Goal: Task Accomplishment & Management: Manage account settings

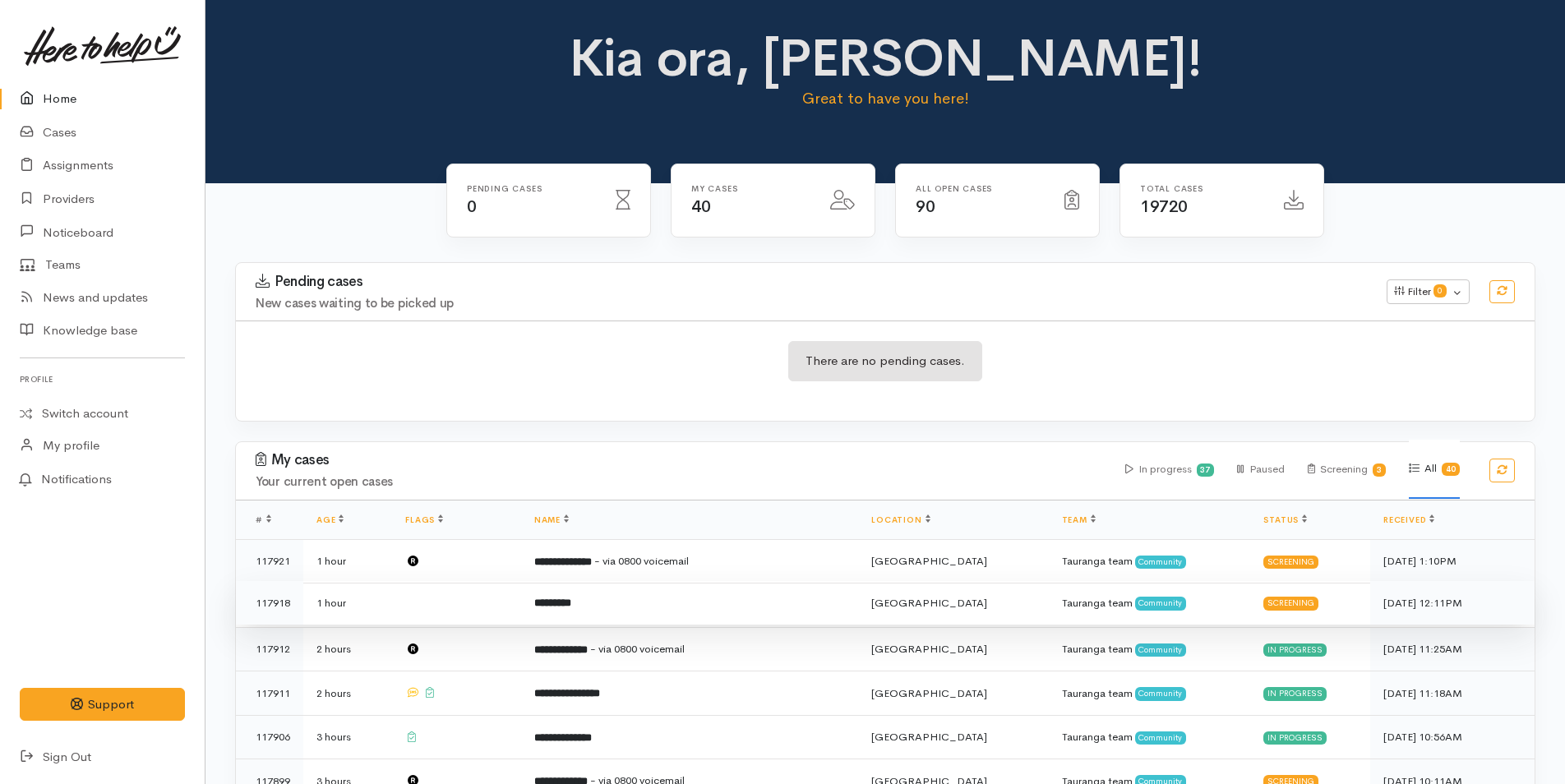
click at [571, 606] on b "*********" at bounding box center [552, 602] width 37 height 10
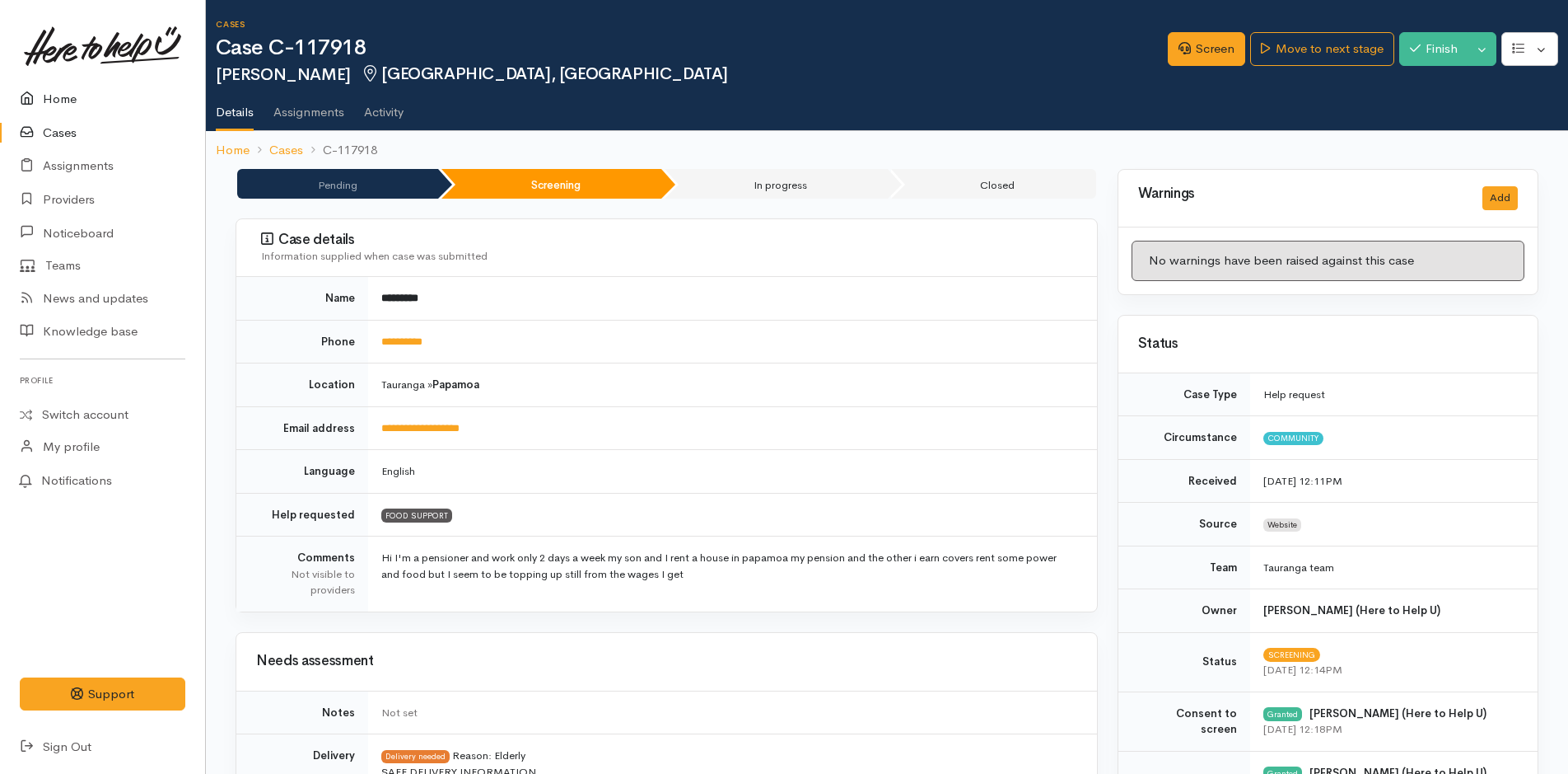
click at [50, 97] on link "Home" at bounding box center [102, 99] width 205 height 34
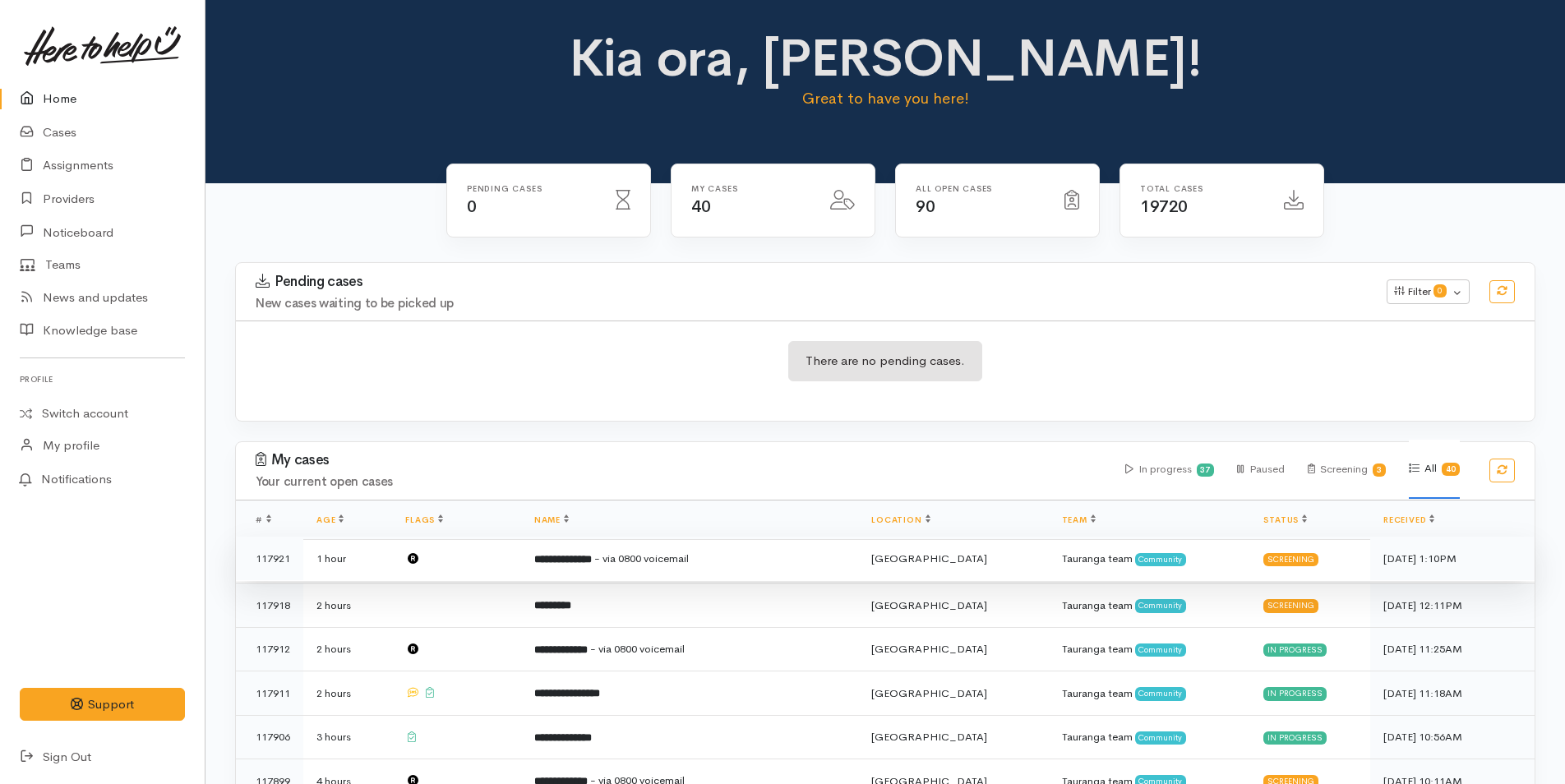
click at [689, 555] on span "- via 0800 voicemail" at bounding box center [641, 558] width 94 height 14
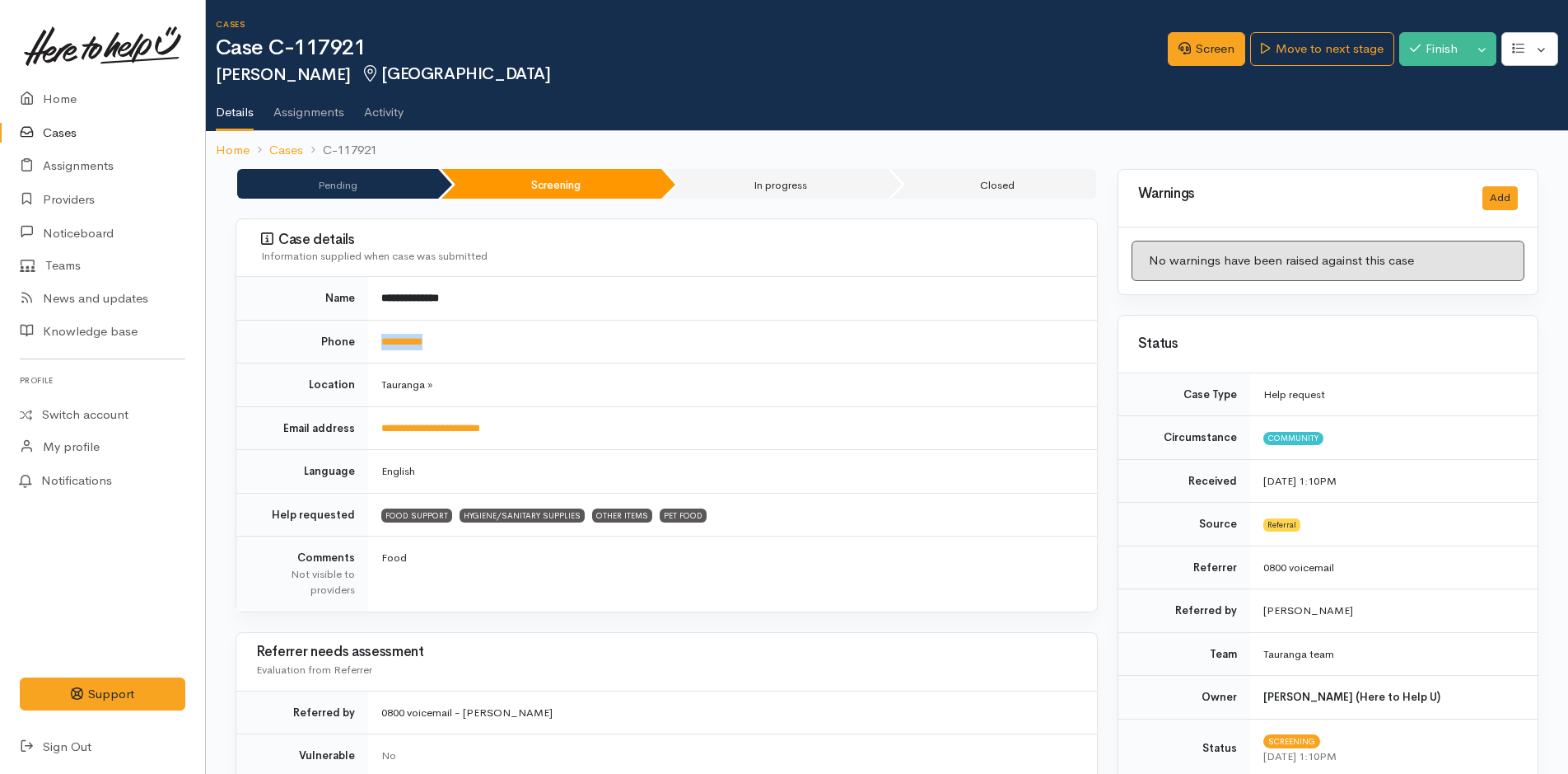
drag, startPoint x: 470, startPoint y: 344, endPoint x: 354, endPoint y: 334, distance: 116.4
click at [354, 334] on tr "**********" at bounding box center [667, 342] width 861 height 44
copy tr "**********"
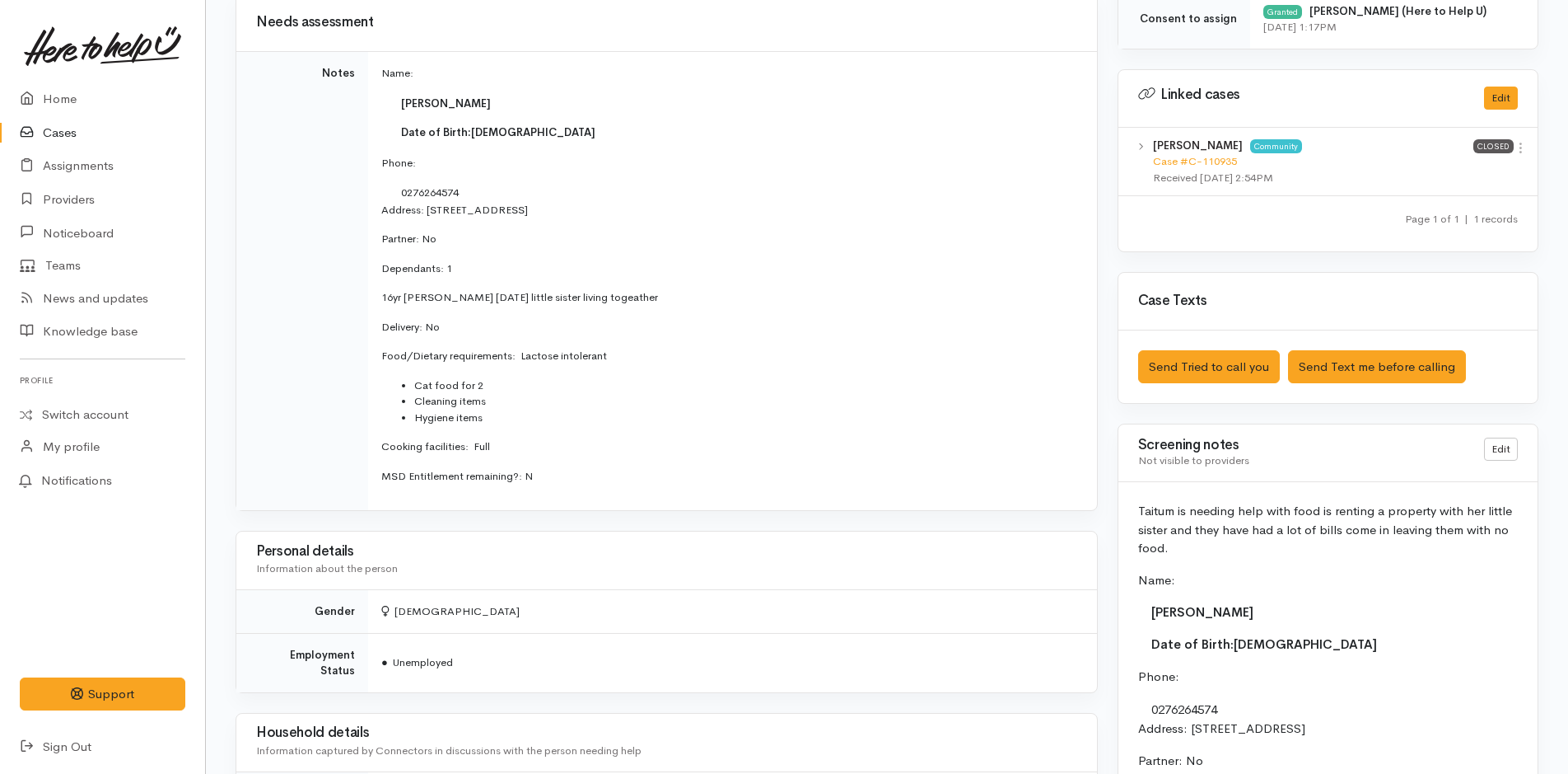
scroll to position [989, 0]
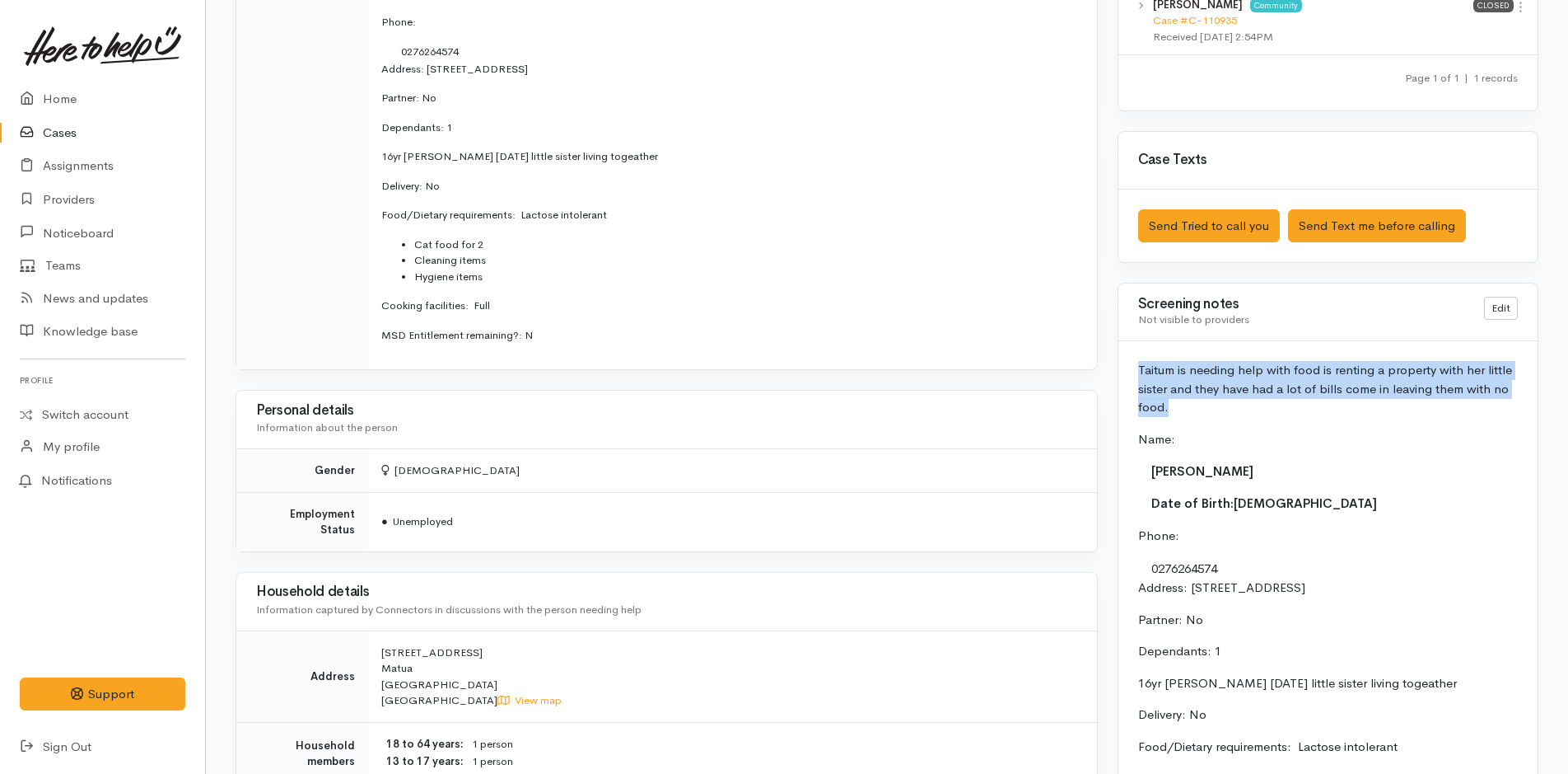
drag, startPoint x: 1175, startPoint y: 409, endPoint x: 1135, endPoint y: 369, distance: 56.6
click at [1135, 369] on div "Taitum is needing help with food is renting a property with her little sister a…" at bounding box center [1327, 726] width 419 height 770
copy p "Taitum is needing help with food is renting a property with her little sister a…"
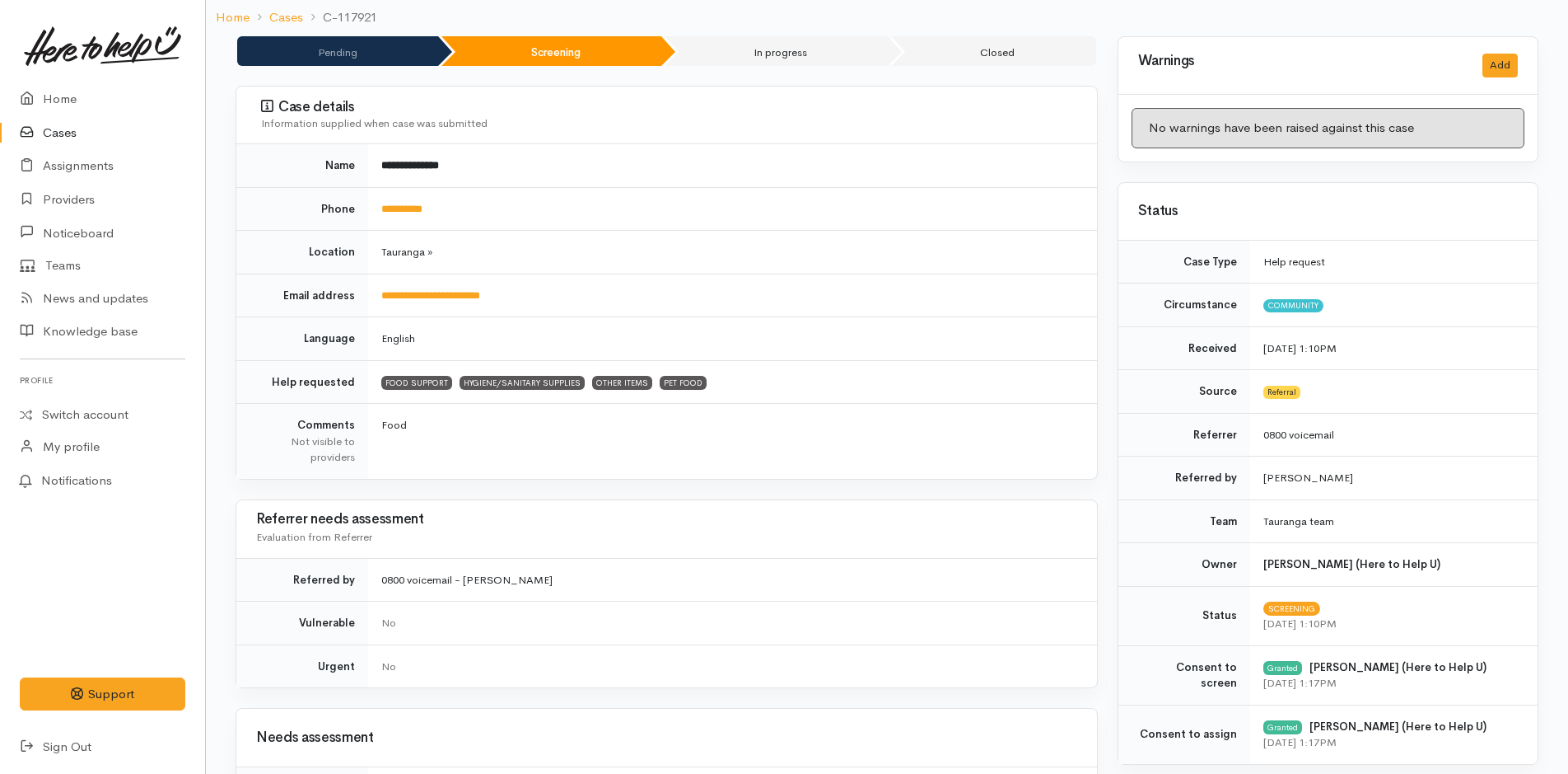
scroll to position [0, 0]
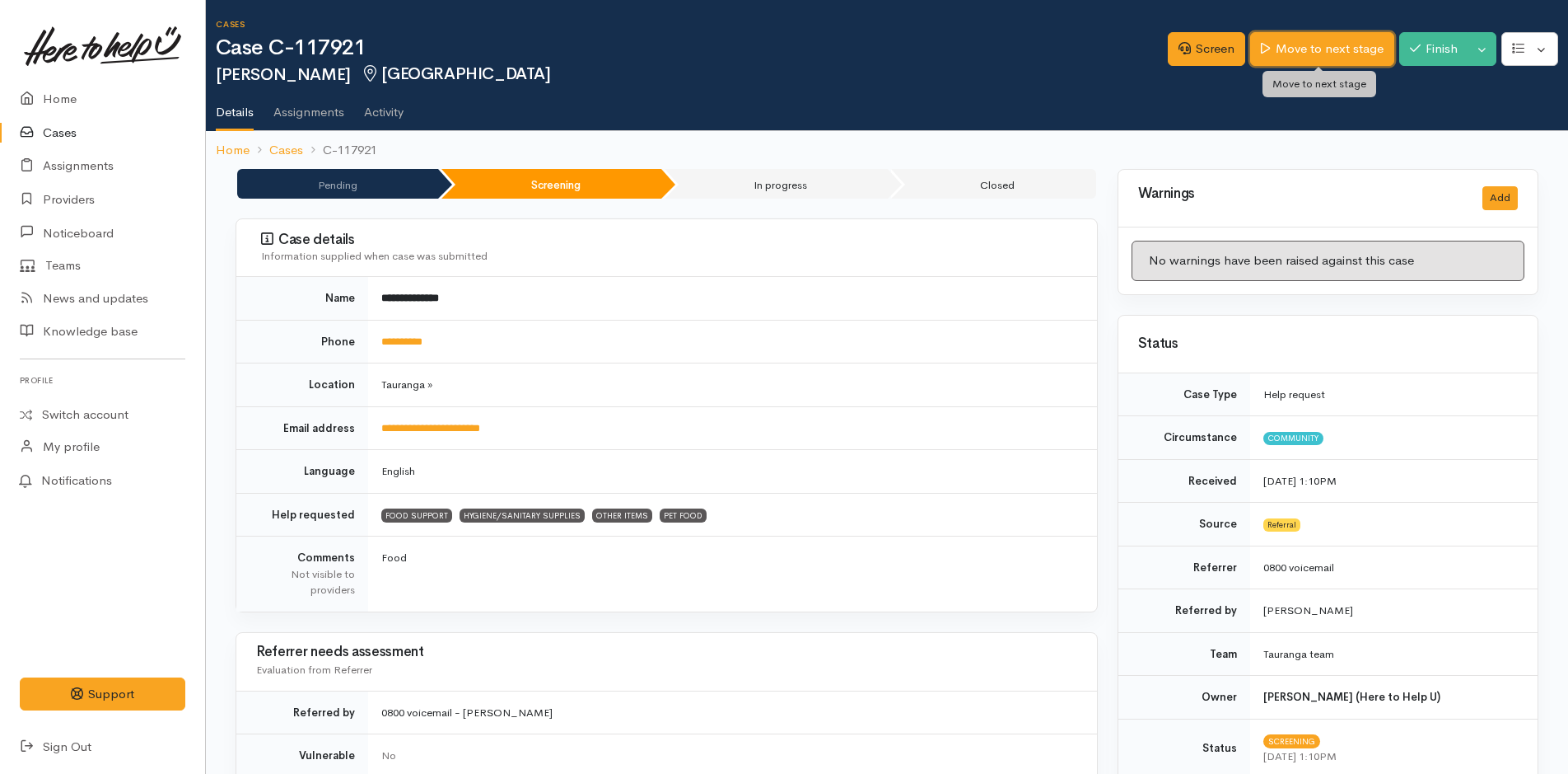
click at [1357, 42] on link "Move to next stage" at bounding box center [1321, 49] width 143 height 34
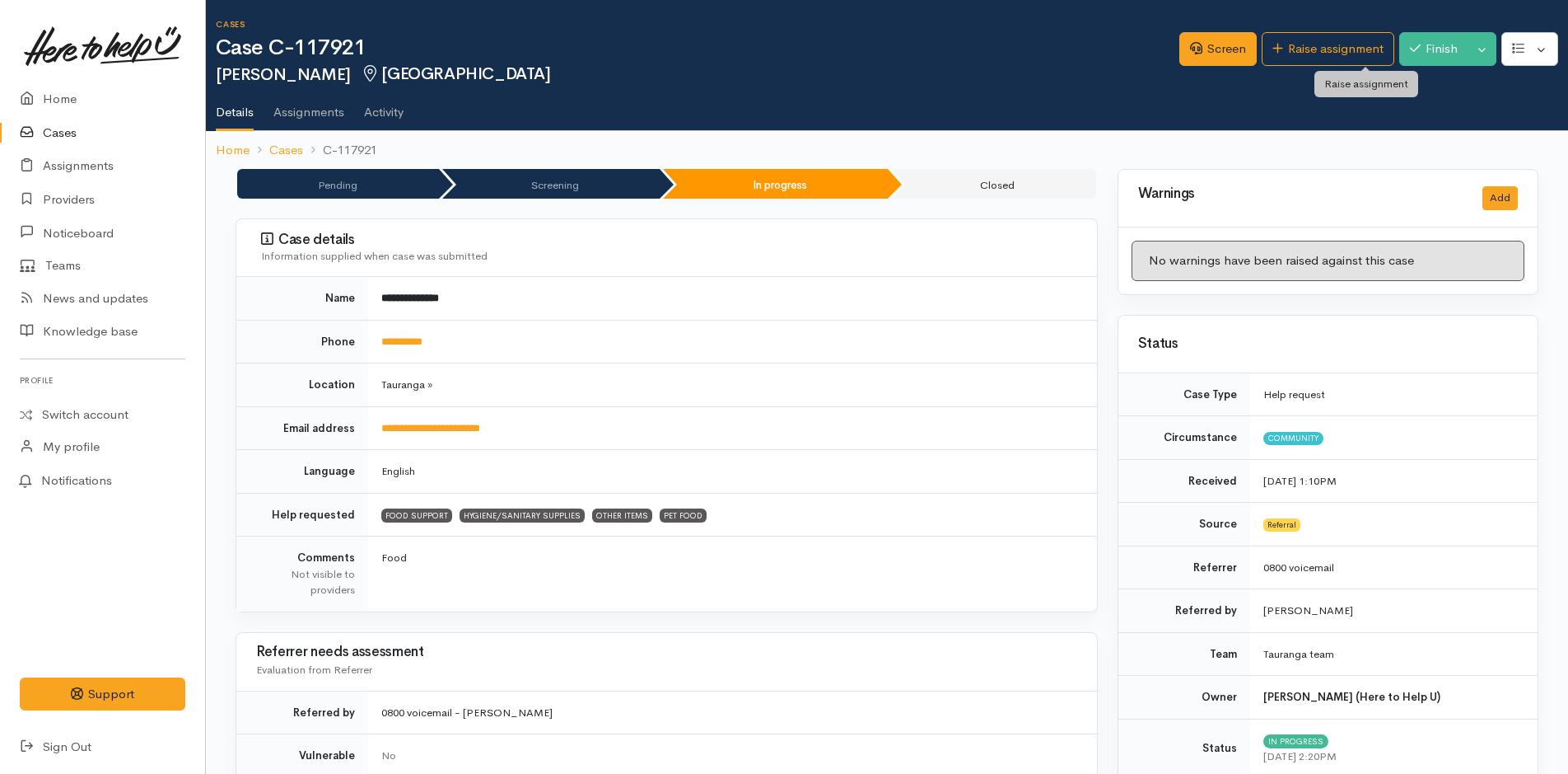
click at [1357, 42] on link "Raise assignment" at bounding box center [1328, 49] width 132 height 34
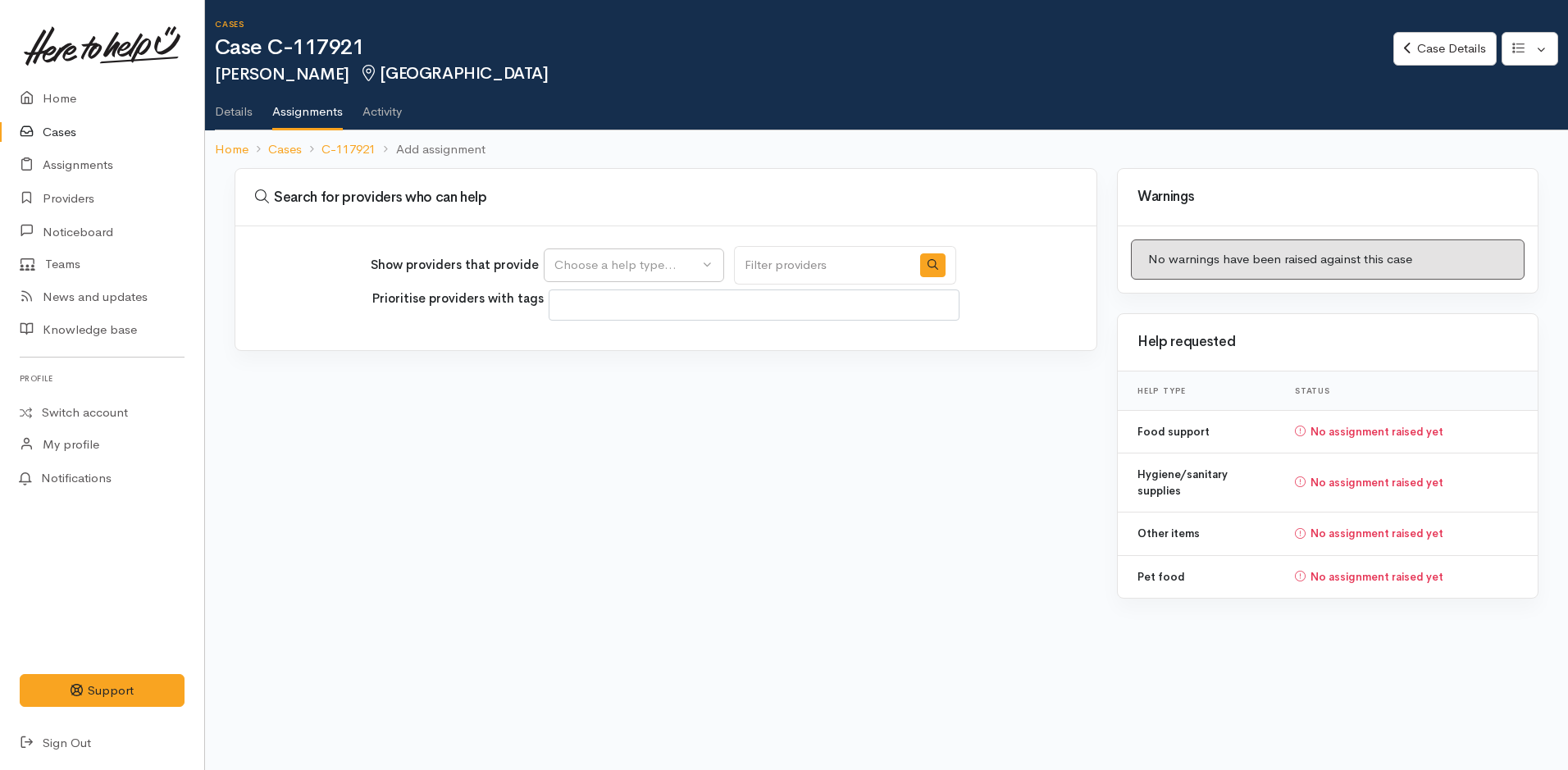
select select
drag, startPoint x: 636, startPoint y: 266, endPoint x: 643, endPoint y: 255, distance: 13.0
click at [638, 266] on div "Choose a help type..." at bounding box center [626, 265] width 144 height 19
click at [623, 339] on span "Food support" at bounding box center [602, 344] width 76 height 19
select select "3"
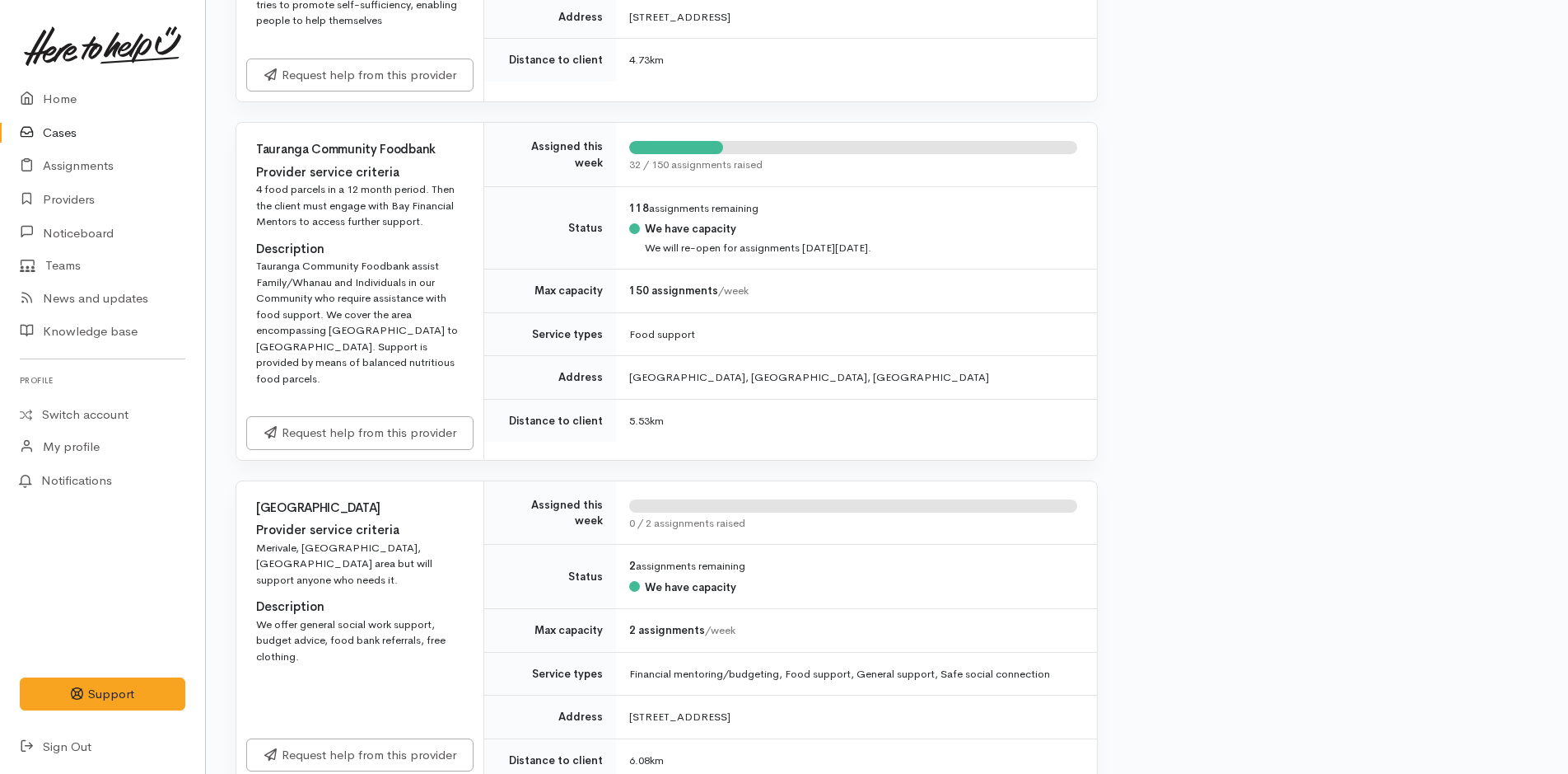
scroll to position [1978, 0]
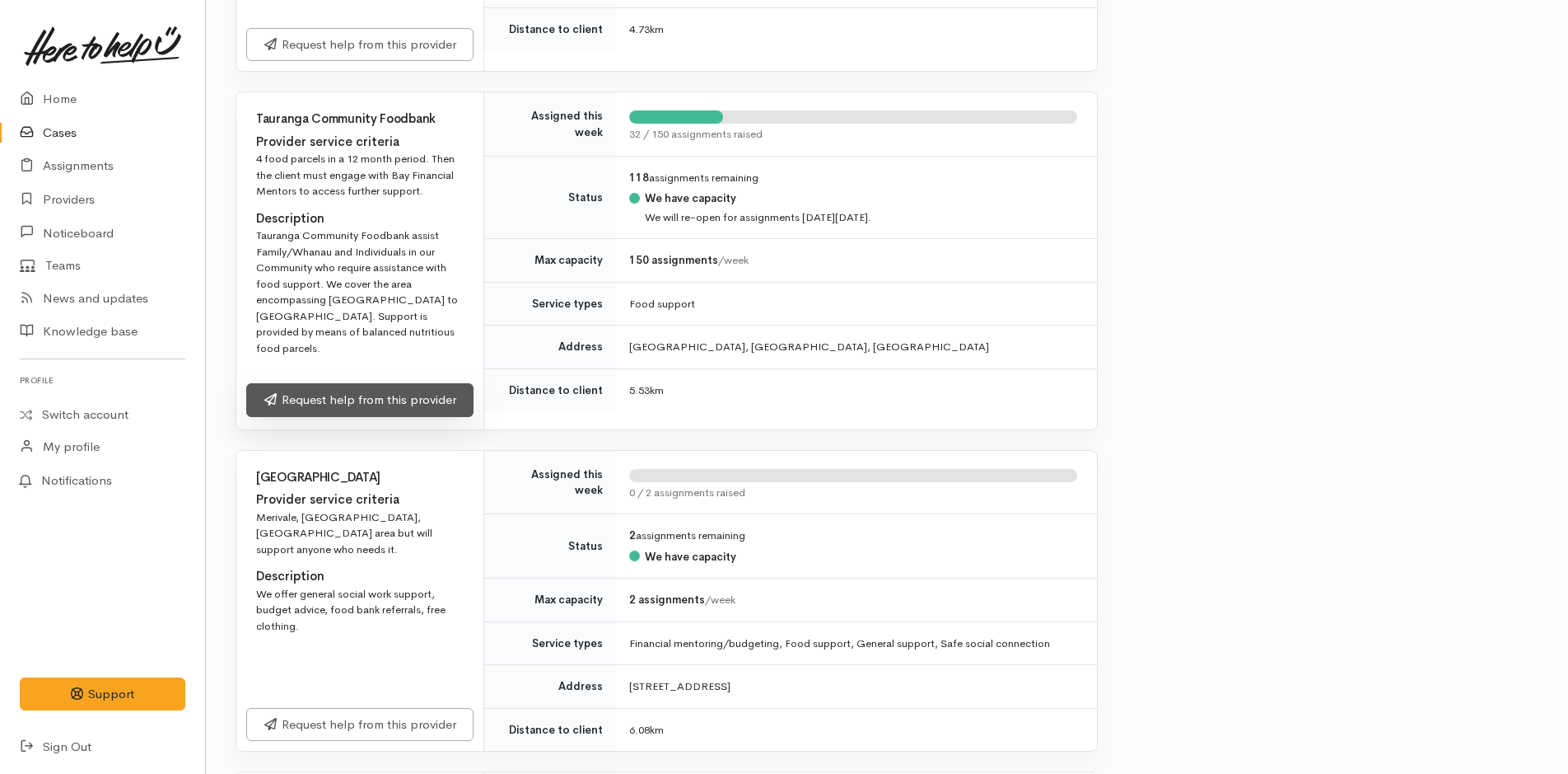
click at [444, 383] on link "Request help from this provider" at bounding box center [359, 400] width 227 height 34
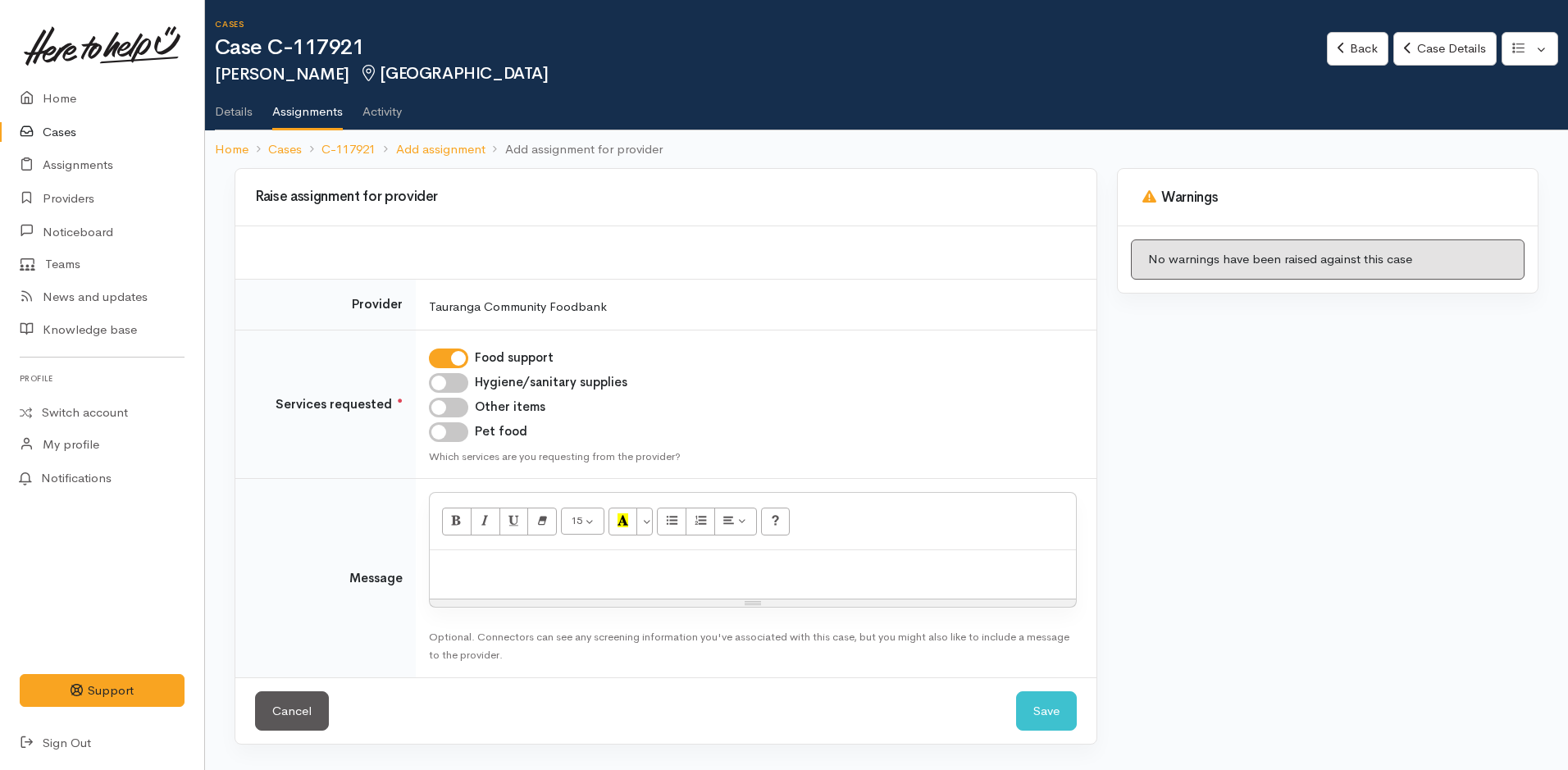
click at [460, 378] on input "Hygiene/sanitary supplies" at bounding box center [448, 382] width 40 height 20
checkbox input "true"
click at [455, 407] on input "Other items" at bounding box center [448, 407] width 40 height 20
checkbox input "true"
click at [463, 428] on input "Pet food" at bounding box center [448, 431] width 40 height 20
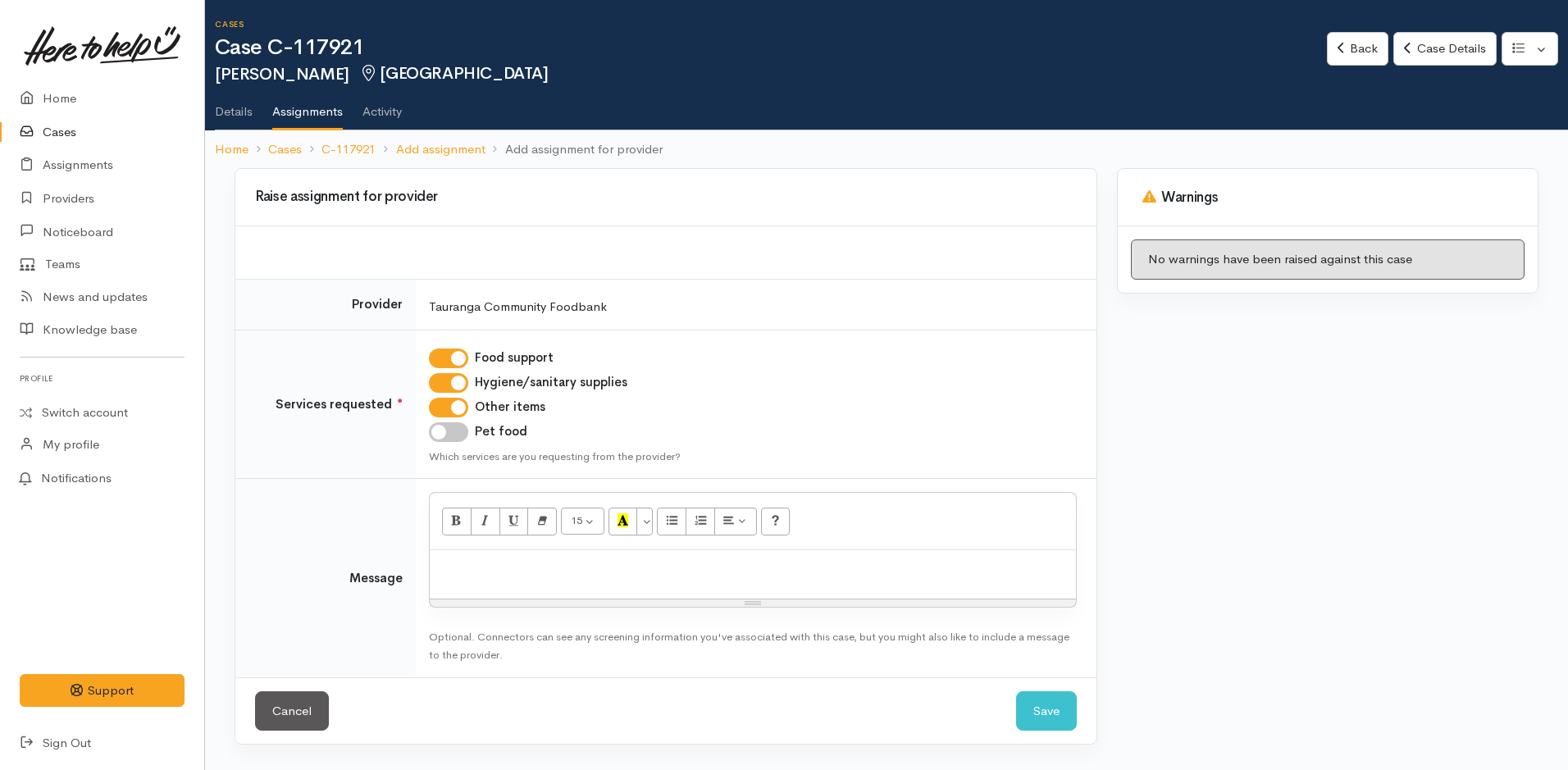
checkbox input "true"
drag, startPoint x: 608, startPoint y: 580, endPoint x: 612, endPoint y: 570, distance: 10.8
click at [611, 580] on div at bounding box center [752, 573] width 646 height 48
paste div
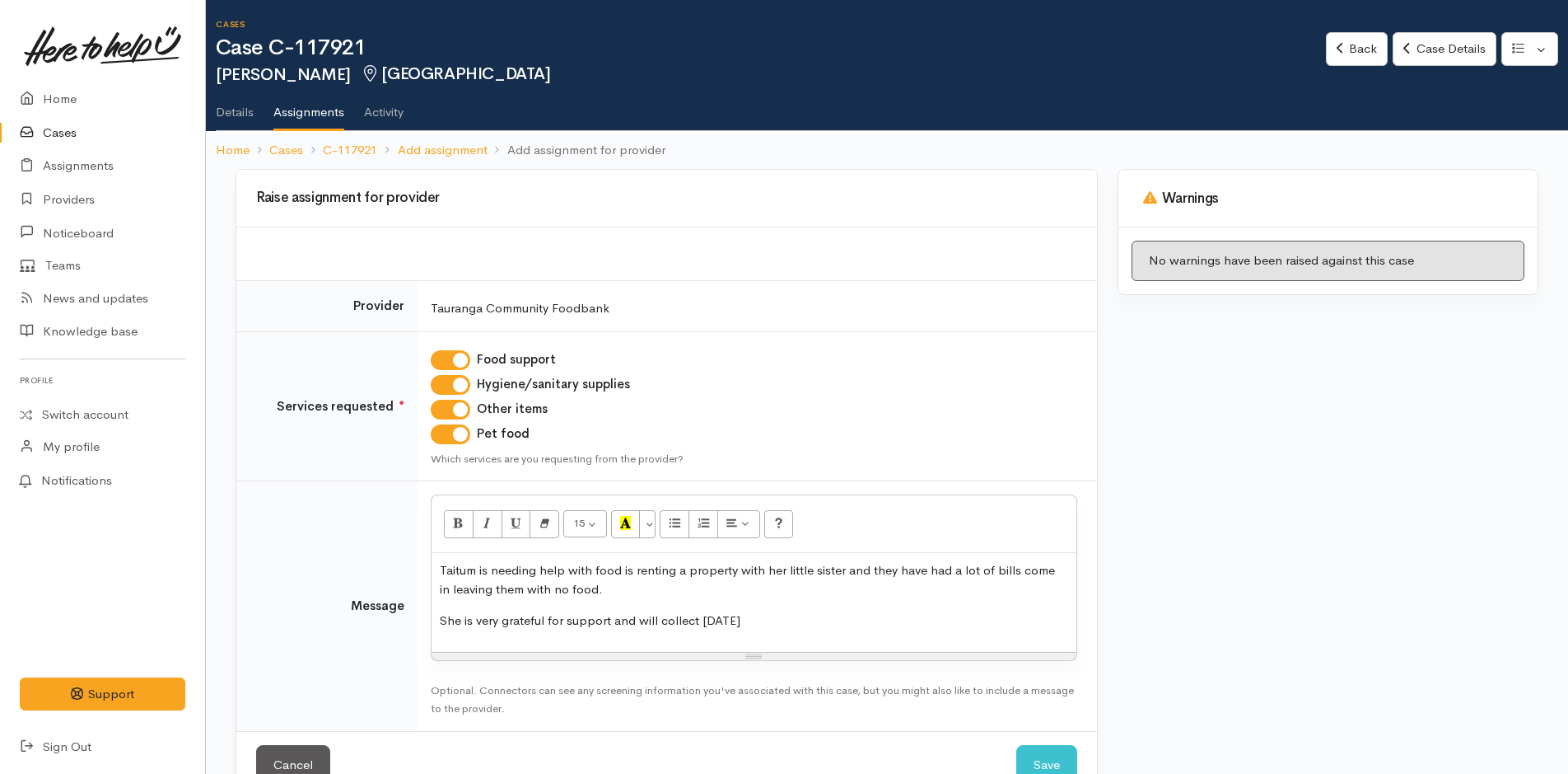
click at [780, 614] on p "She is very grateful for support and will collect tomorrow" at bounding box center [754, 621] width 628 height 19
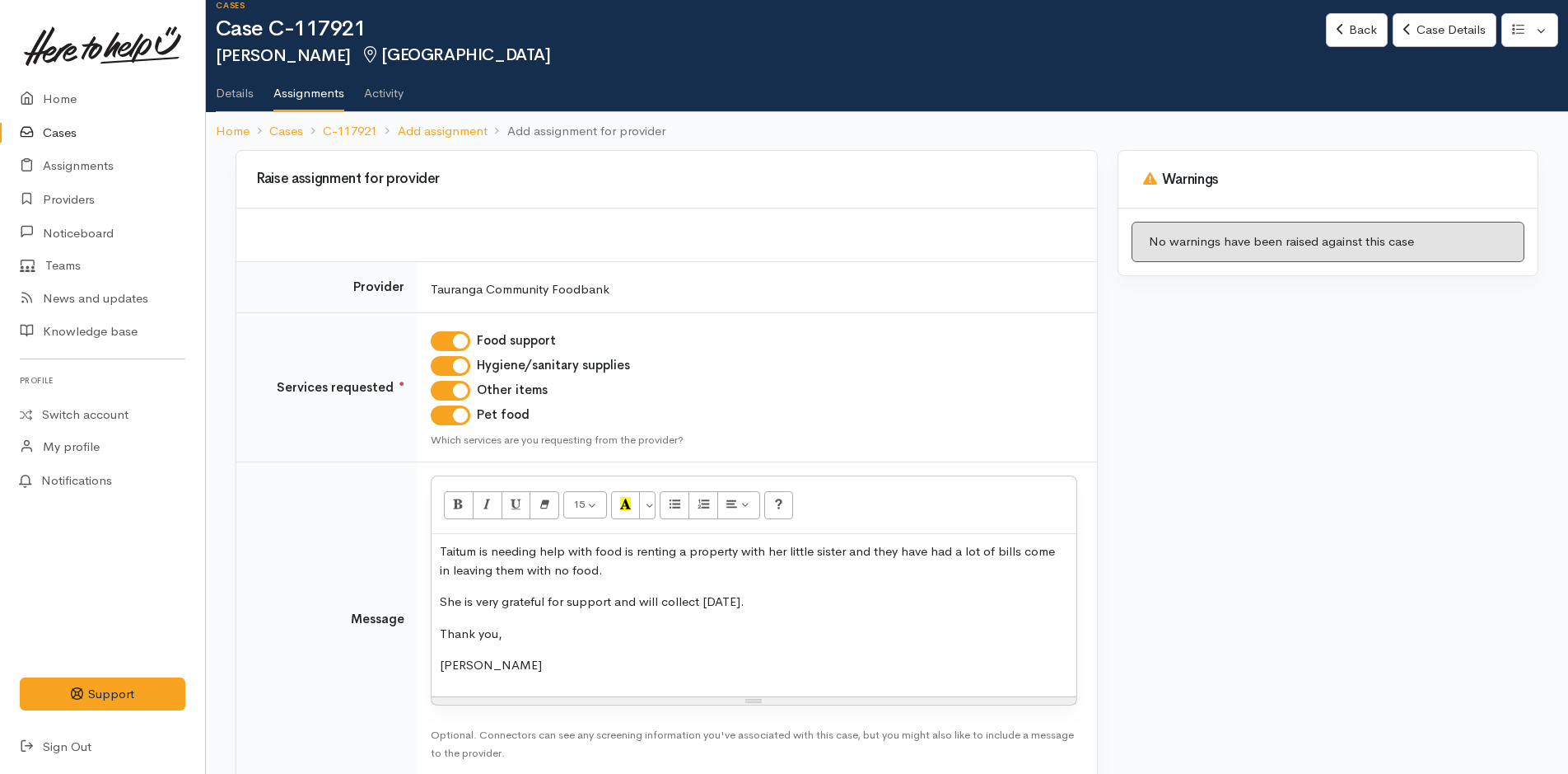
scroll to position [108, 0]
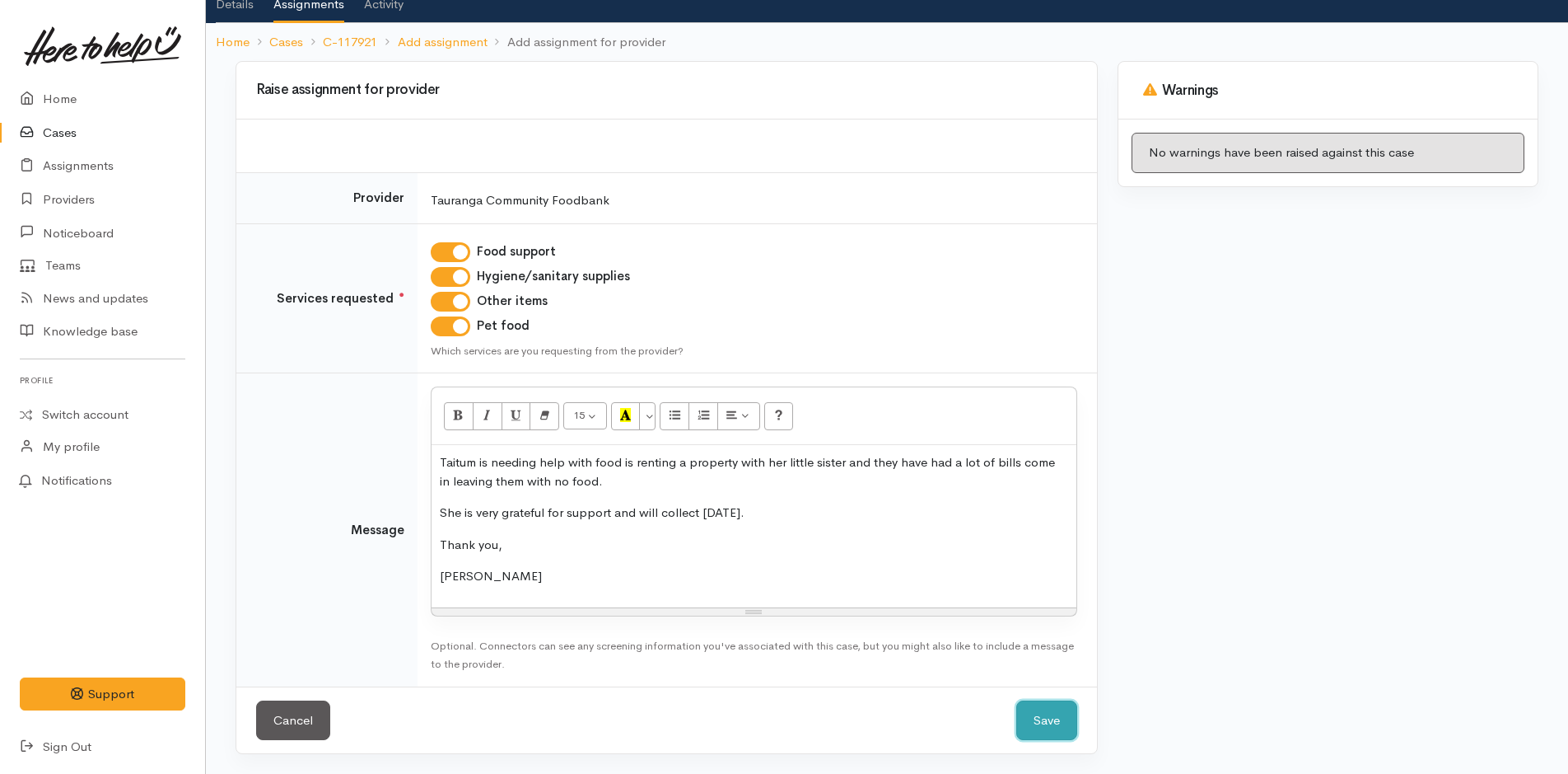
click at [1045, 726] on button "Save" at bounding box center [1046, 720] width 61 height 41
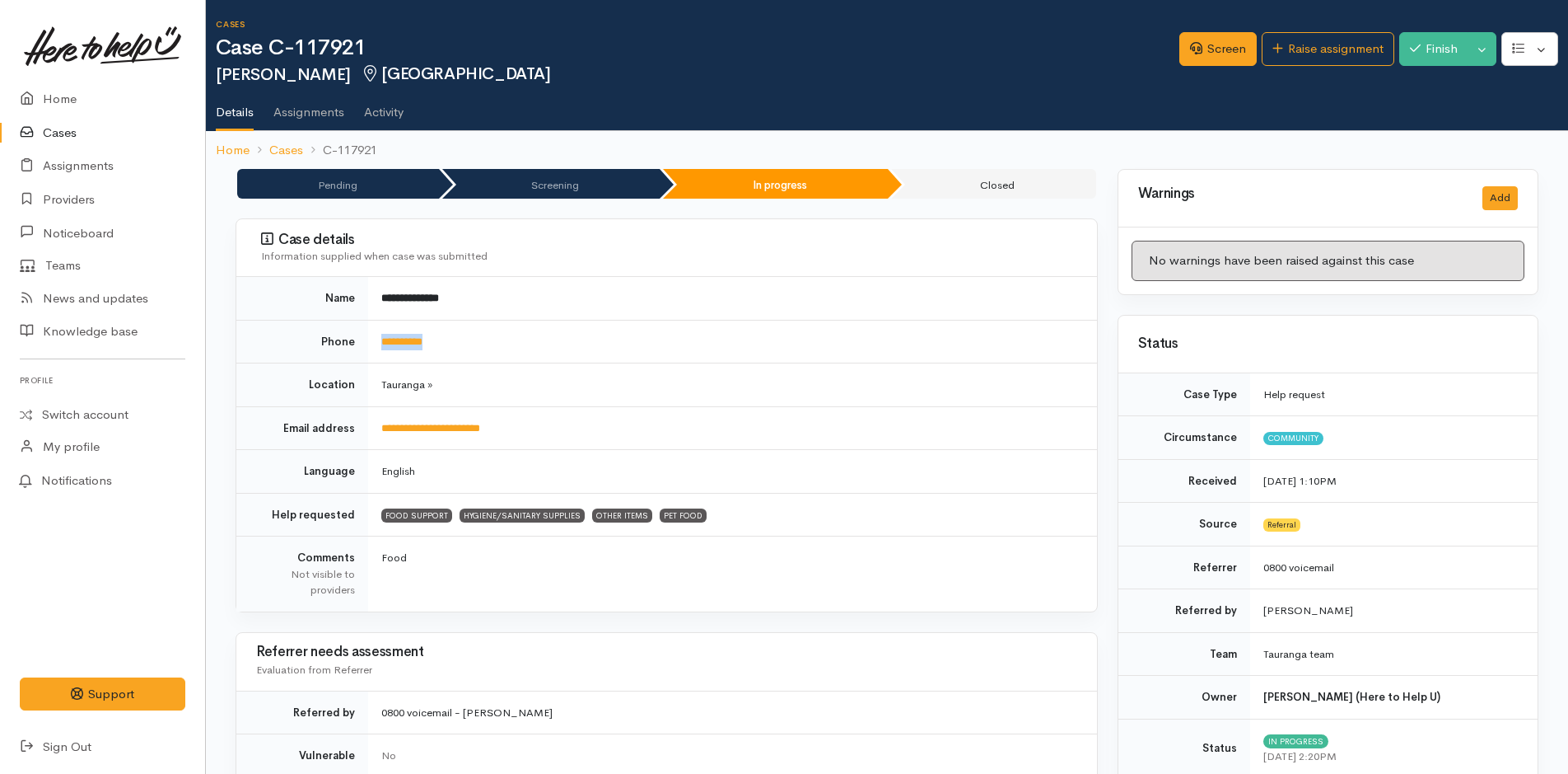
drag, startPoint x: 461, startPoint y: 349, endPoint x: 384, endPoint y: 351, distance: 77.0
click at [384, 351] on td "**********" at bounding box center [732, 342] width 729 height 44
copy link "**********"
click at [61, 96] on link "Home" at bounding box center [102, 99] width 205 height 34
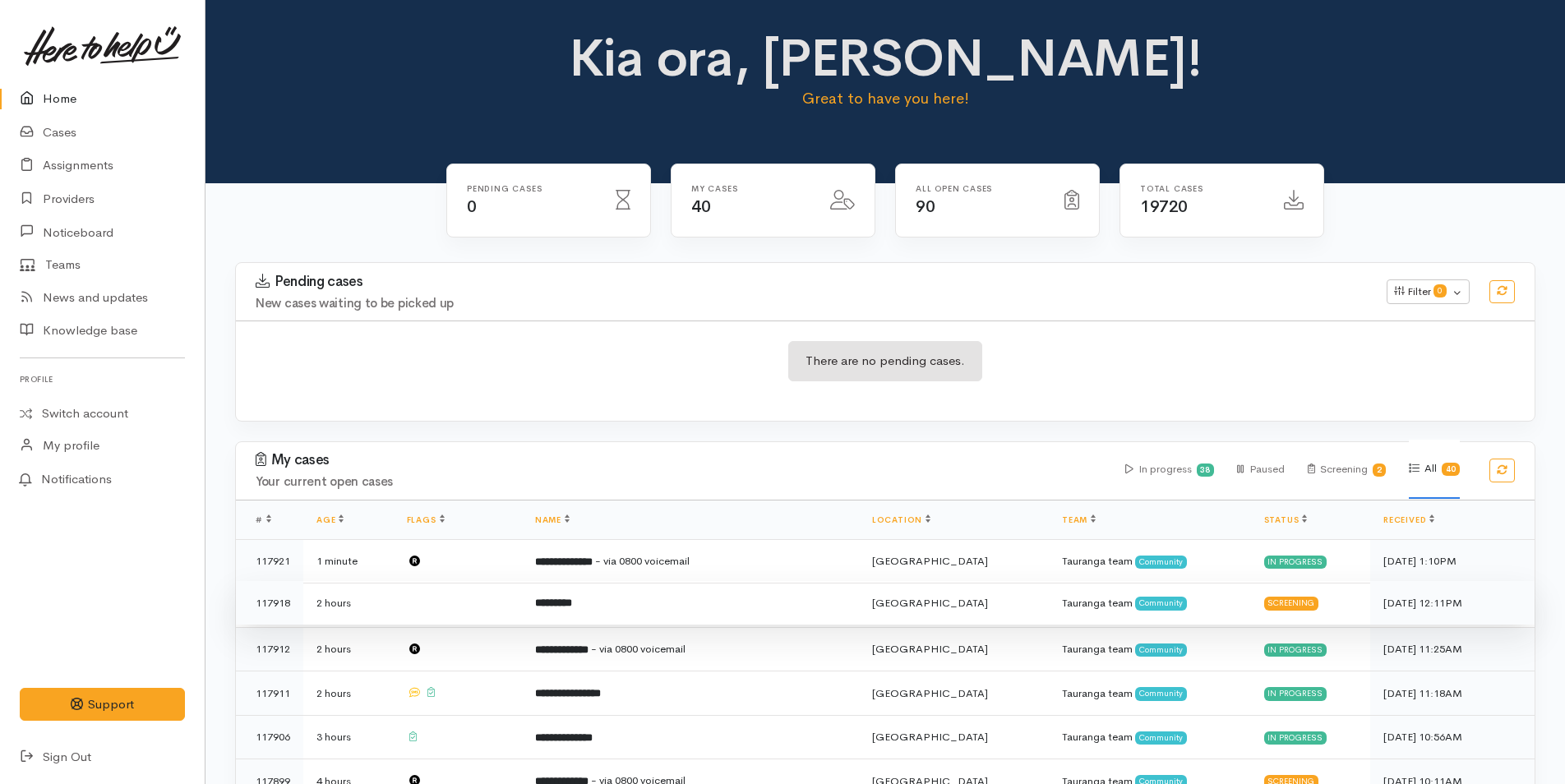
click at [718, 600] on td "*********" at bounding box center [690, 603] width 337 height 44
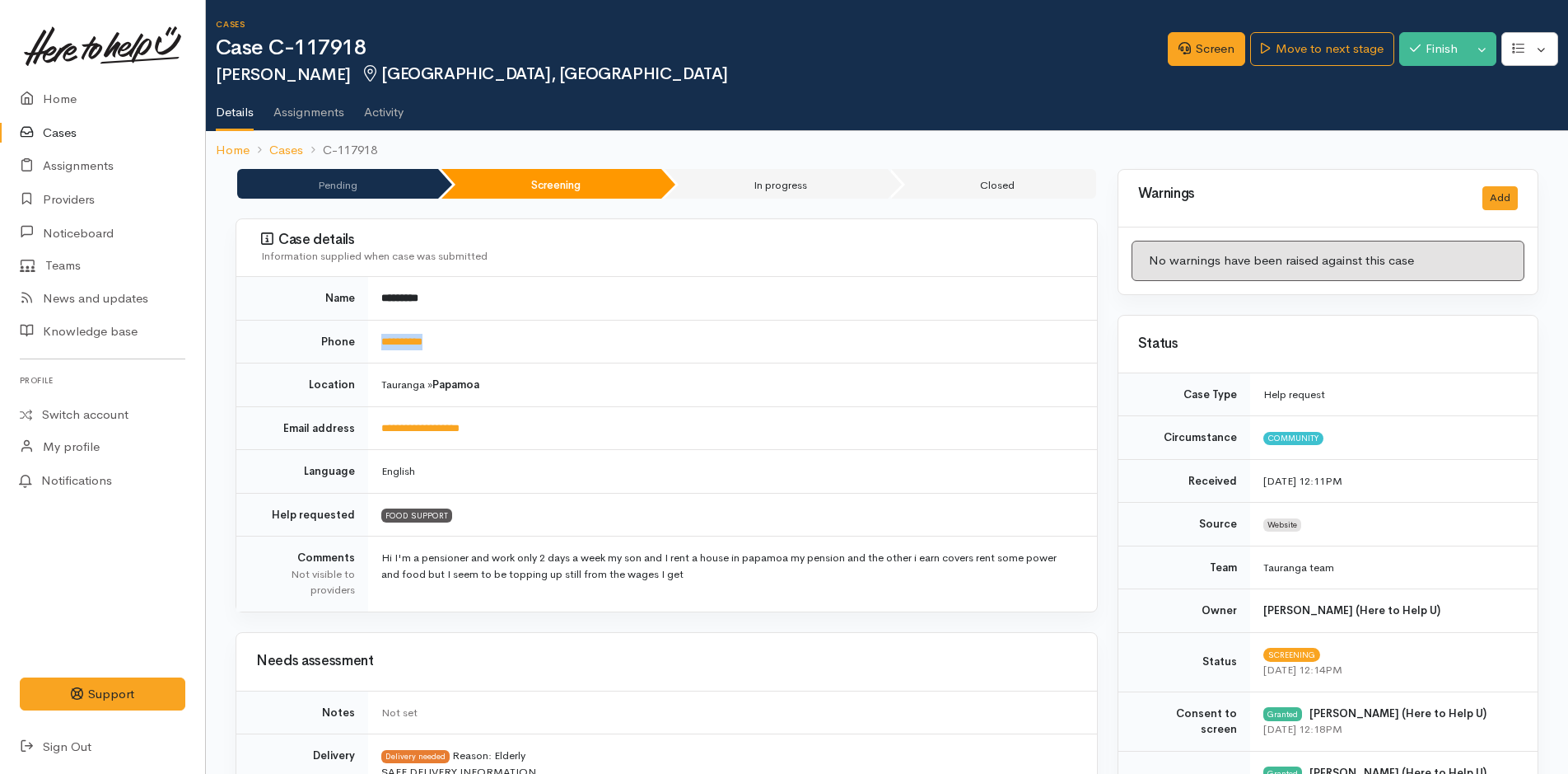
drag, startPoint x: 531, startPoint y: 338, endPoint x: 375, endPoint y: 336, distance: 156.0
click at [375, 336] on td "**********" at bounding box center [732, 342] width 729 height 44
copy link "**********"
click at [1228, 45] on link "Screen" at bounding box center [1207, 49] width 78 height 34
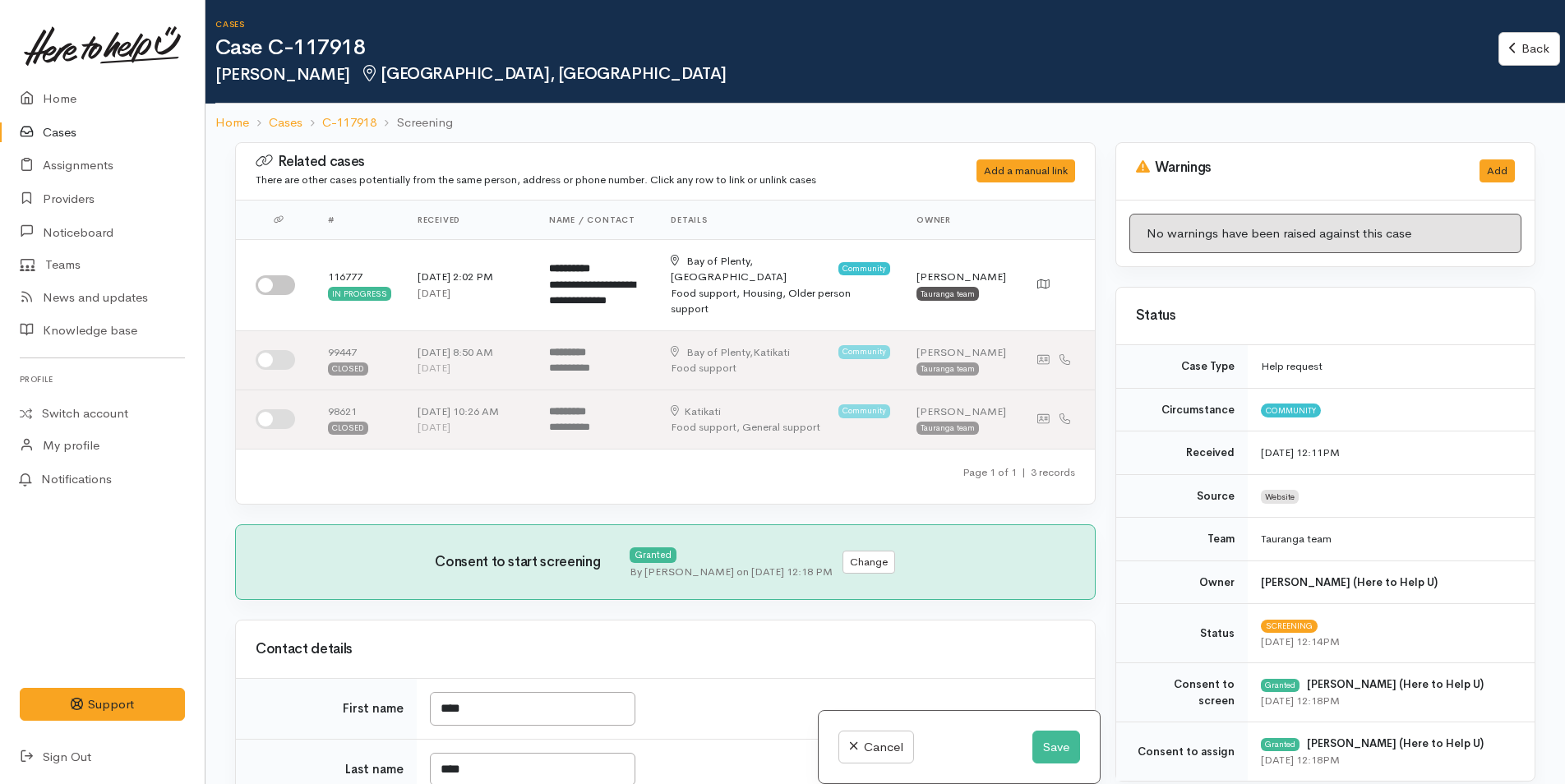
select select "6"
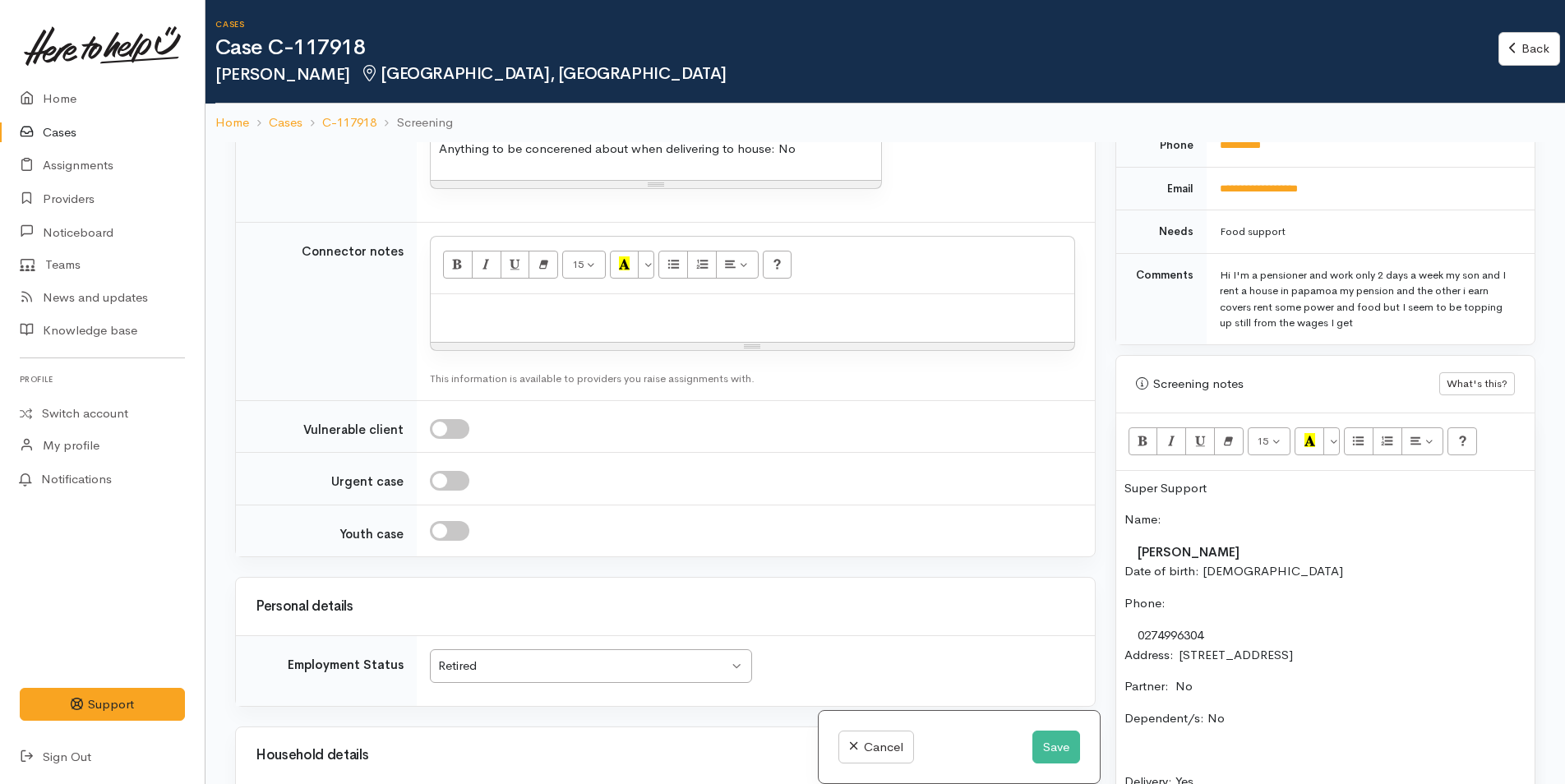
scroll to position [1068, 0]
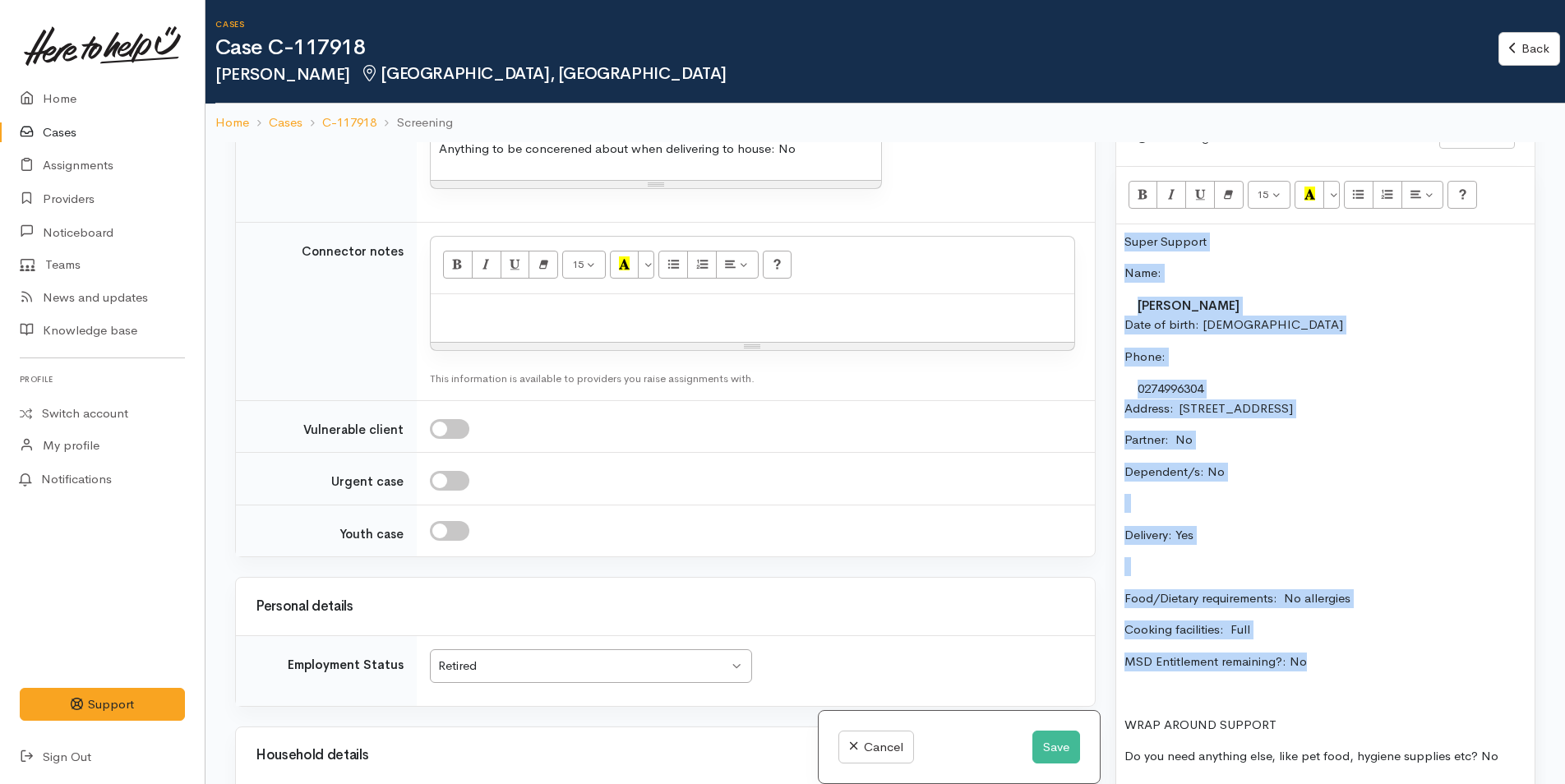
drag, startPoint x: 1338, startPoint y: 659, endPoint x: 1102, endPoint y: 233, distance: 487.0
click at [1102, 233] on div "Related cases There are other cases potentially from the same person, address o…" at bounding box center [885, 534] width 1320 height 784
copy div "Super Support Name: [PERSON_NAME] Date of birth: [DEMOGRAPHIC_DATA] Phone:  027…"
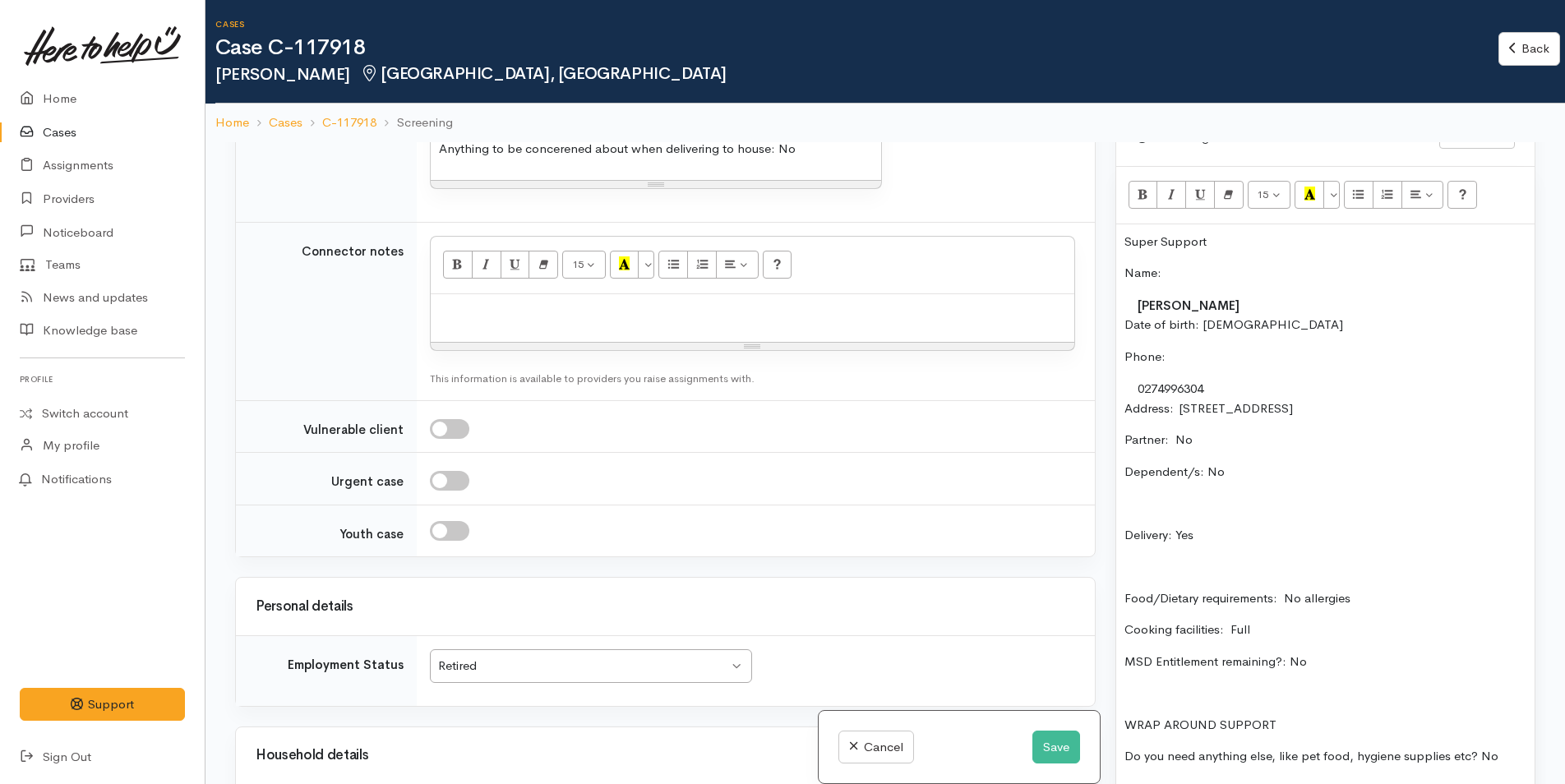
click at [752, 324] on div at bounding box center [752, 318] width 644 height 48
paste div
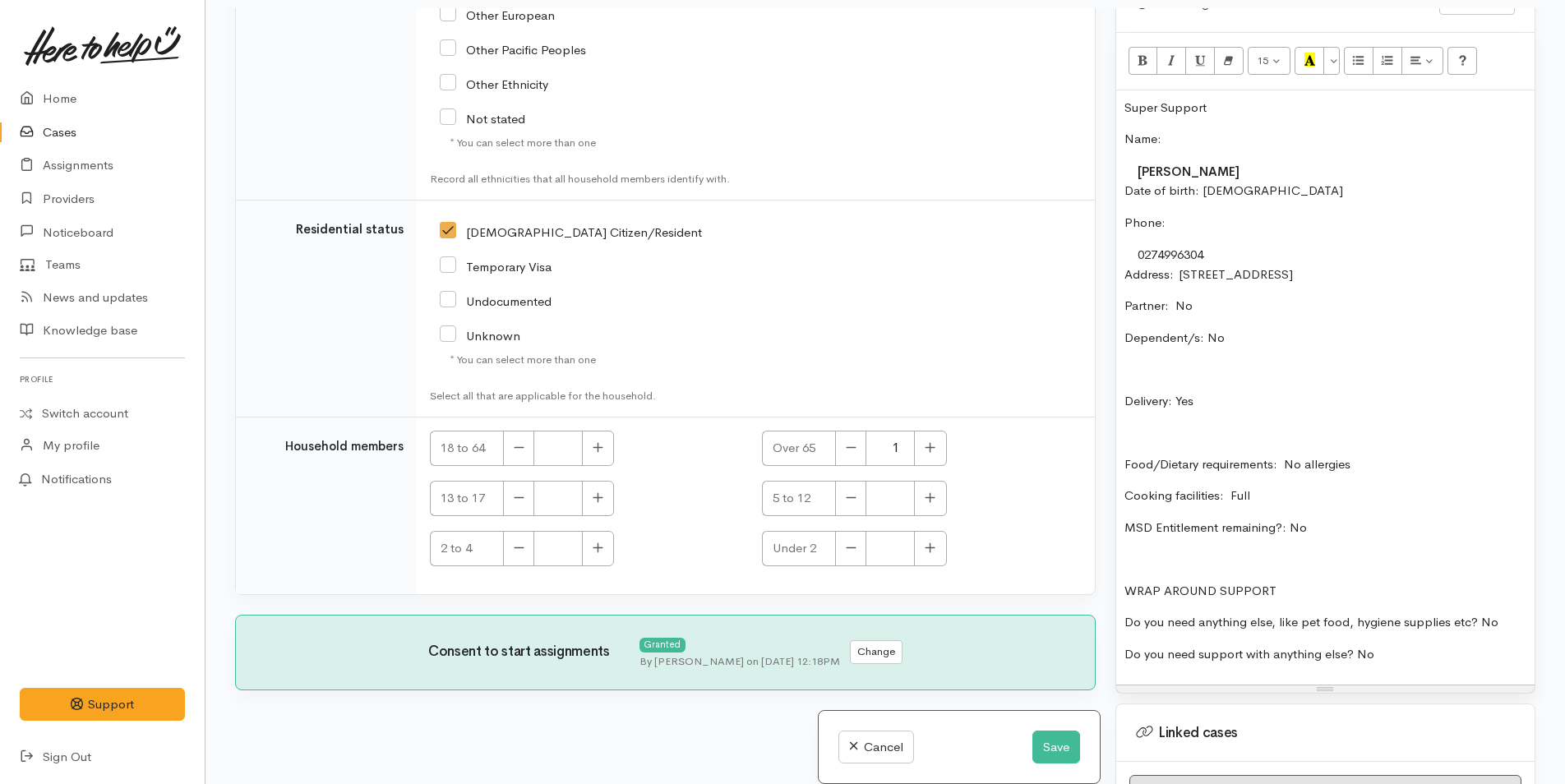
scroll to position [142, 0]
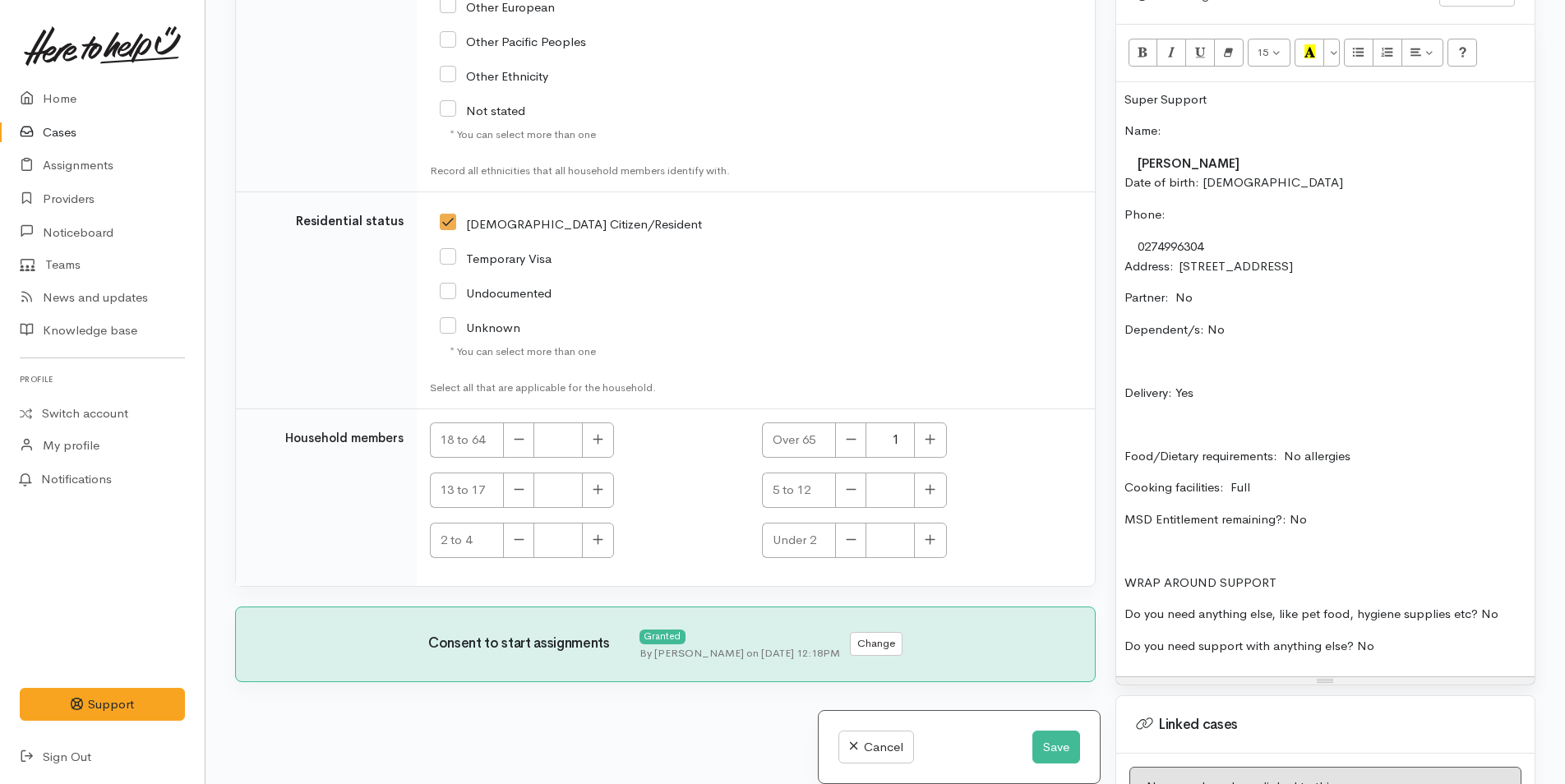
click at [1212, 99] on p "Super Support" at bounding box center [1325, 100] width 402 height 19
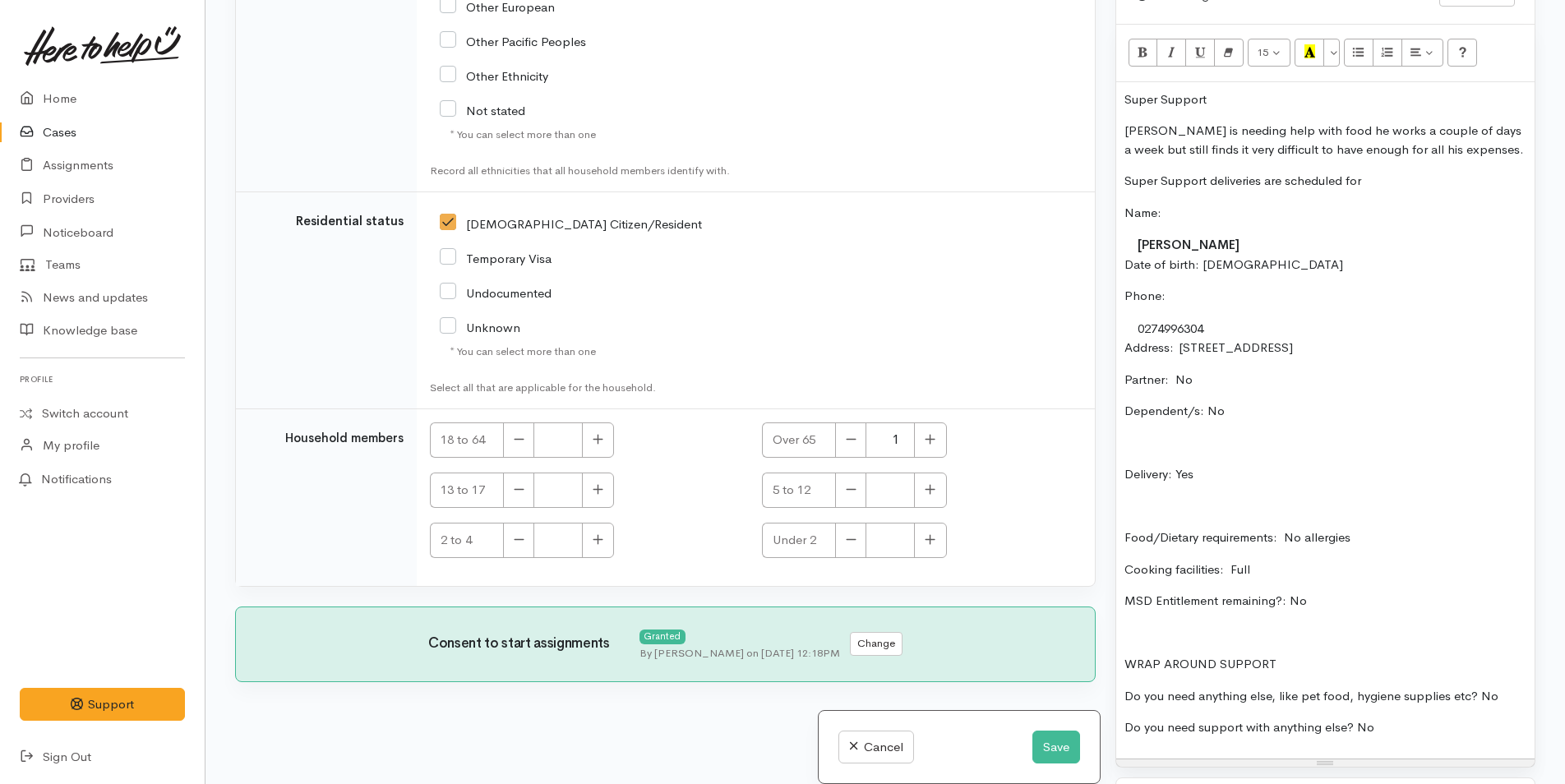
click at [1385, 174] on p "Super Support deliveries are scheduled for" at bounding box center [1325, 181] width 402 height 19
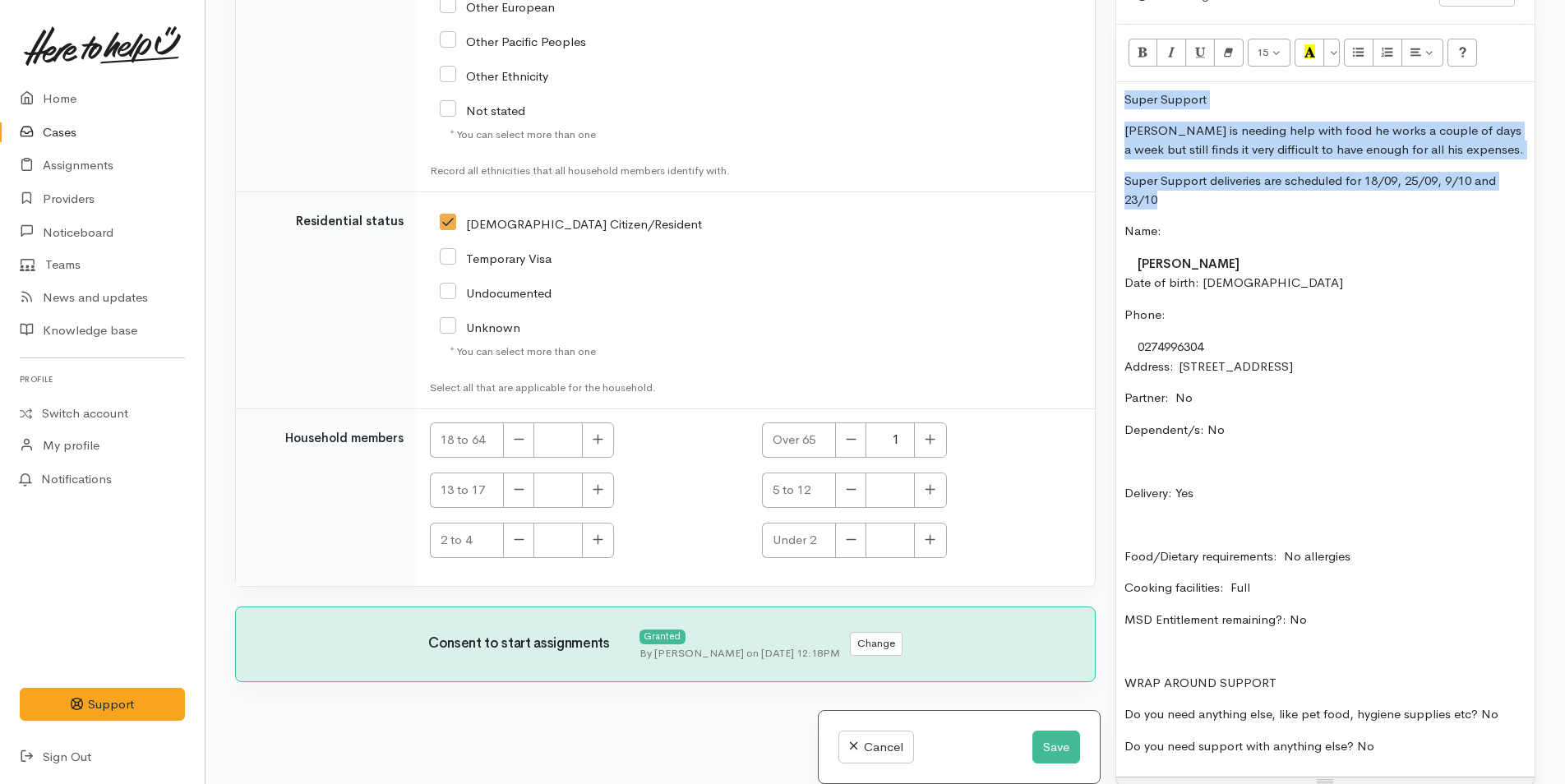
drag, startPoint x: 1179, startPoint y: 197, endPoint x: 1102, endPoint y: 93, distance: 129.4
click at [1102, 93] on div "Related cases There are other cases potentially from the same person, address o…" at bounding box center [885, 392] width 1320 height 784
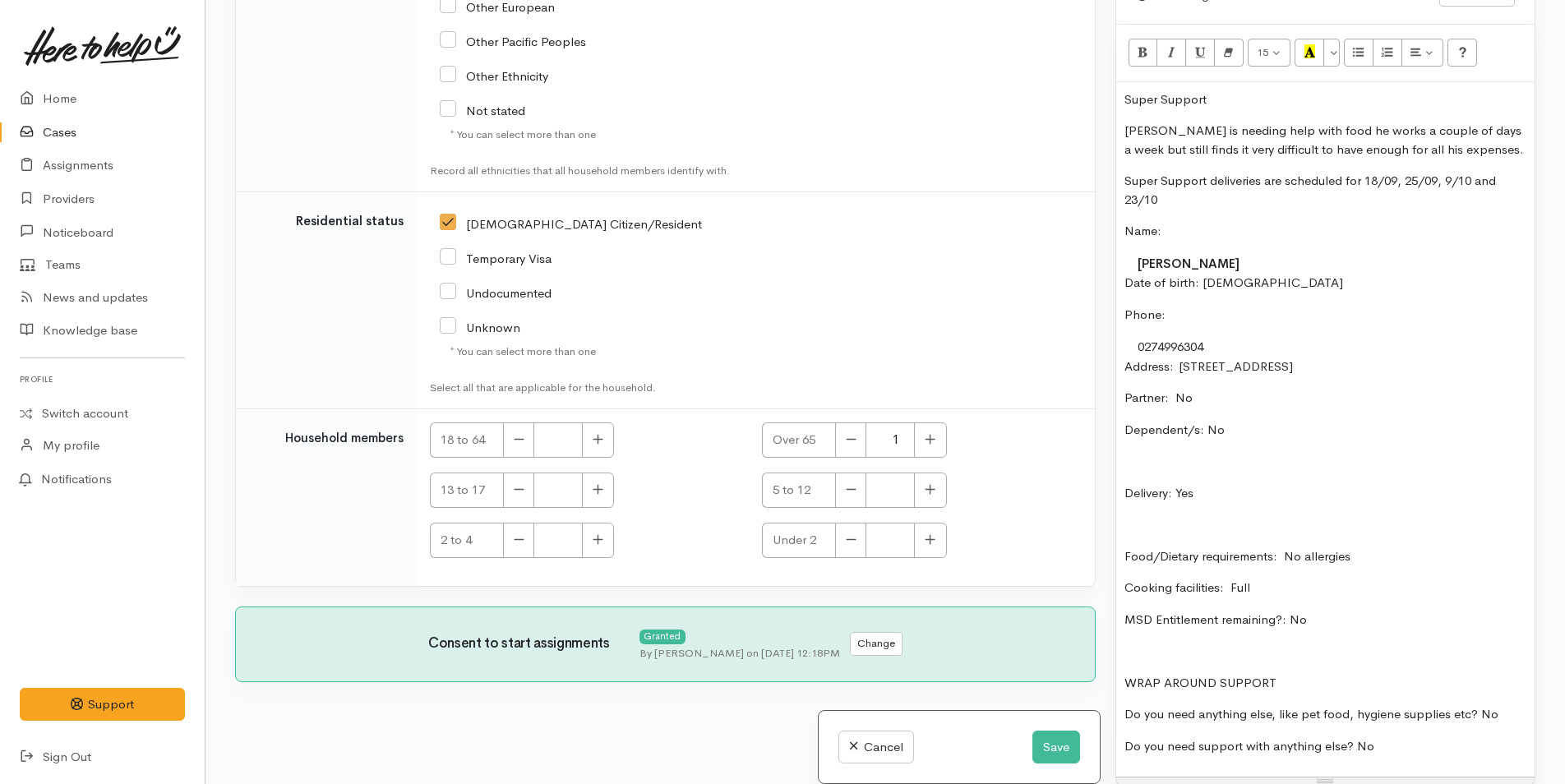
drag, startPoint x: 1191, startPoint y: 213, endPoint x: 1100, endPoint y: 80, distance: 161.2
click at [1100, 80] on div "Related cases There are other cases potentially from the same person, address o…" at bounding box center [885, 392] width 1320 height 784
click at [1209, 234] on p "Name:" at bounding box center [1325, 231] width 402 height 19
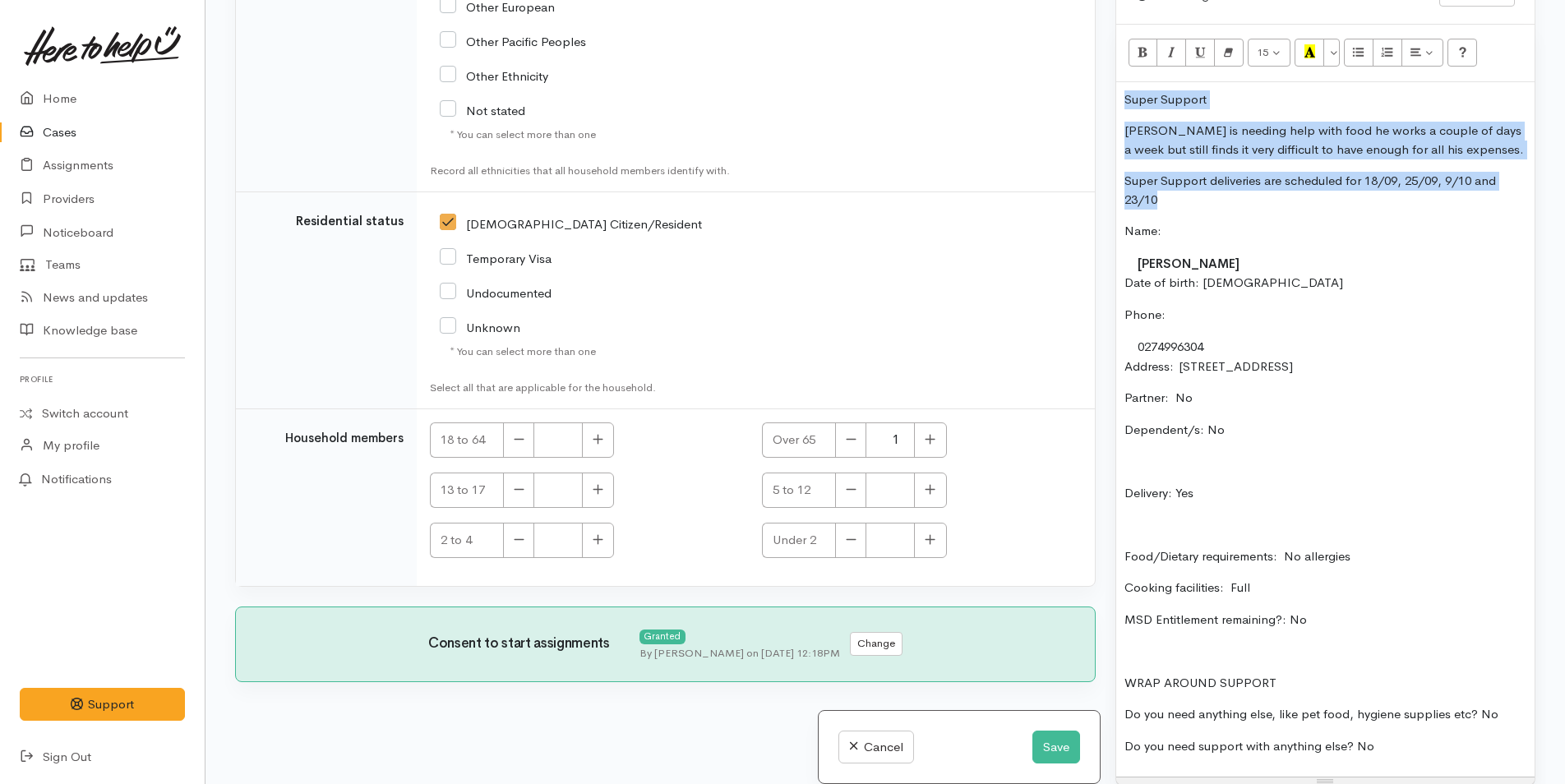
drag, startPoint x: 1186, startPoint y: 201, endPoint x: 1101, endPoint y: 95, distance: 135.9
click at [1101, 95] on div "Related cases There are other cases potentially from the same person, address o…" at bounding box center [885, 392] width 1320 height 784
copy div "Super Support [PERSON_NAME] is needing help with food he works a couple of days…"
click at [1065, 741] on button "Save" at bounding box center [1056, 747] width 47 height 34
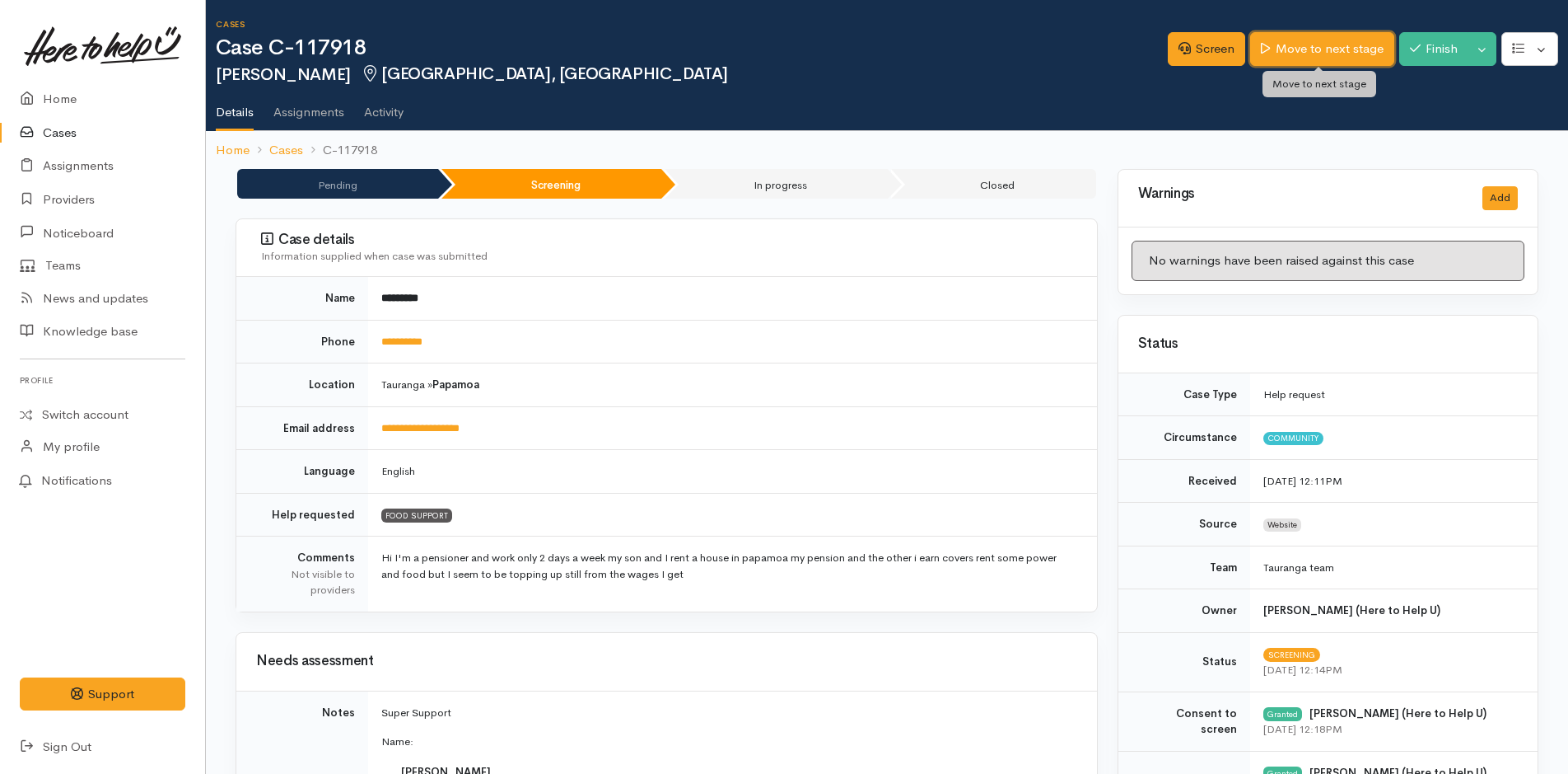
click at [1314, 54] on link "Move to next stage" at bounding box center [1321, 49] width 143 height 34
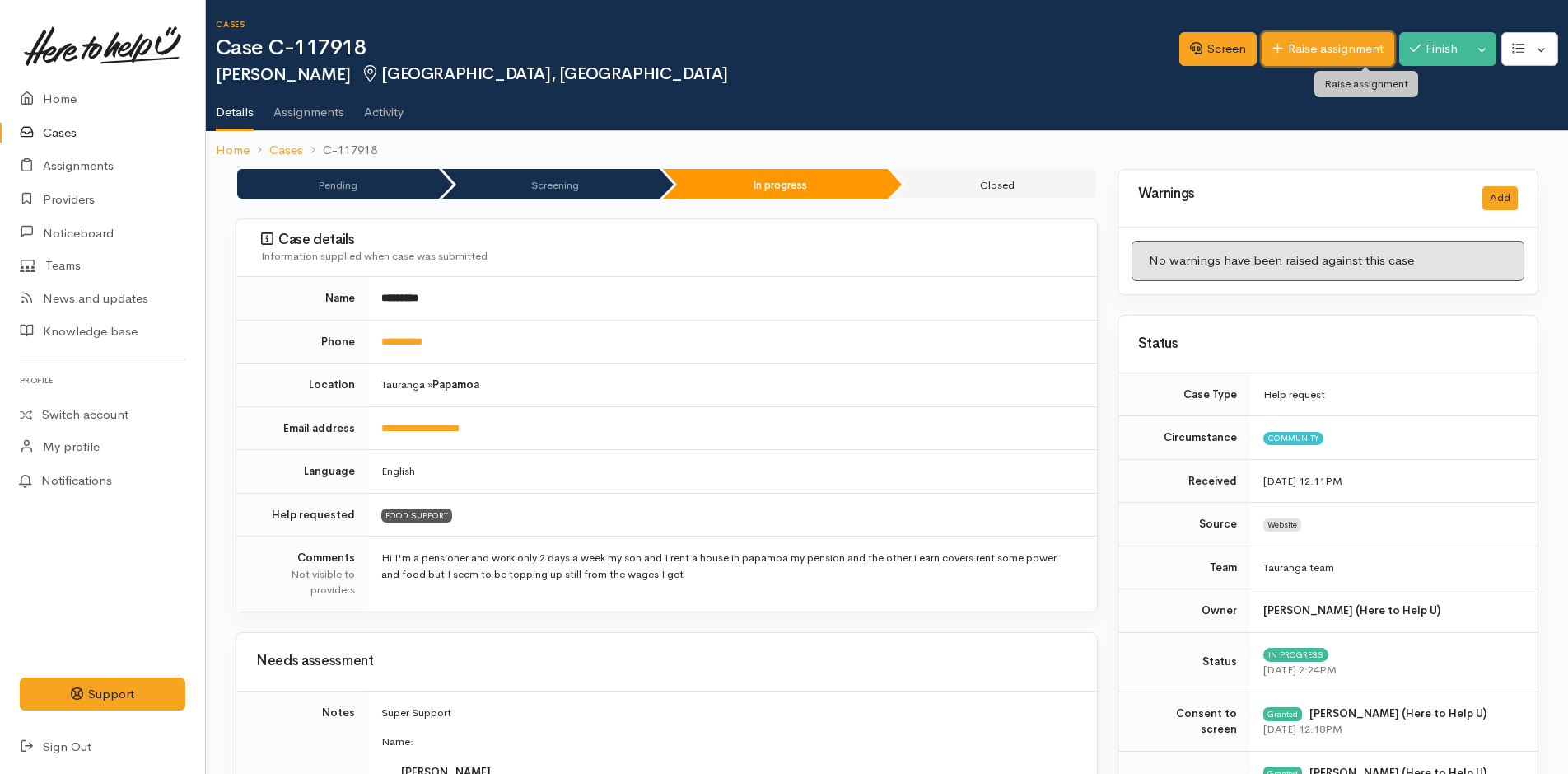
drag, startPoint x: 0, startPoint y: 0, endPoint x: 1313, endPoint y: 54, distance: 1314.1
click at [1313, 54] on link "Raise assignment" at bounding box center [1328, 49] width 132 height 34
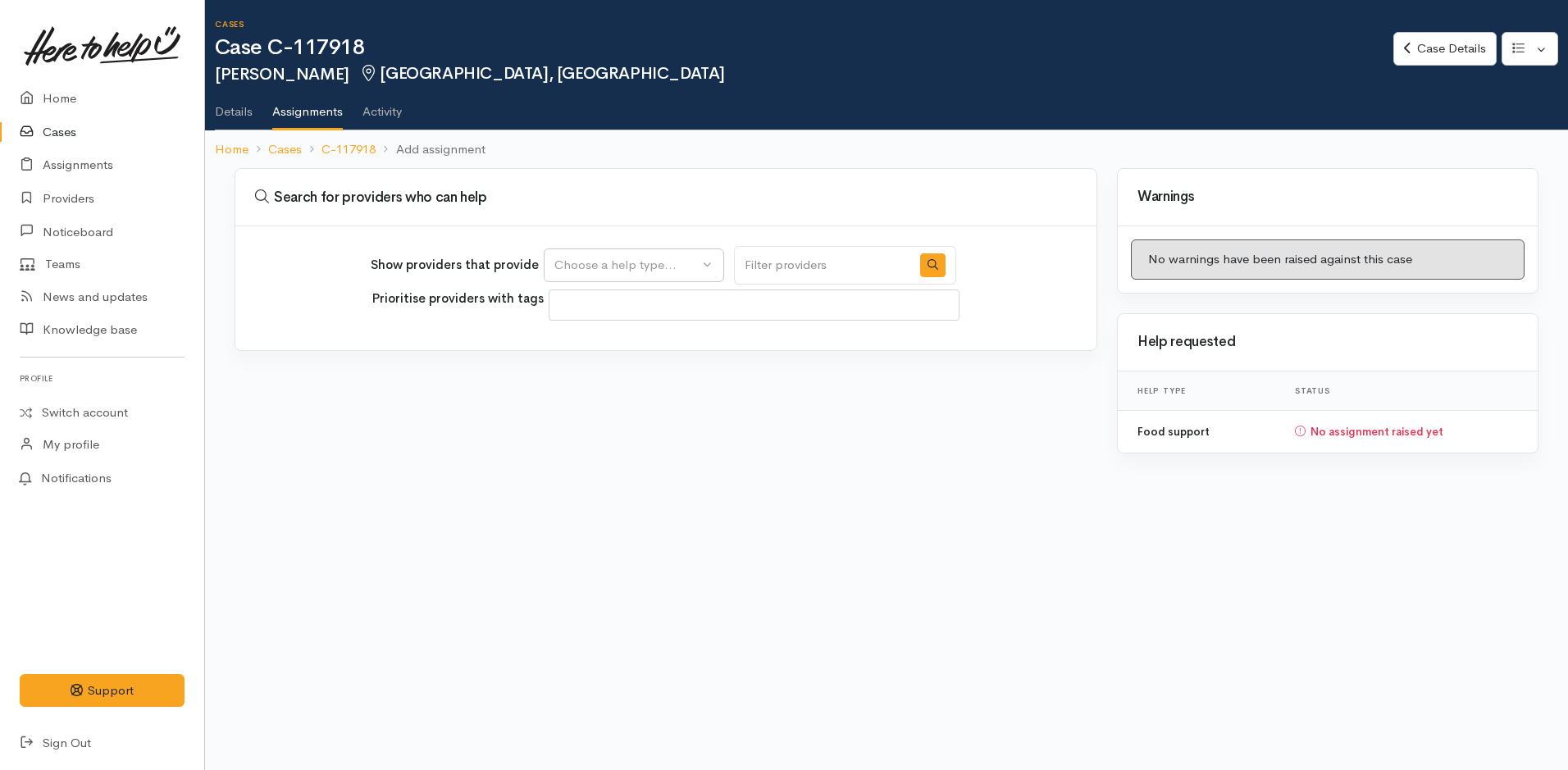
select select
click at [632, 255] on button "Choose a help type..." at bounding box center [634, 265] width 181 height 34
click at [627, 339] on span "Food support" at bounding box center [602, 344] width 76 height 19
select select "3"
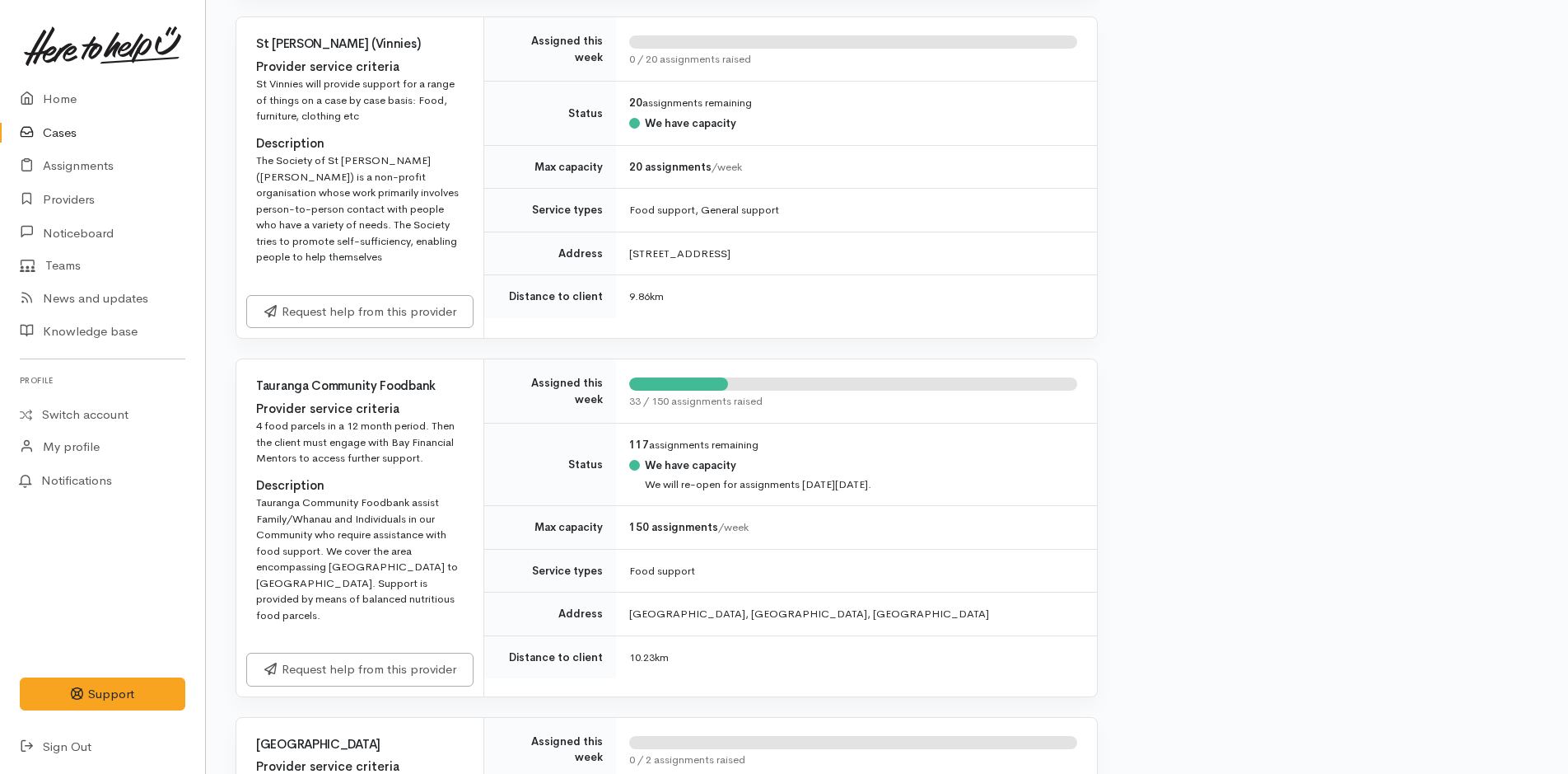
scroll to position [2225, 0]
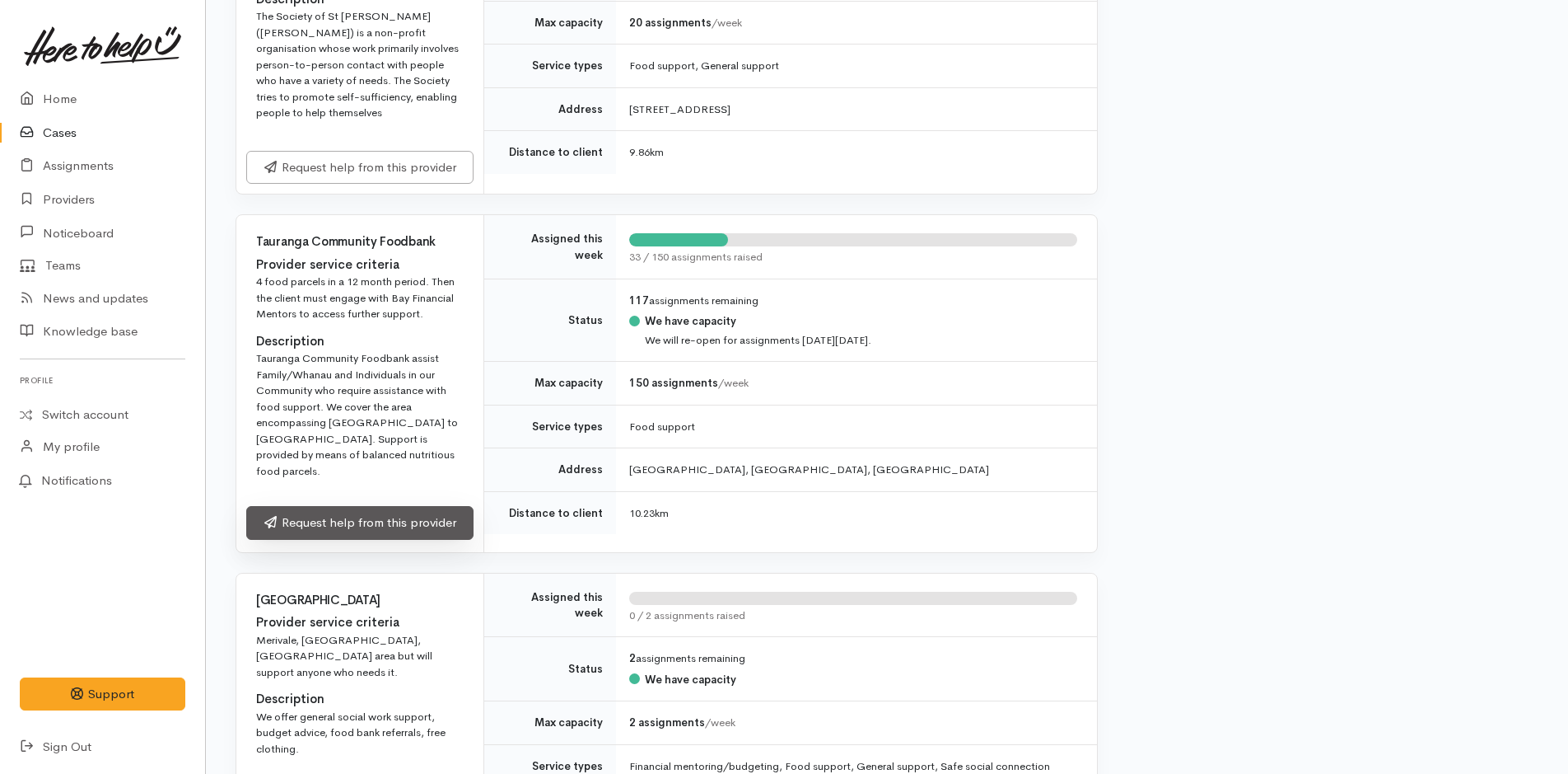
click at [418, 528] on link "Request help from this provider" at bounding box center [359, 523] width 227 height 34
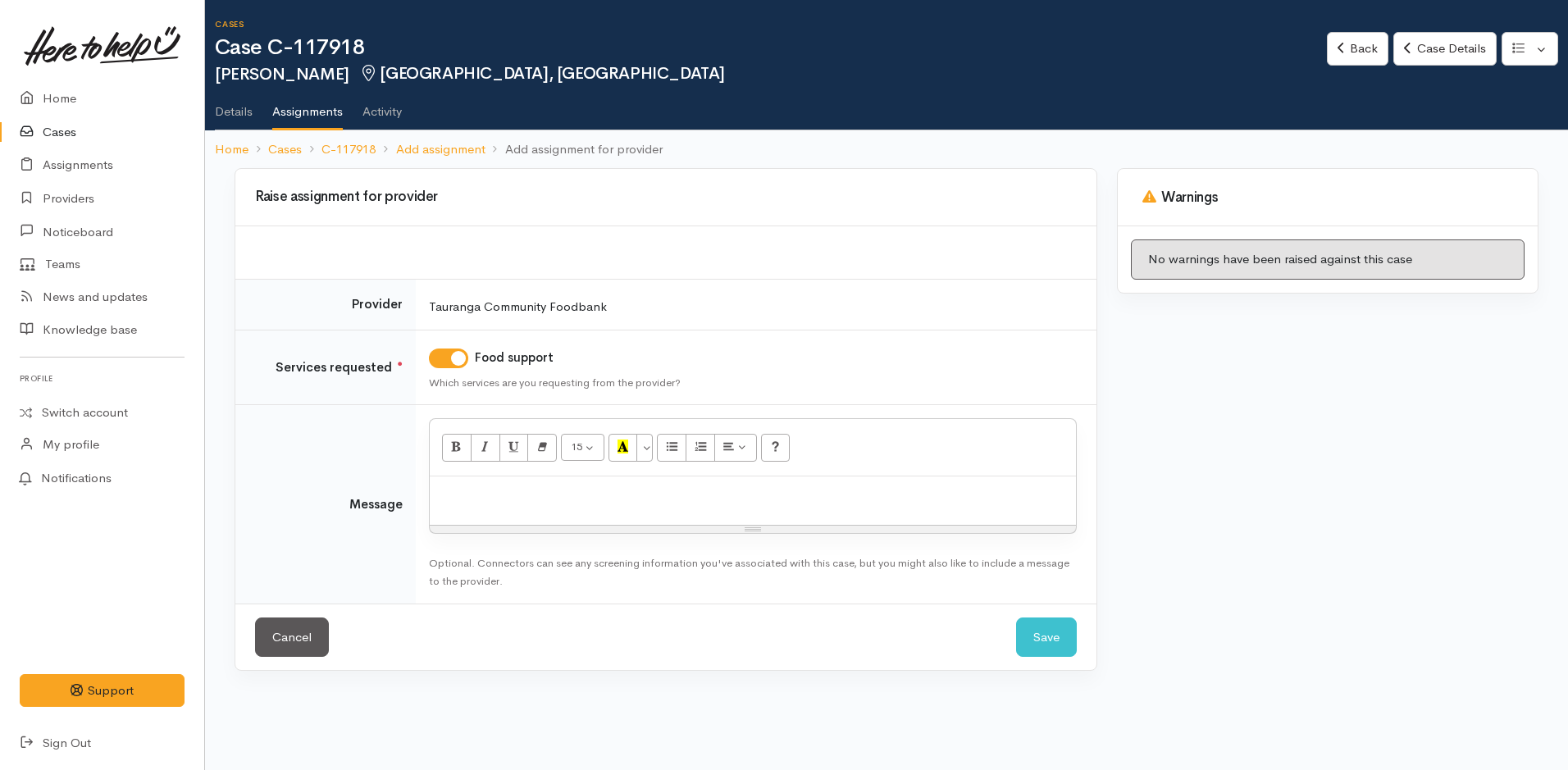
click at [892, 511] on div at bounding box center [752, 500] width 646 height 48
paste div
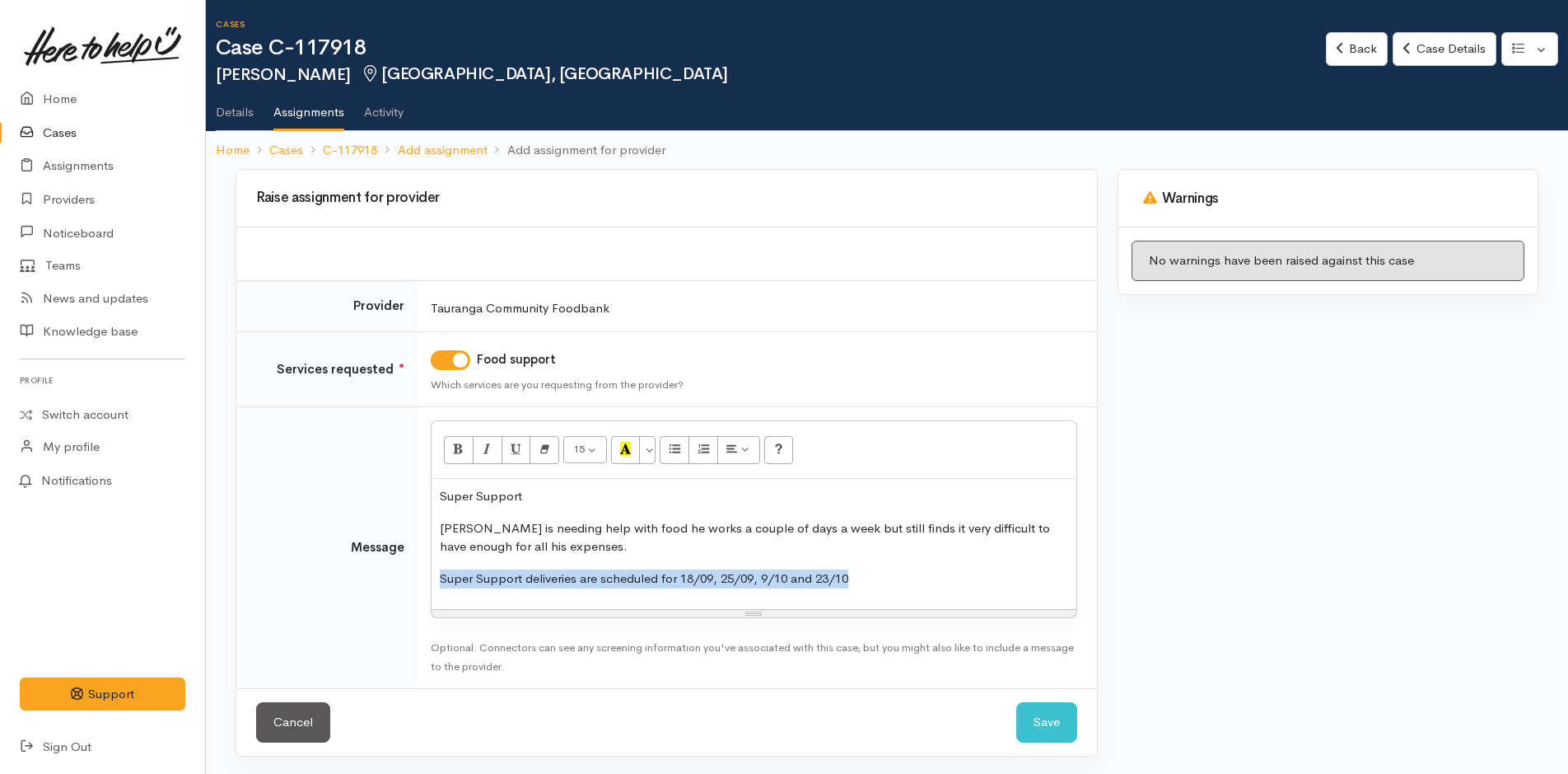
drag, startPoint x: 880, startPoint y: 571, endPoint x: 431, endPoint y: 560, distance: 449.1
click at [431, 560] on div "Super Support [PERSON_NAME] is needing help with food he works a couple of days…" at bounding box center [754, 544] width 645 height 131
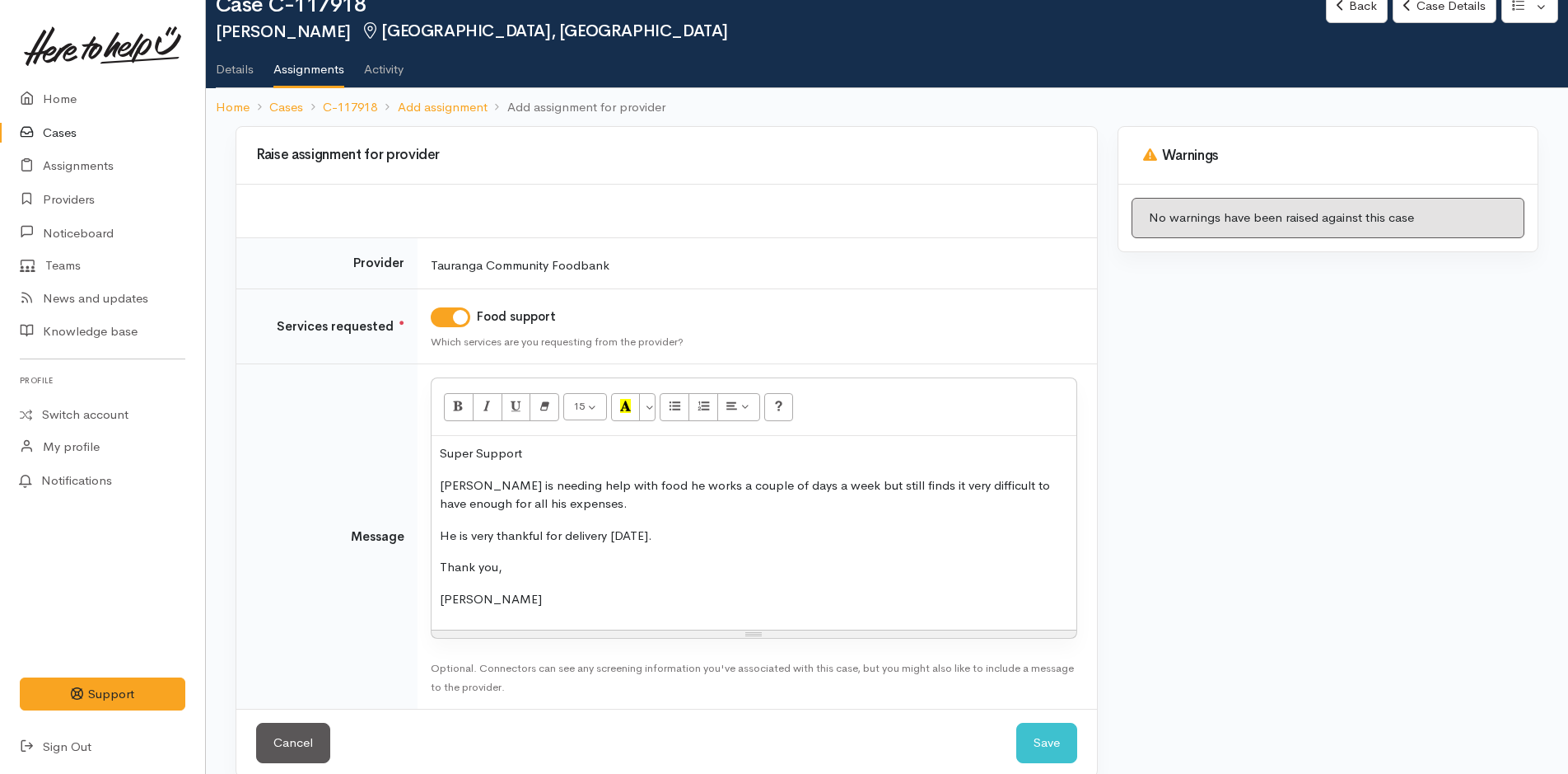
scroll to position [66, 0]
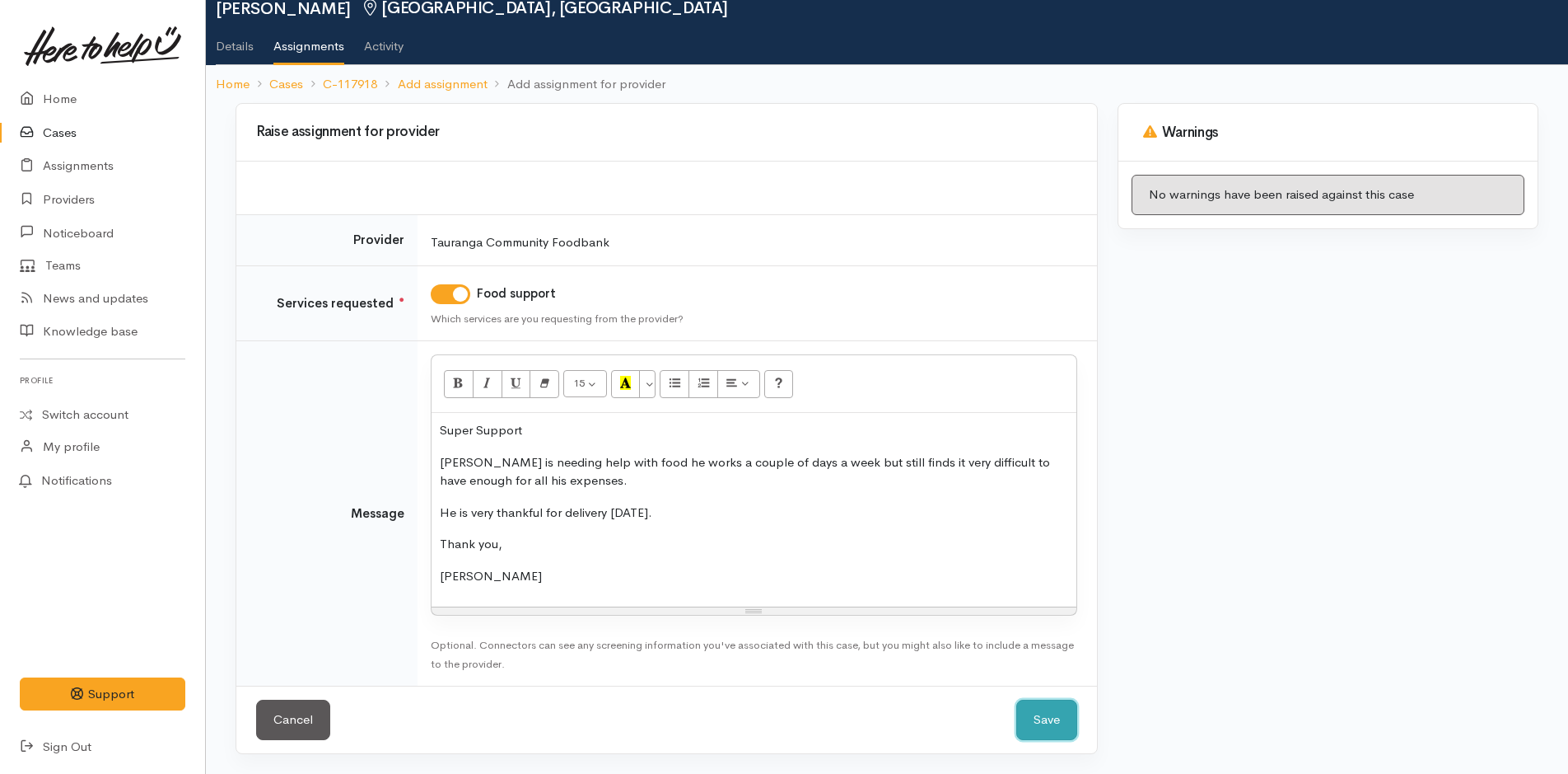
click at [1058, 723] on button "Save" at bounding box center [1046, 719] width 61 height 41
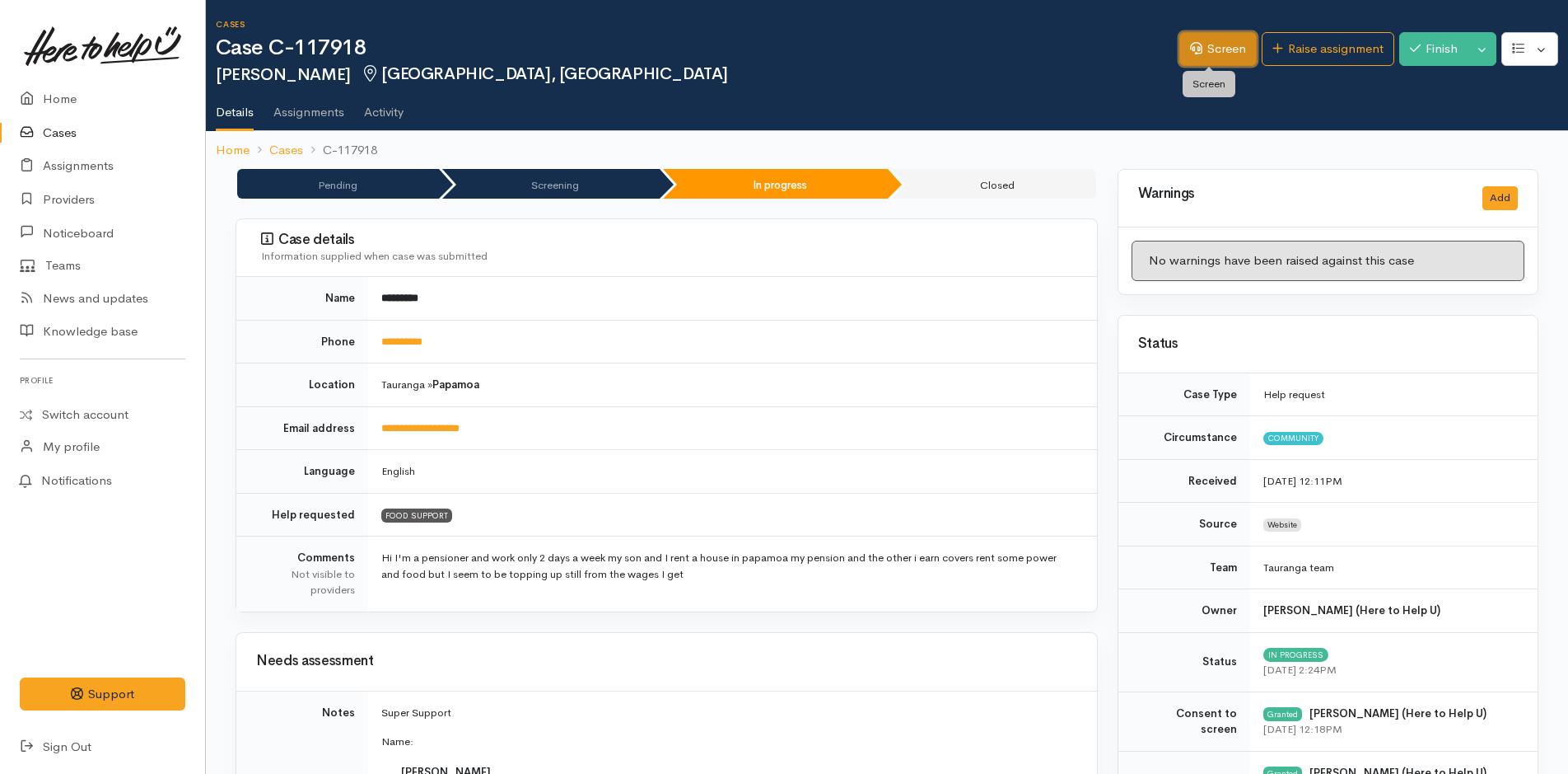
click at [1228, 49] on link "Screen" at bounding box center [1218, 49] width 78 height 34
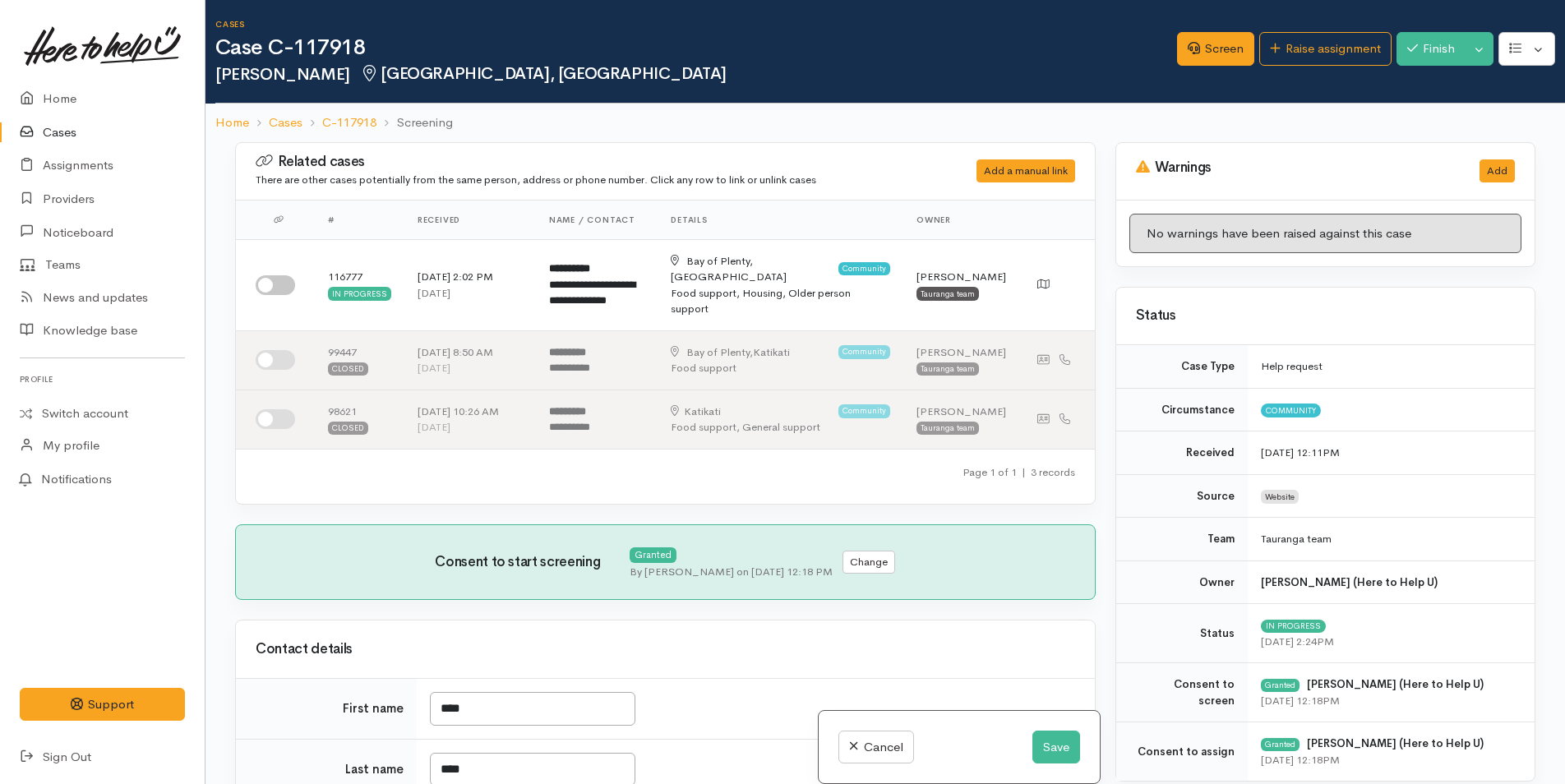
select select "6"
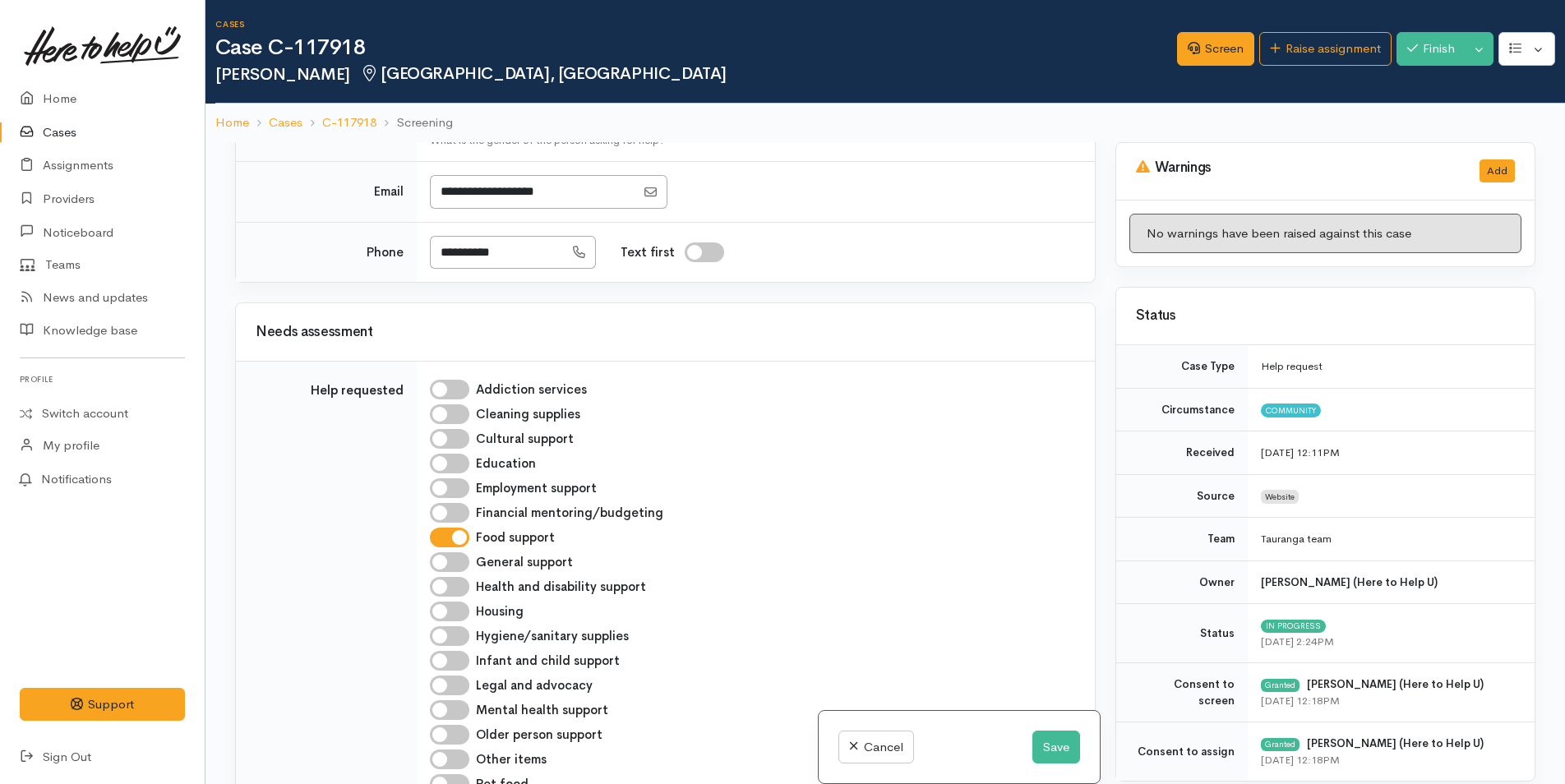
scroll to position [822, 0]
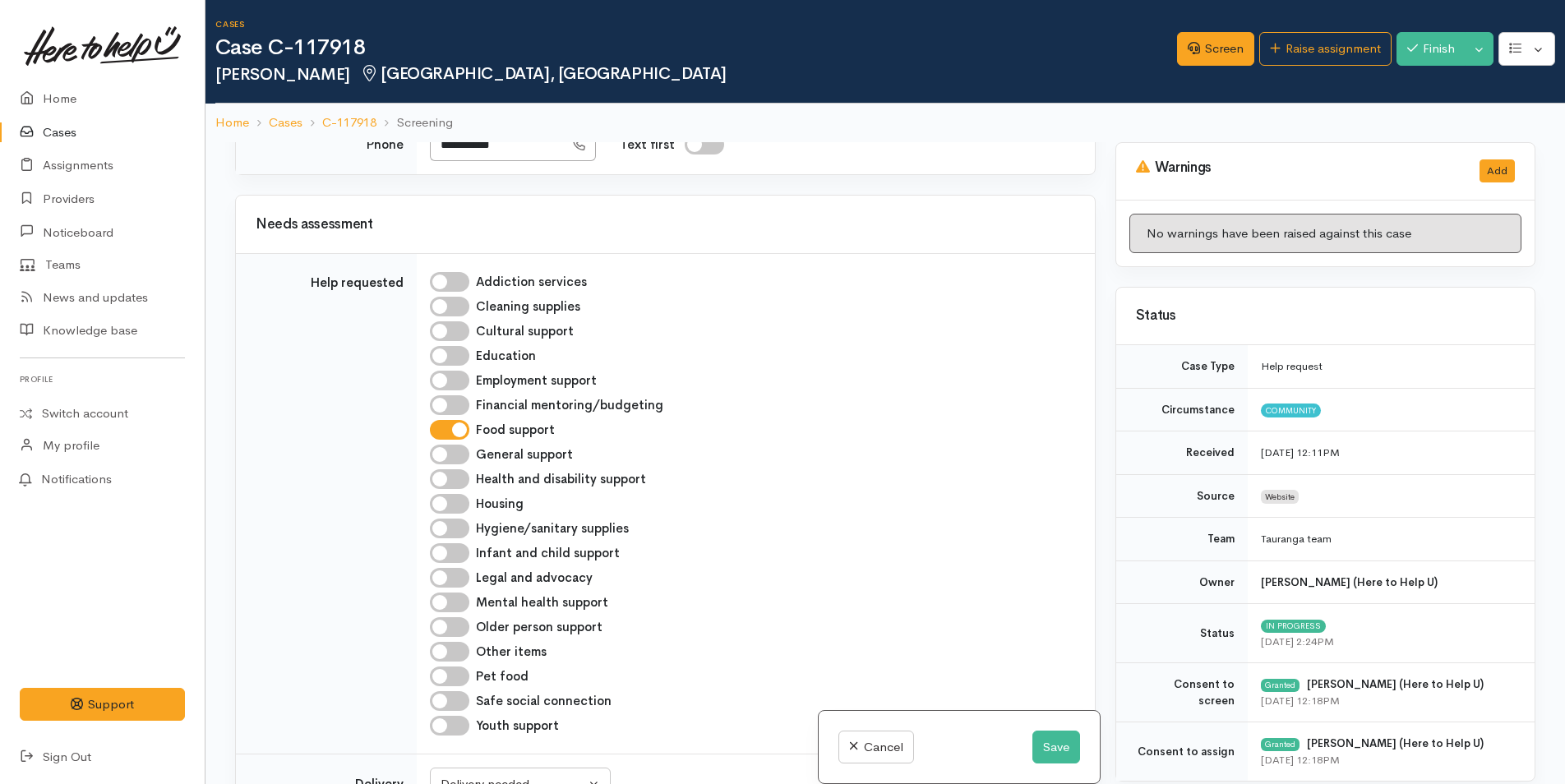
click at [464, 623] on input "Older person support" at bounding box center [449, 626] width 40 height 20
checkbox input "true"
click at [1052, 743] on button "Save" at bounding box center [1056, 747] width 47 height 34
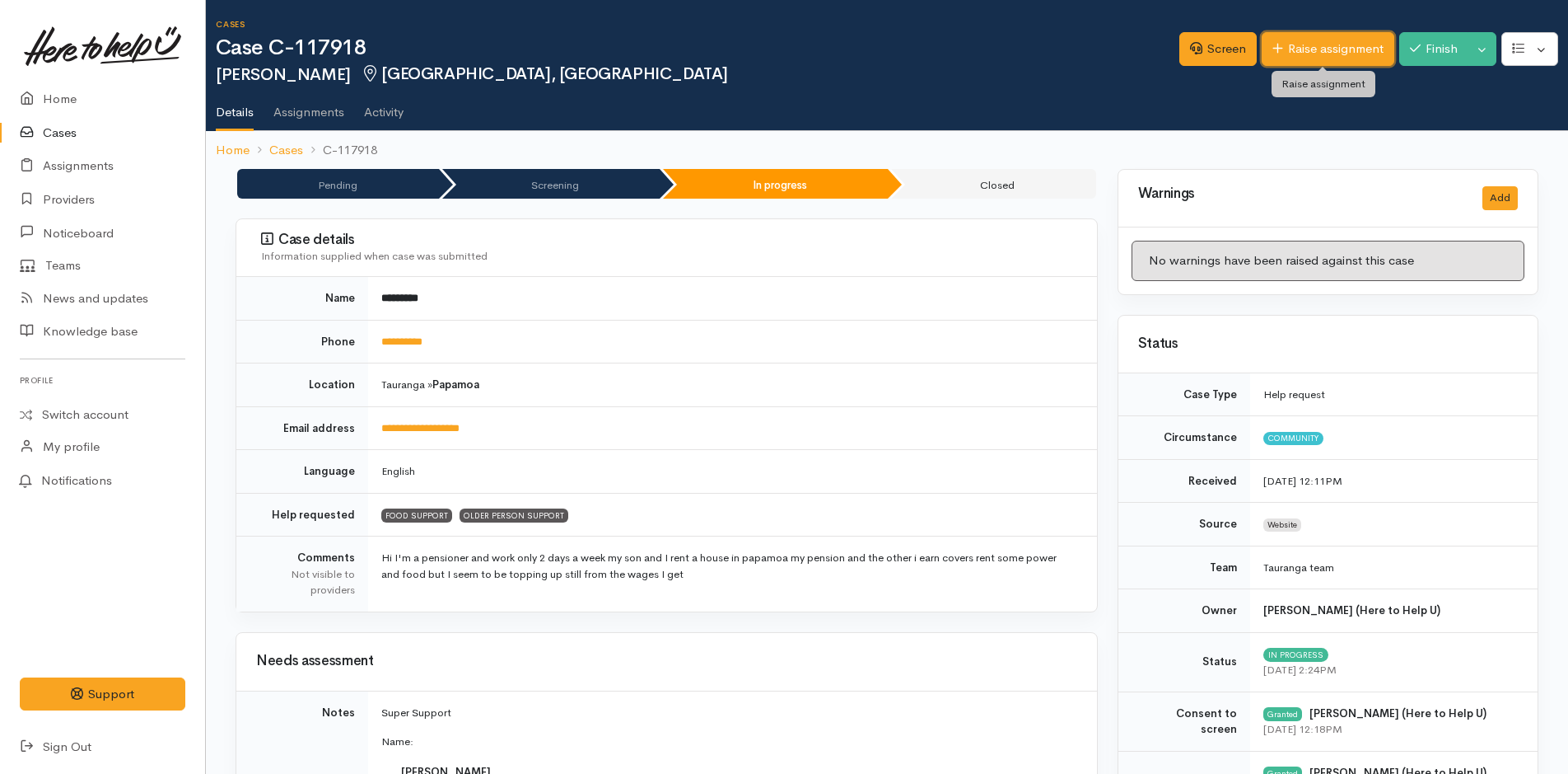
click at [1328, 55] on link "Raise assignment" at bounding box center [1328, 49] width 132 height 34
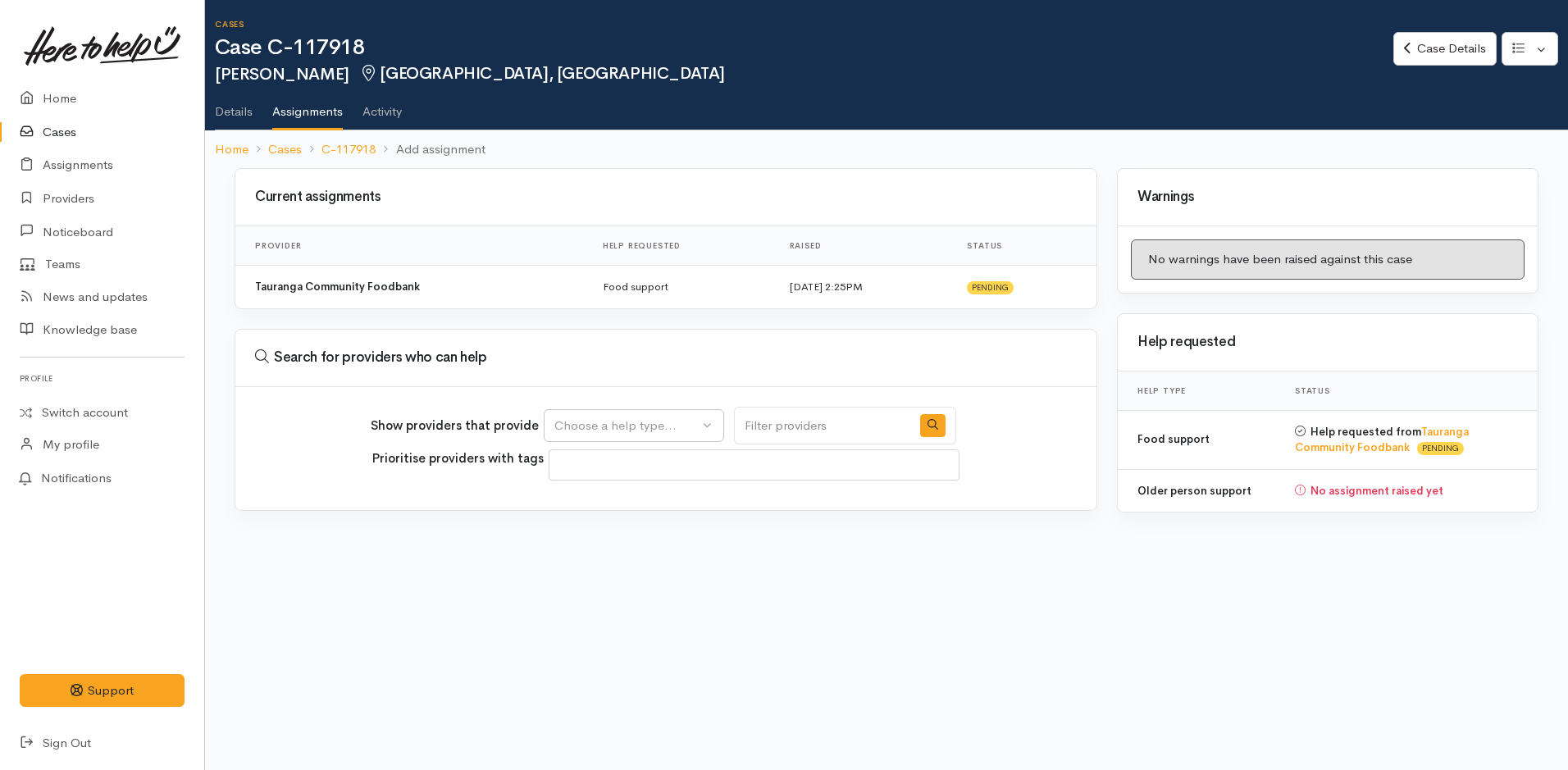
select select
click at [668, 426] on div "Choose a help type..." at bounding box center [626, 425] width 144 height 19
click at [613, 528] on span "Older person support" at bounding box center [624, 529] width 121 height 19
select select "29"
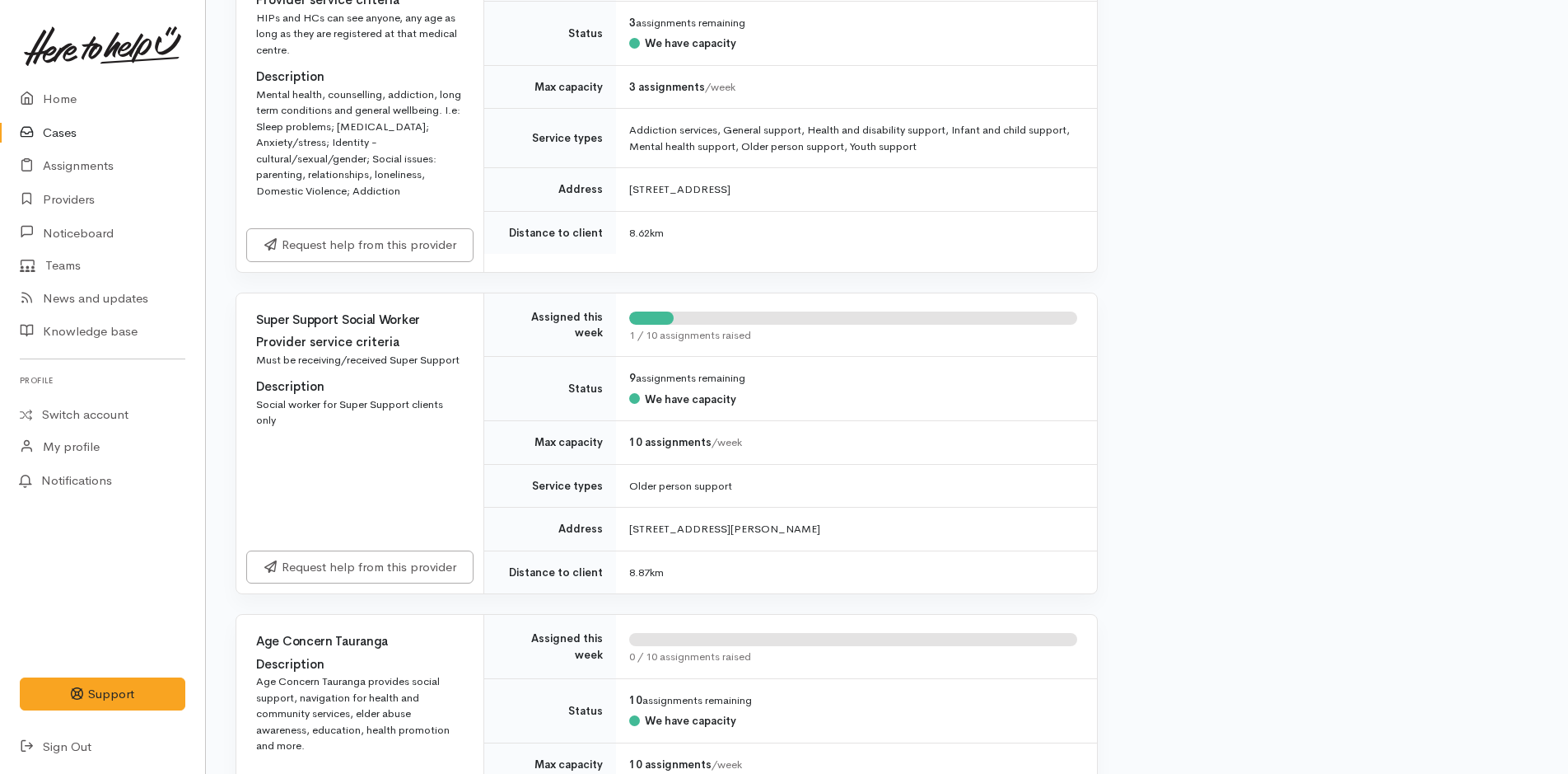
scroll to position [2060, 0]
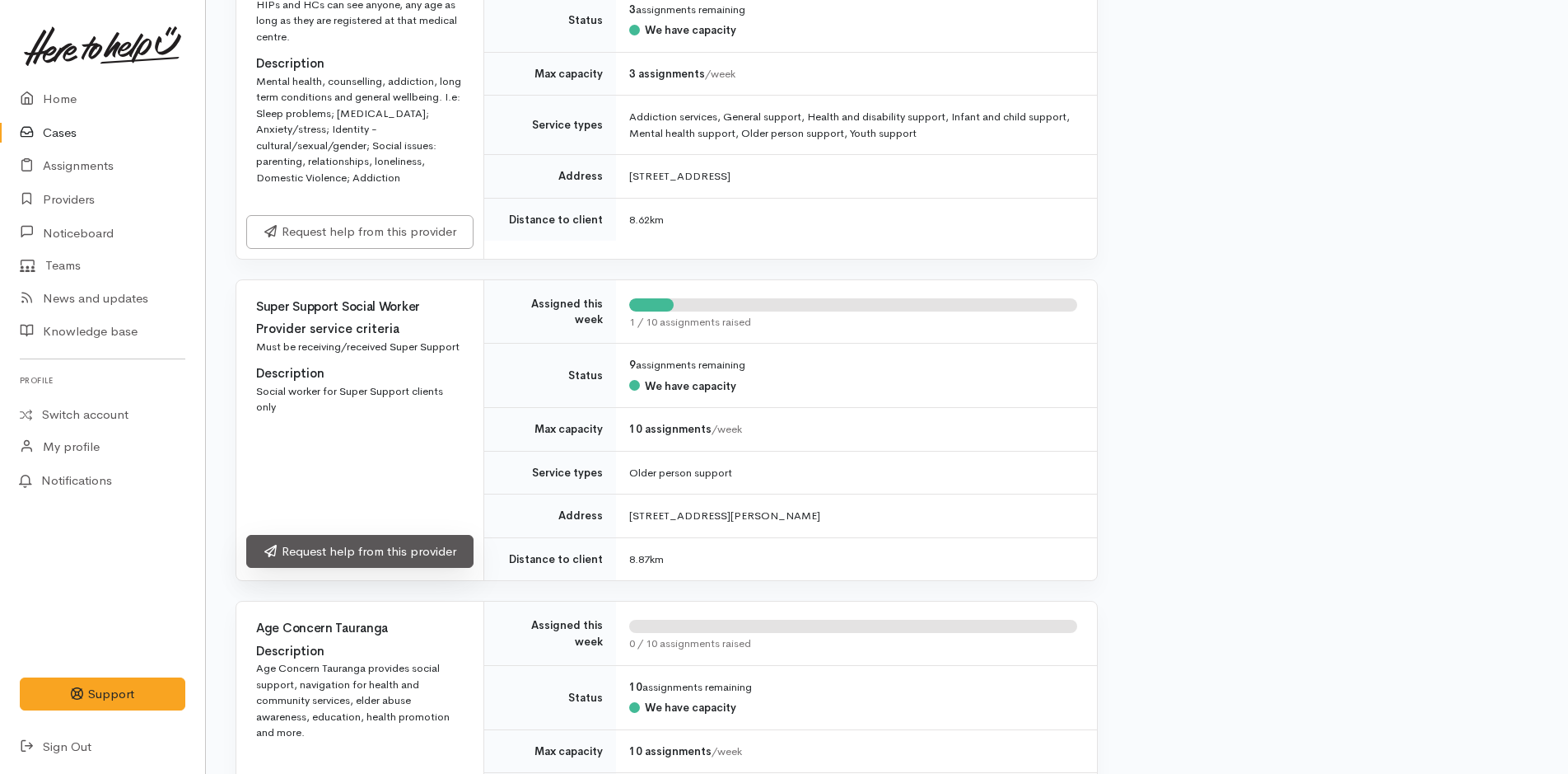
click at [434, 551] on link "Request help from this provider" at bounding box center [359, 552] width 227 height 34
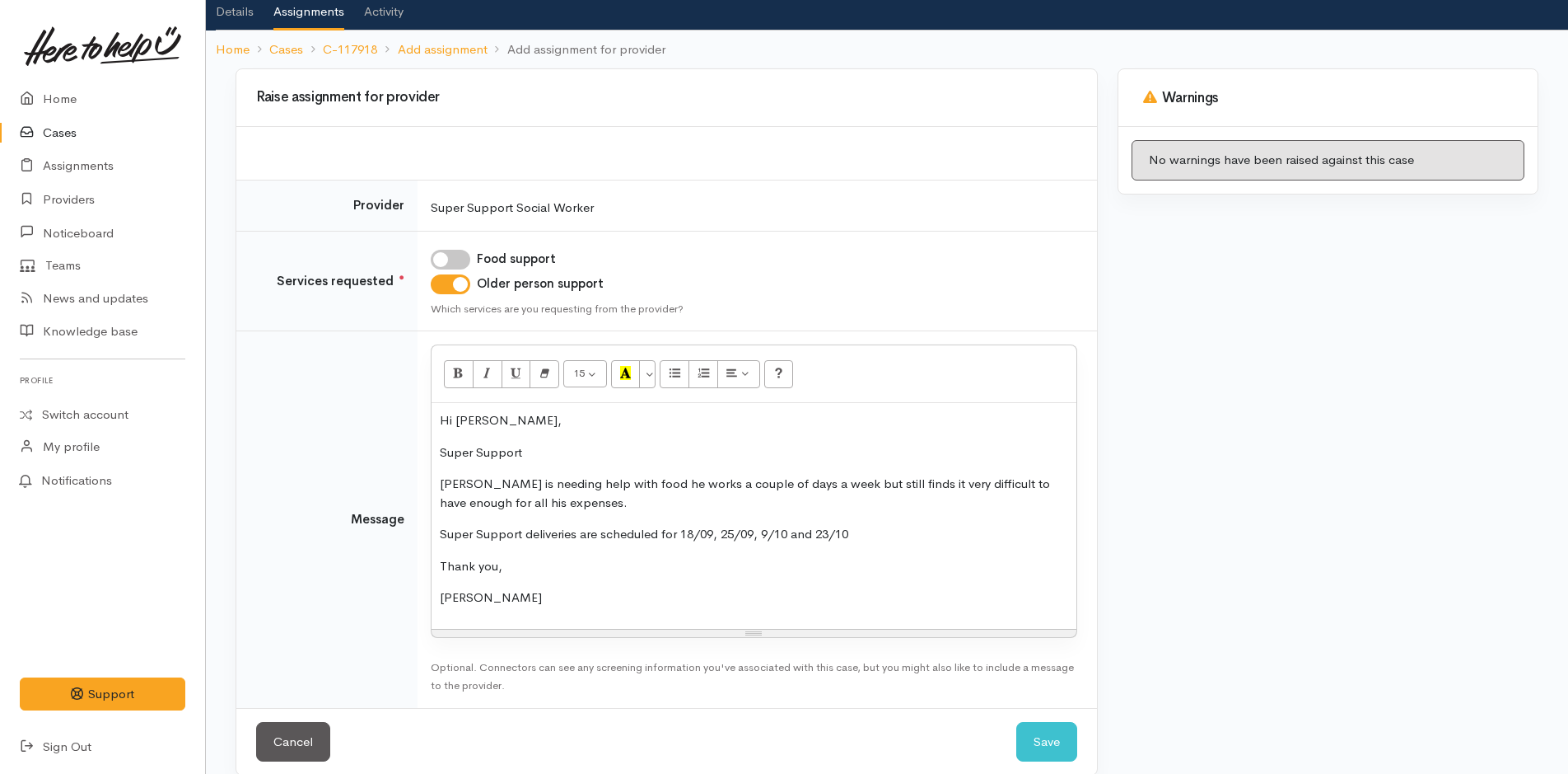
scroll to position [122, 0]
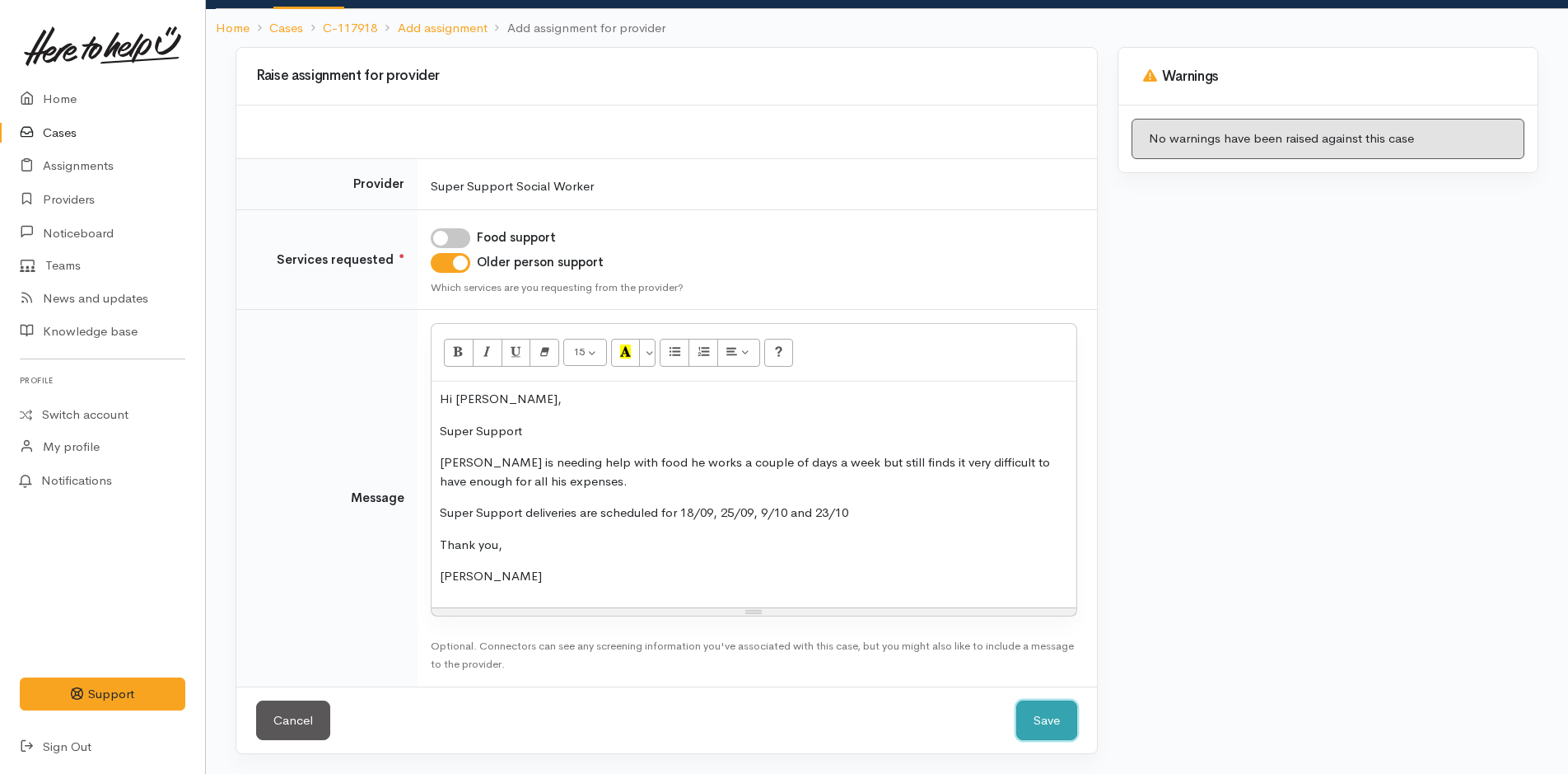
click at [1054, 715] on button "Save" at bounding box center [1046, 720] width 61 height 41
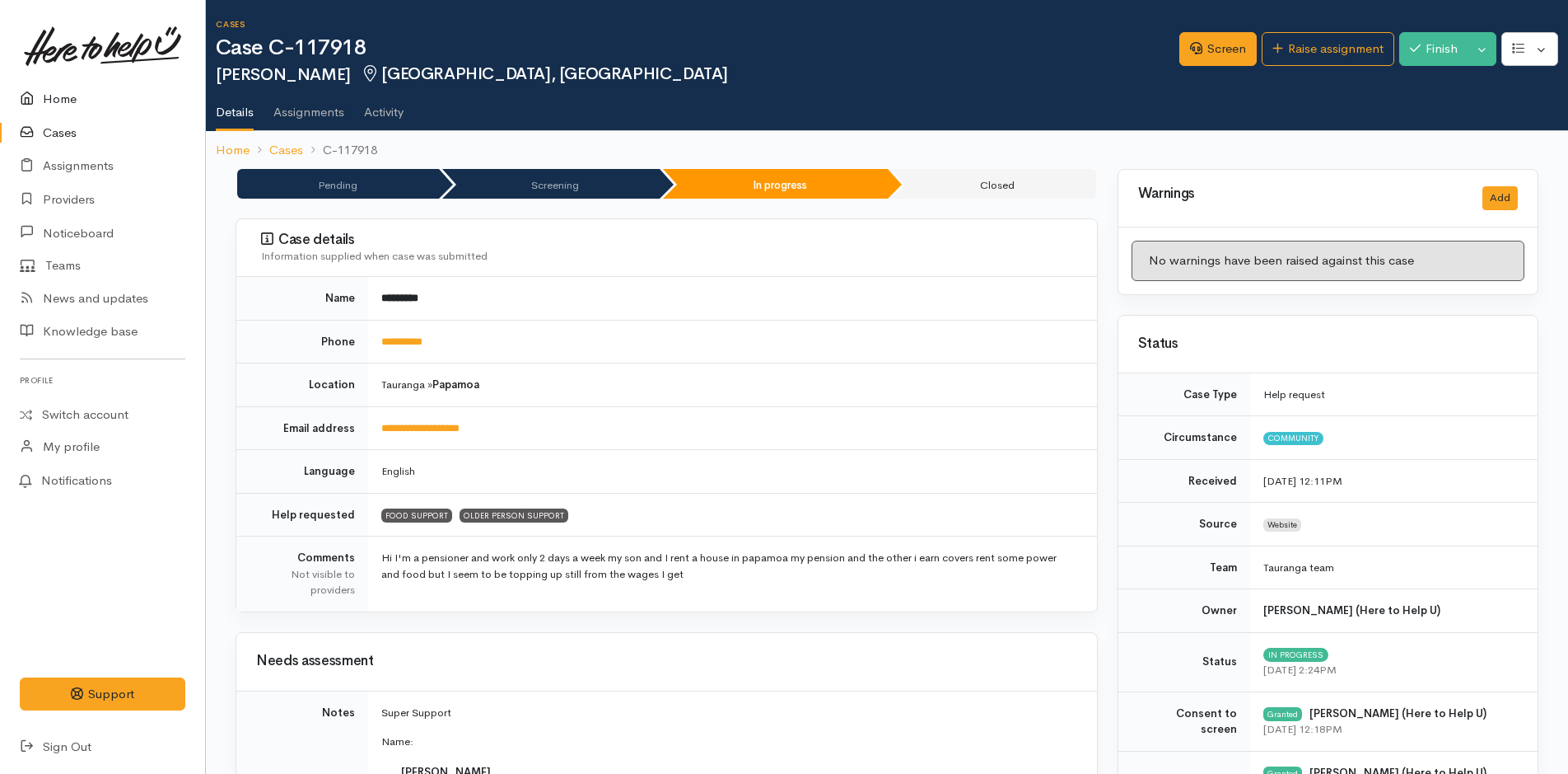
click at [67, 98] on link "Home" at bounding box center [102, 99] width 205 height 34
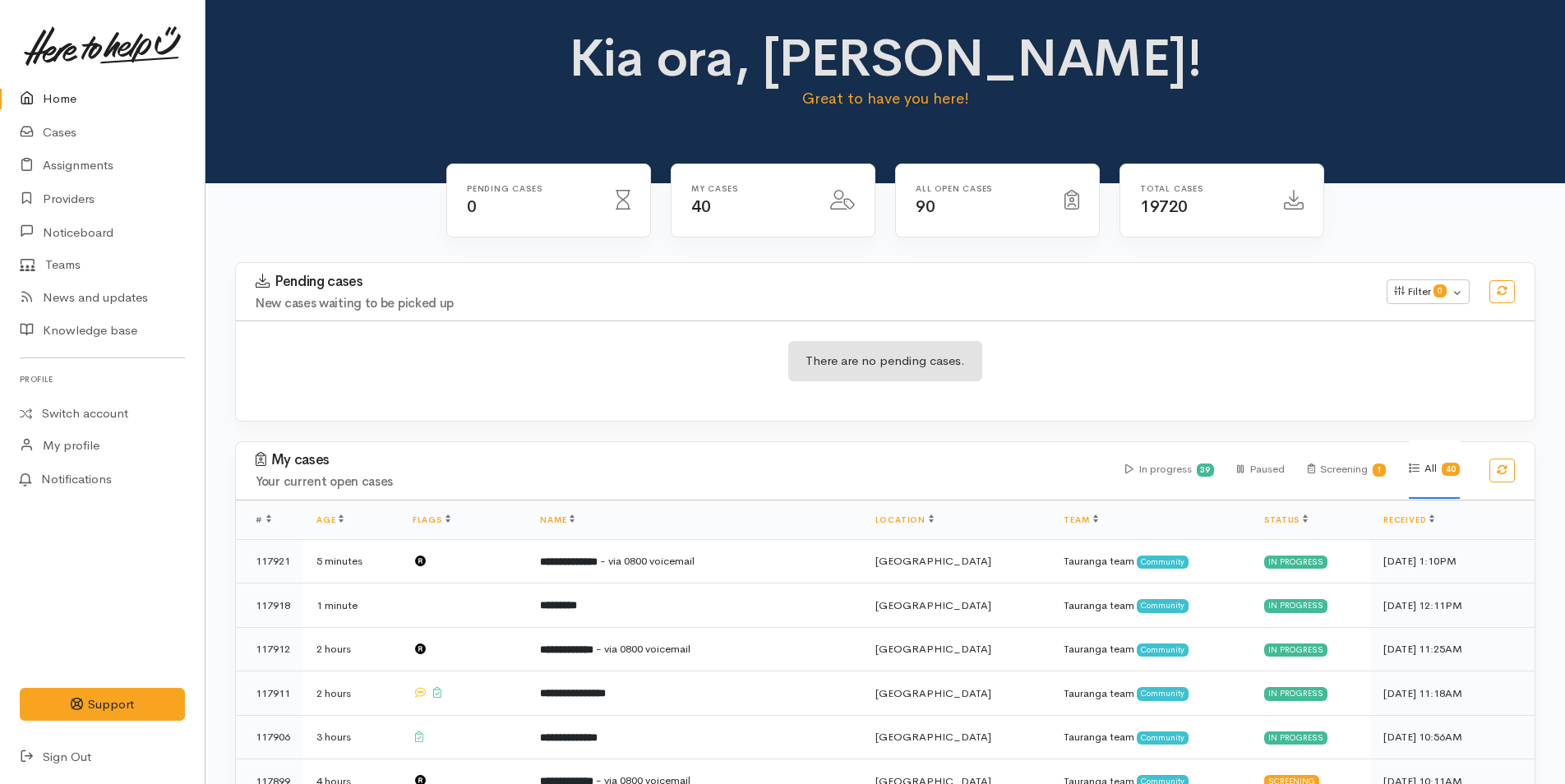
scroll to position [328, 0]
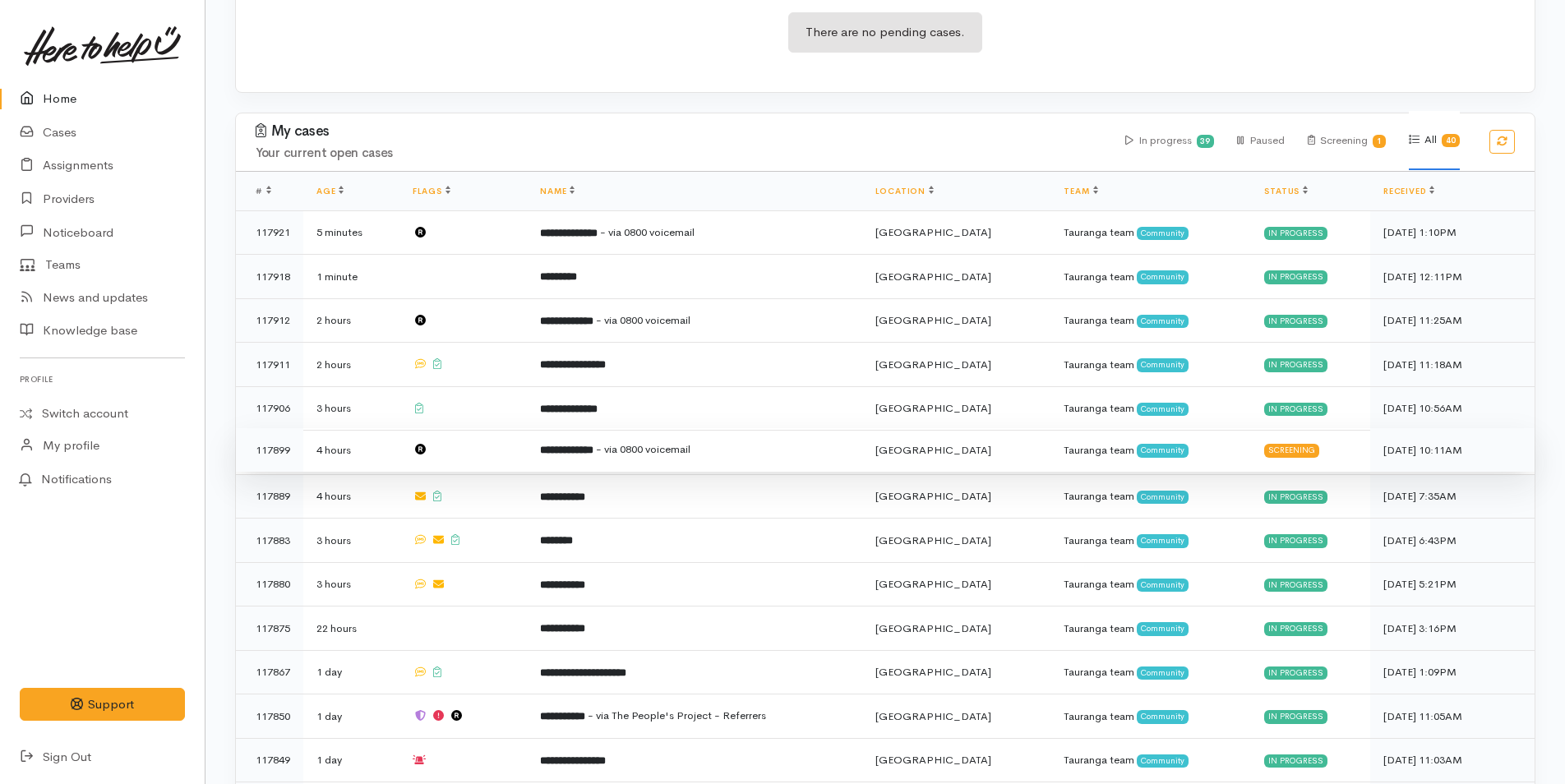
click at [597, 437] on td "**********" at bounding box center [694, 450] width 335 height 44
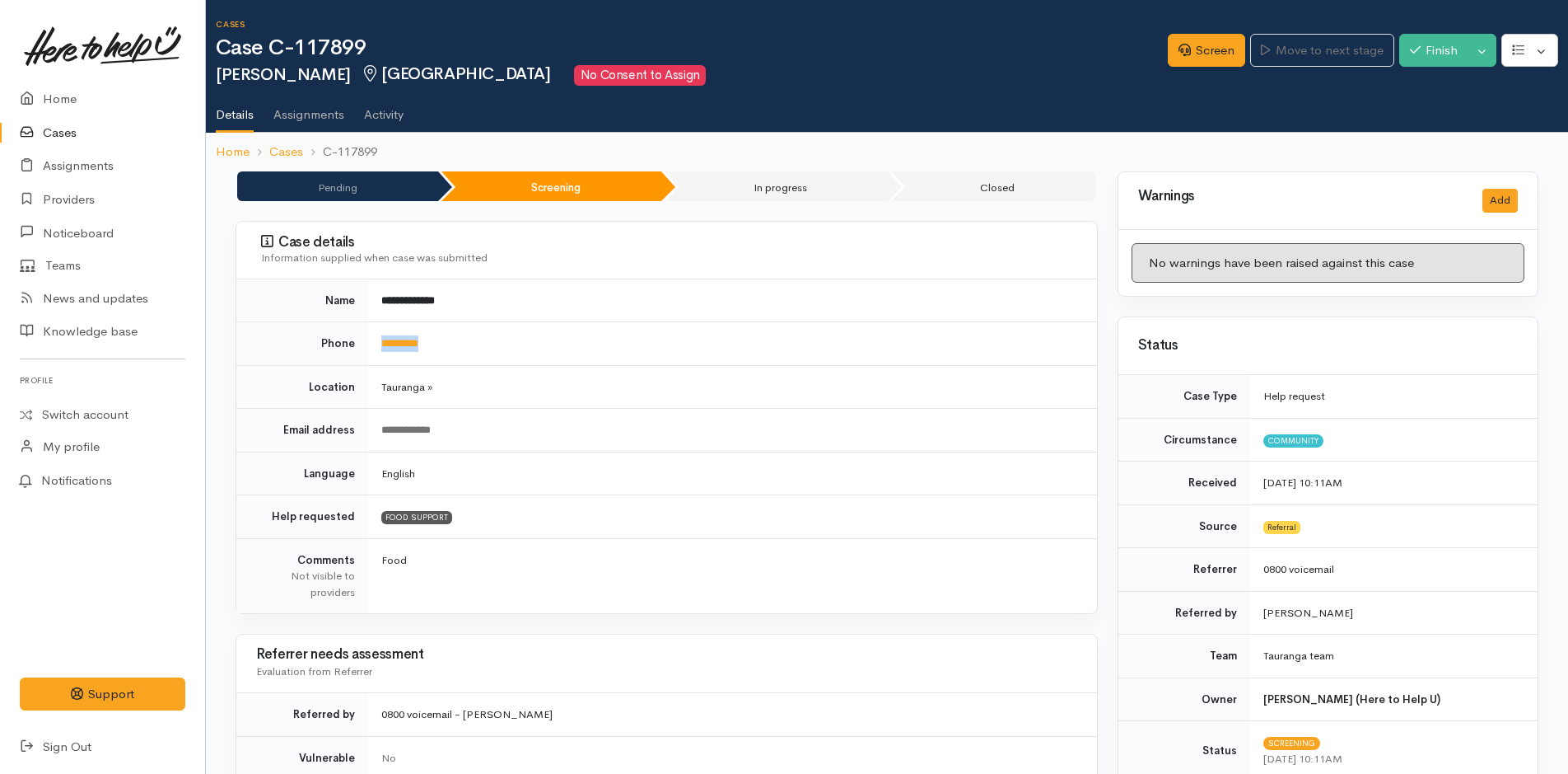
drag, startPoint x: 511, startPoint y: 335, endPoint x: 361, endPoint y: 348, distance: 150.6
click at [361, 348] on tr "Phone *********" at bounding box center [667, 343] width 861 height 44
copy tr "*********"
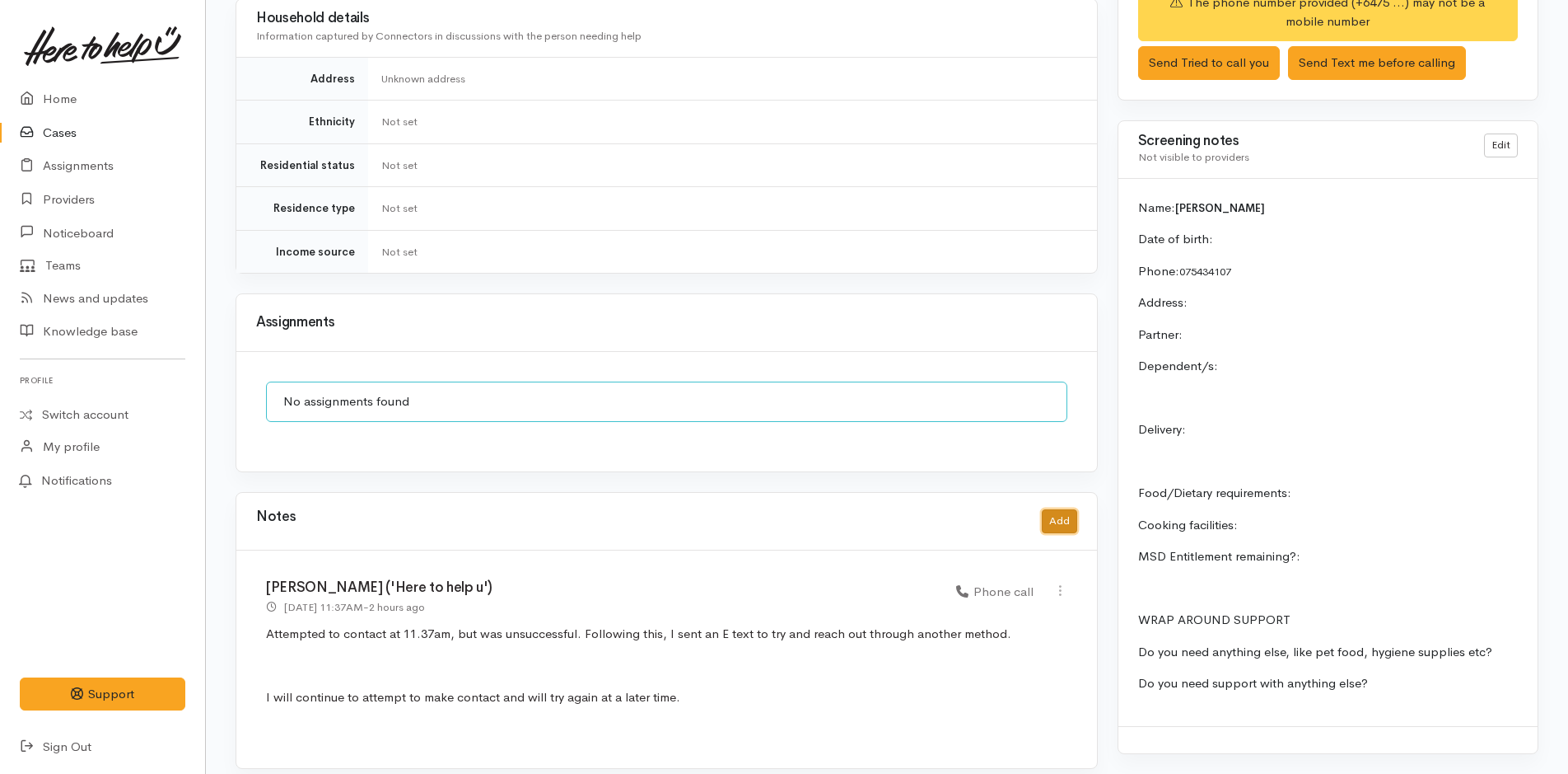
click at [1059, 509] on button "Add" at bounding box center [1058, 520] width 35 height 24
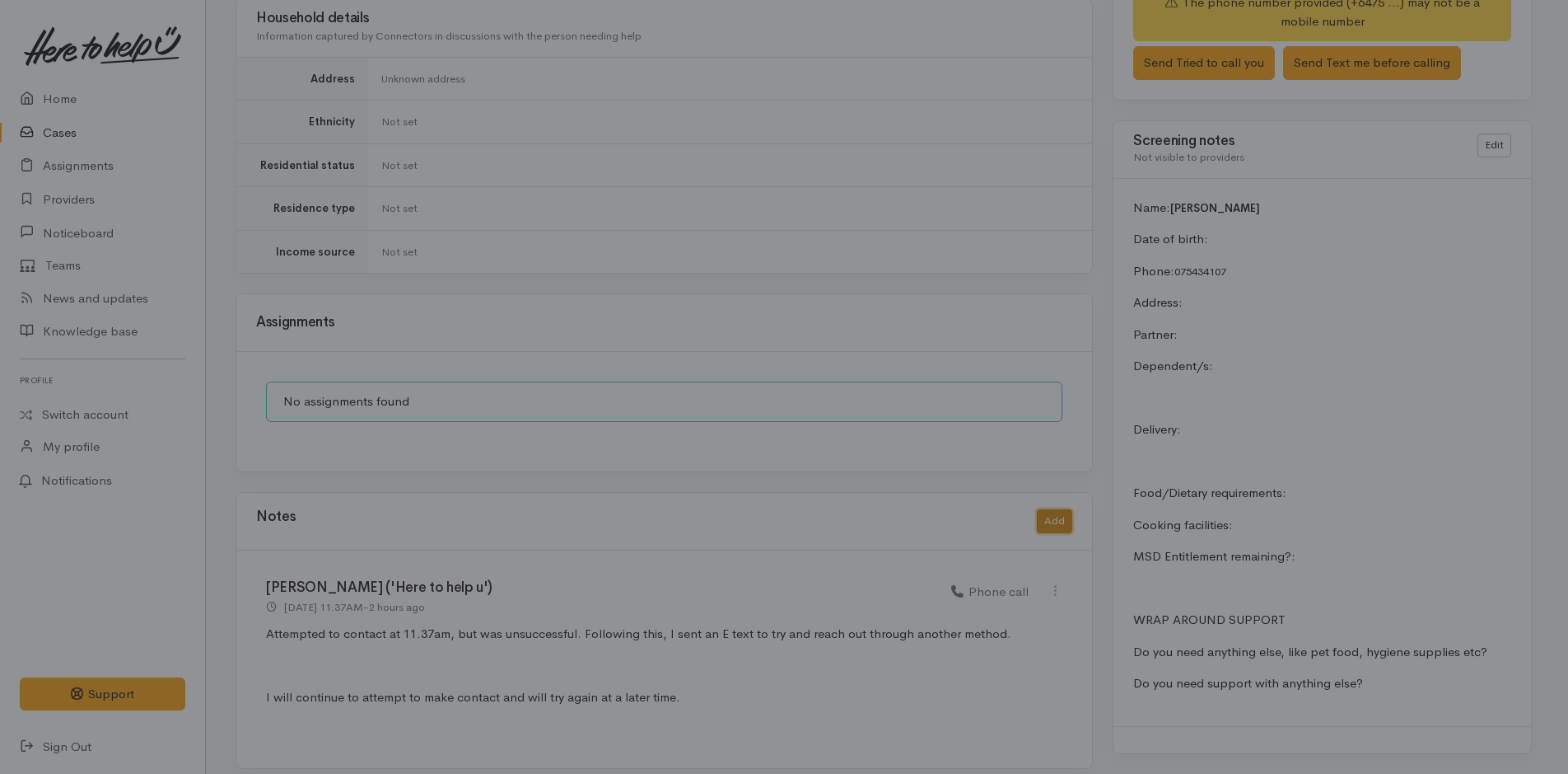
scroll to position [1136, 0]
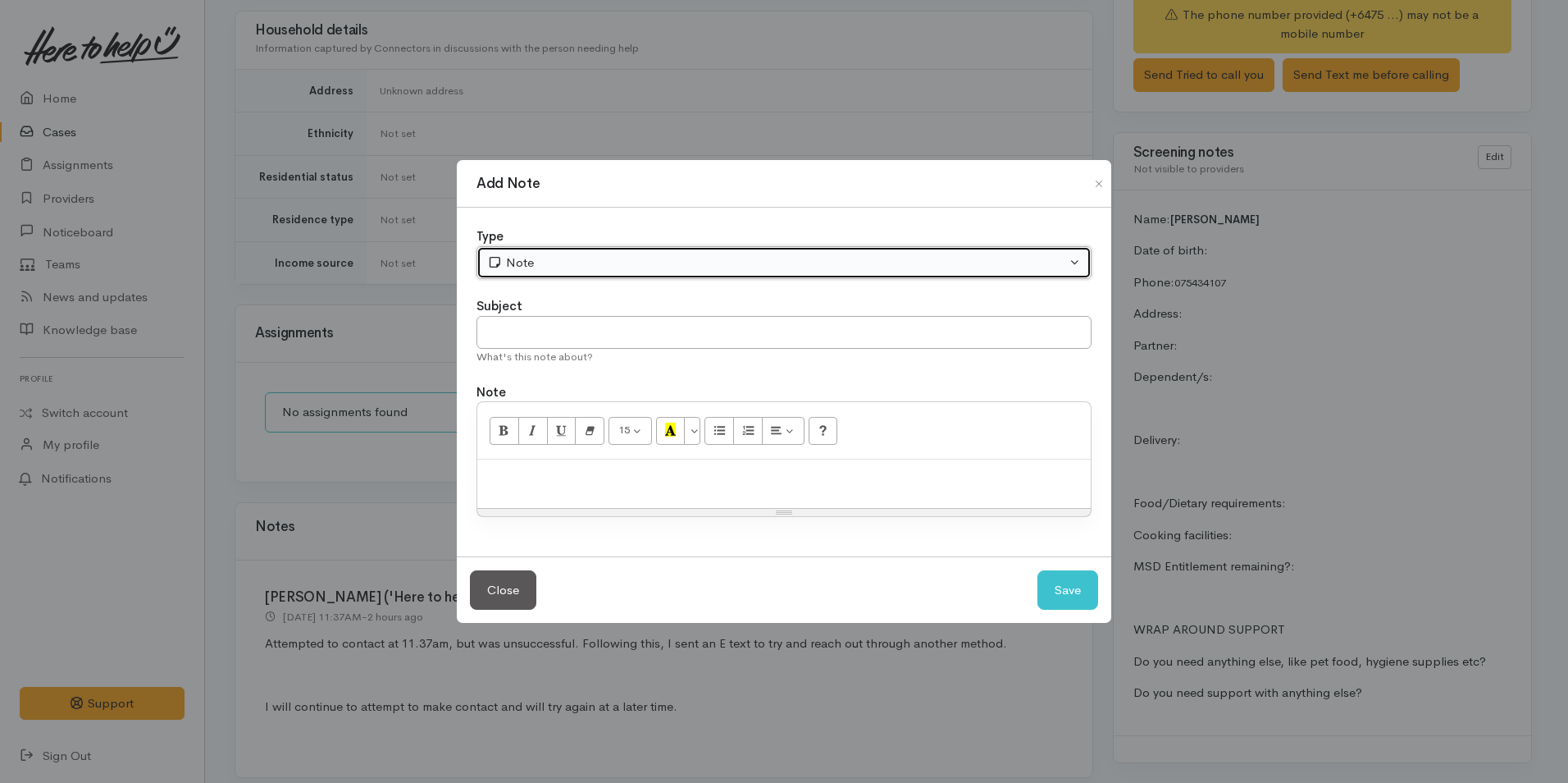
click at [568, 263] on div "Note" at bounding box center [776, 263] width 579 height 19
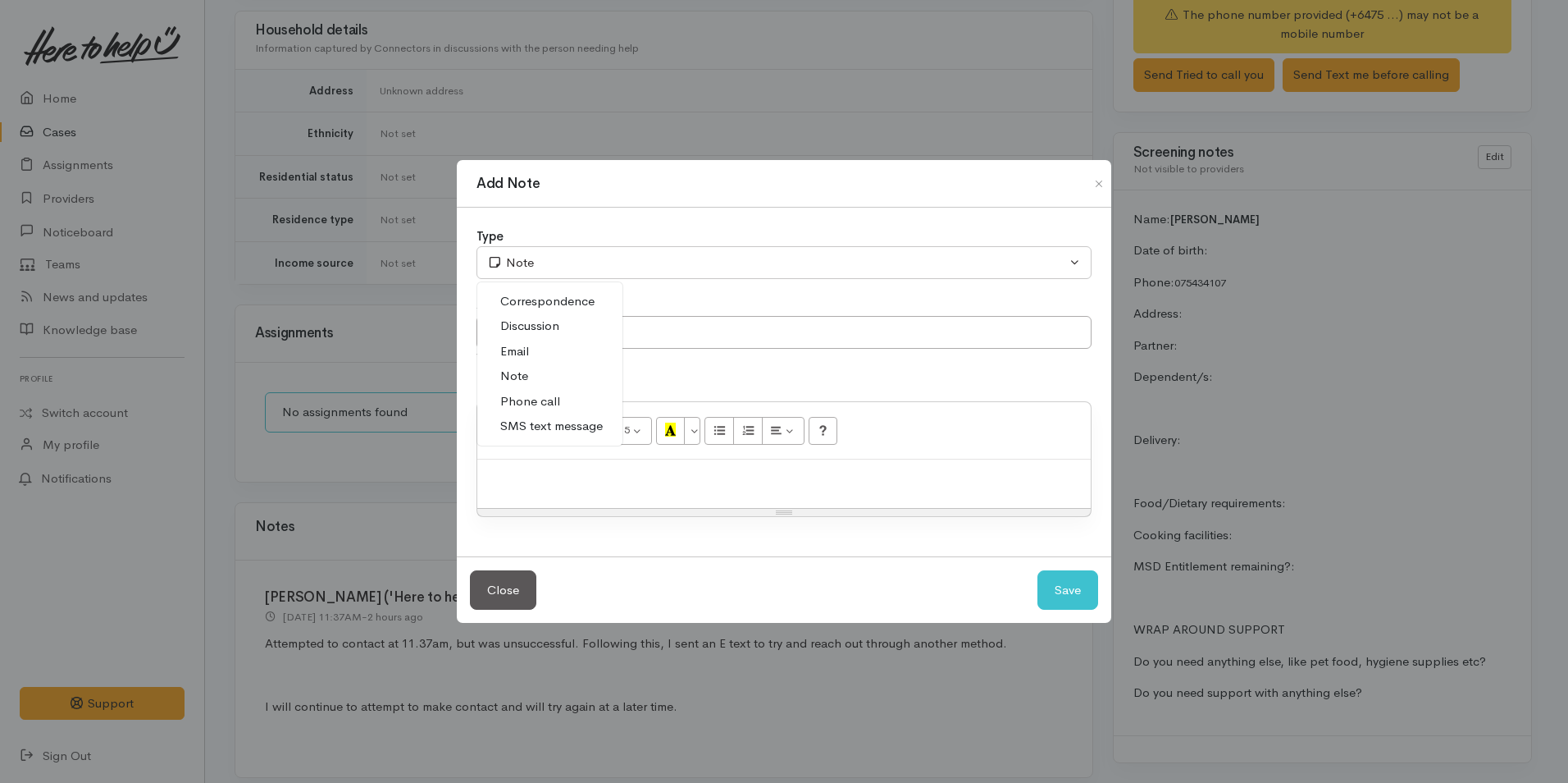
click at [543, 399] on span "Phone call" at bounding box center [530, 401] width 60 height 19
select select "3"
click at [596, 496] on div at bounding box center [784, 483] width 613 height 48
click at [517, 479] on p at bounding box center [784, 477] width 597 height 19
paste div
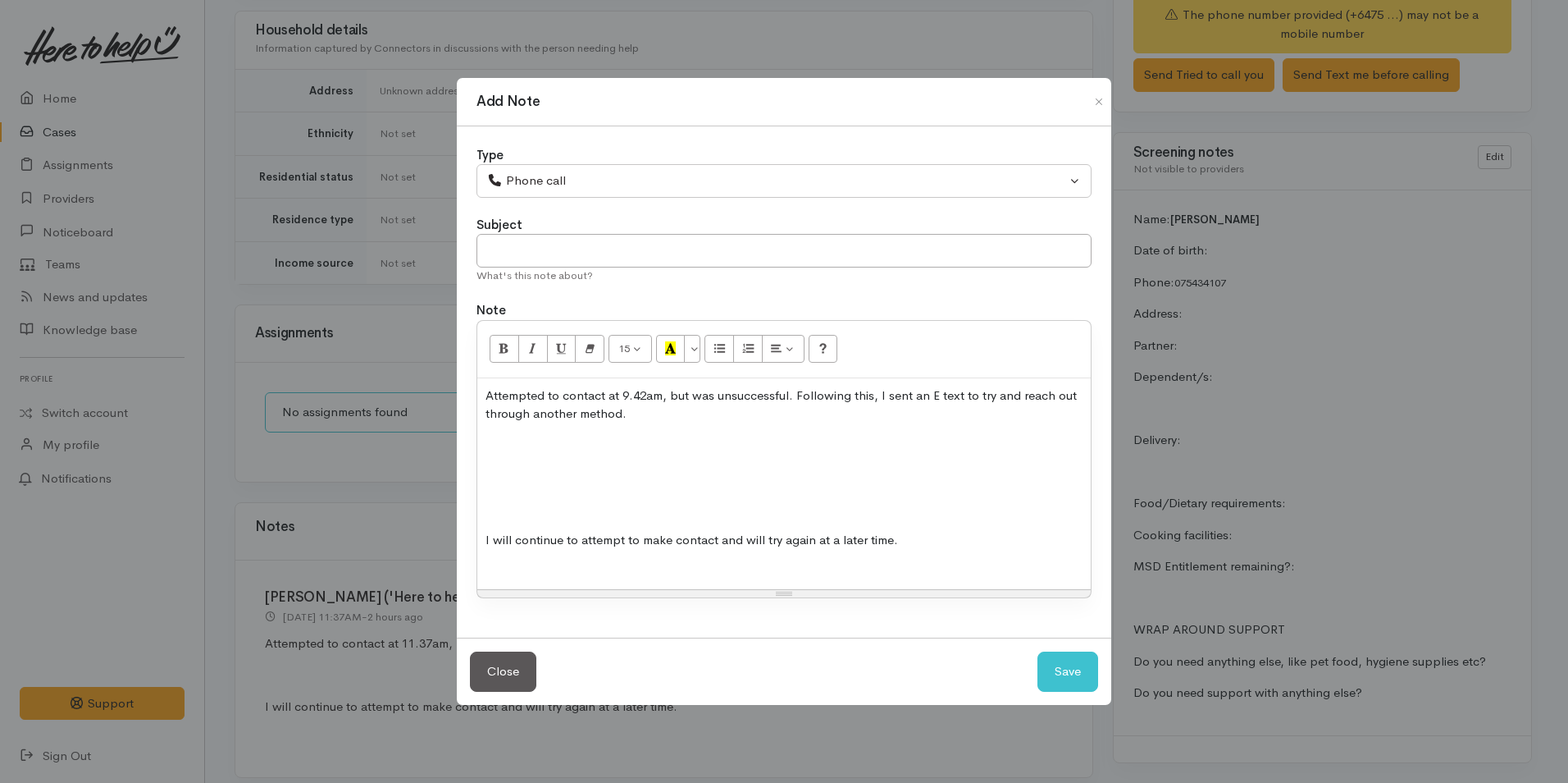
click at [539, 510] on p at bounding box center [784, 509] width 597 height 19
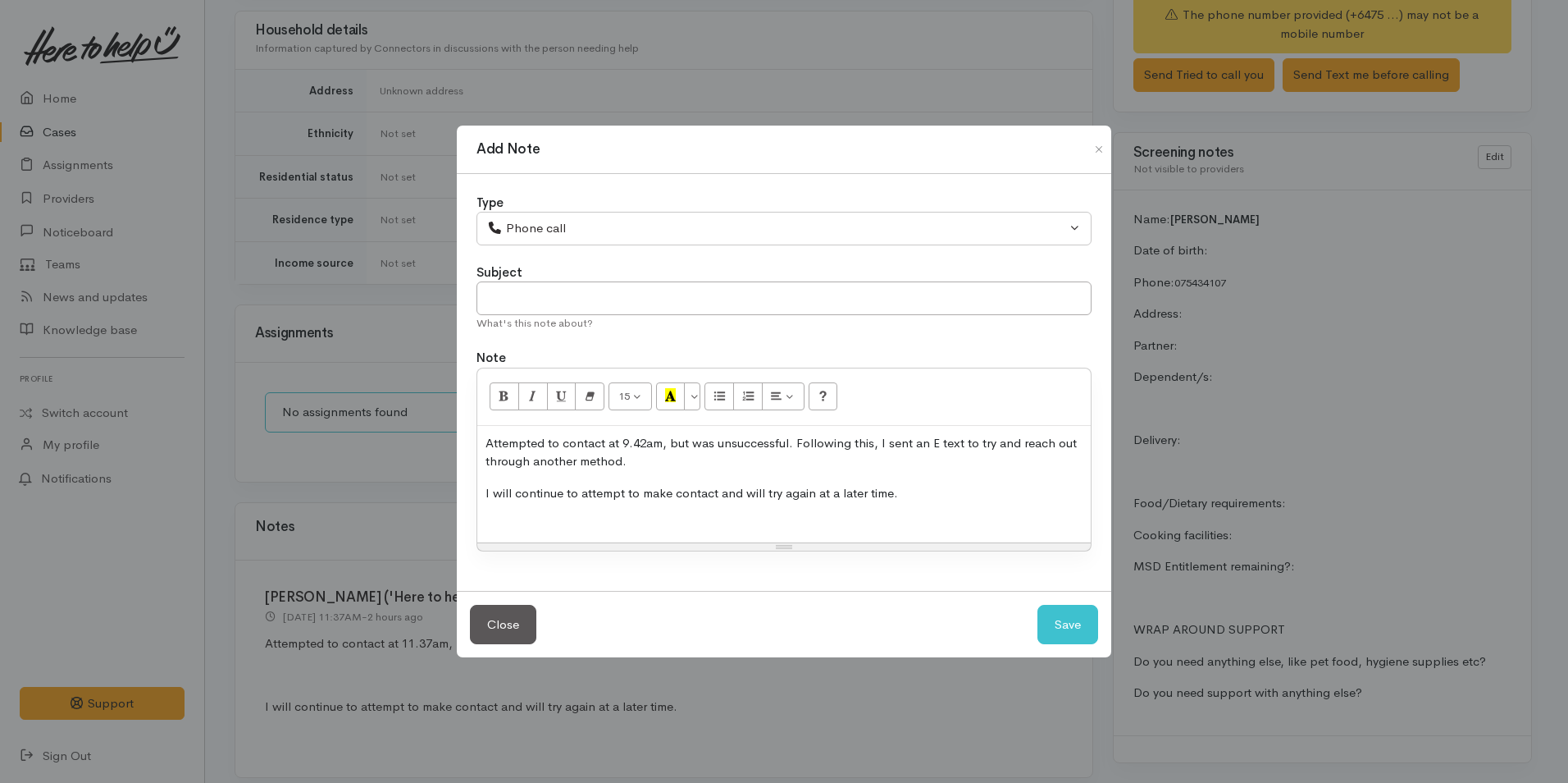
click at [651, 444] on p "Attempted to contact at 9.42am, but was unsuccessful. Following this, I sent an…" at bounding box center [784, 452] width 597 height 37
click at [1079, 623] on button "Save" at bounding box center [1067, 625] width 60 height 41
select select "1"
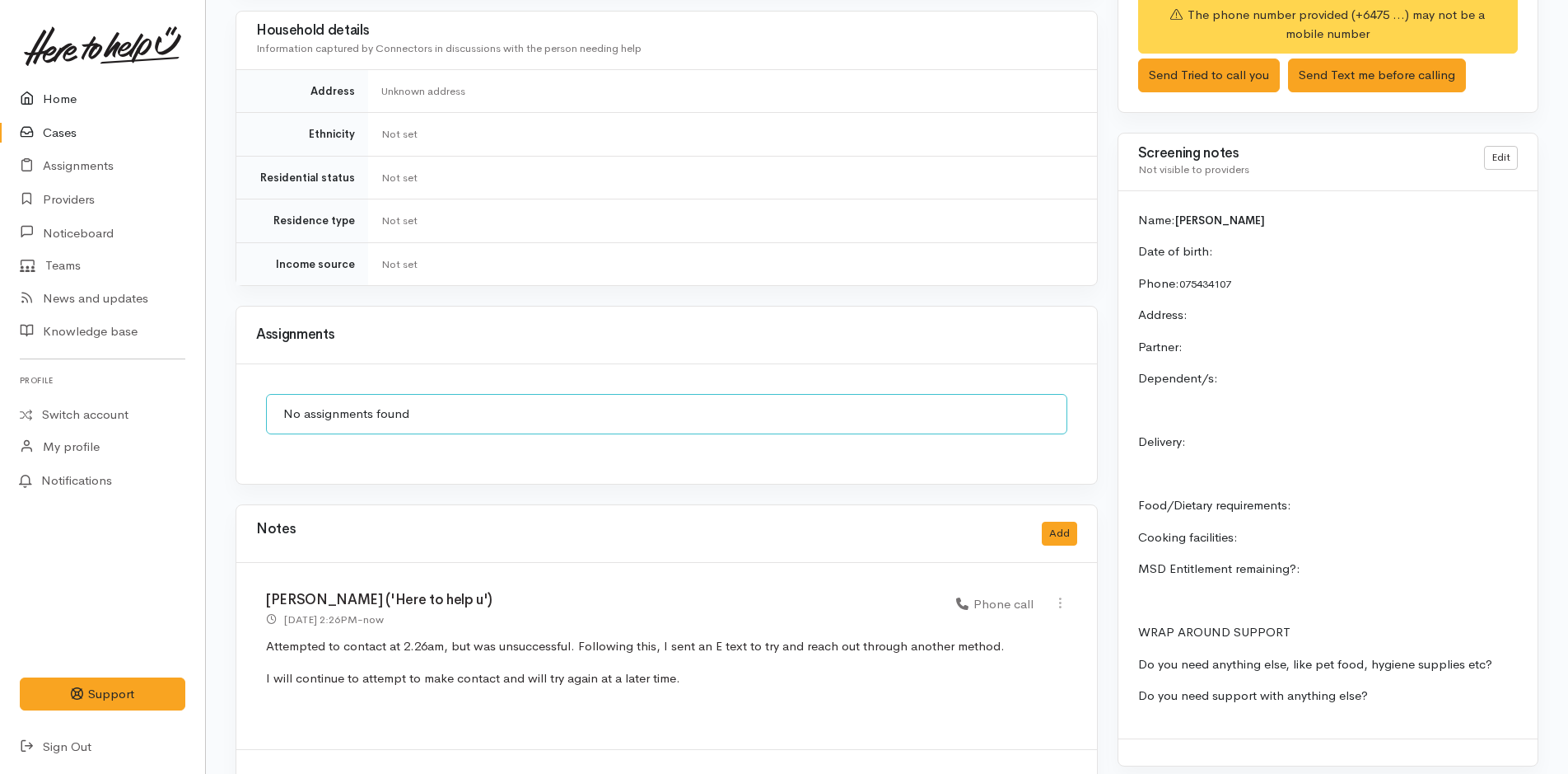
click at [73, 98] on link "Home" at bounding box center [102, 99] width 205 height 34
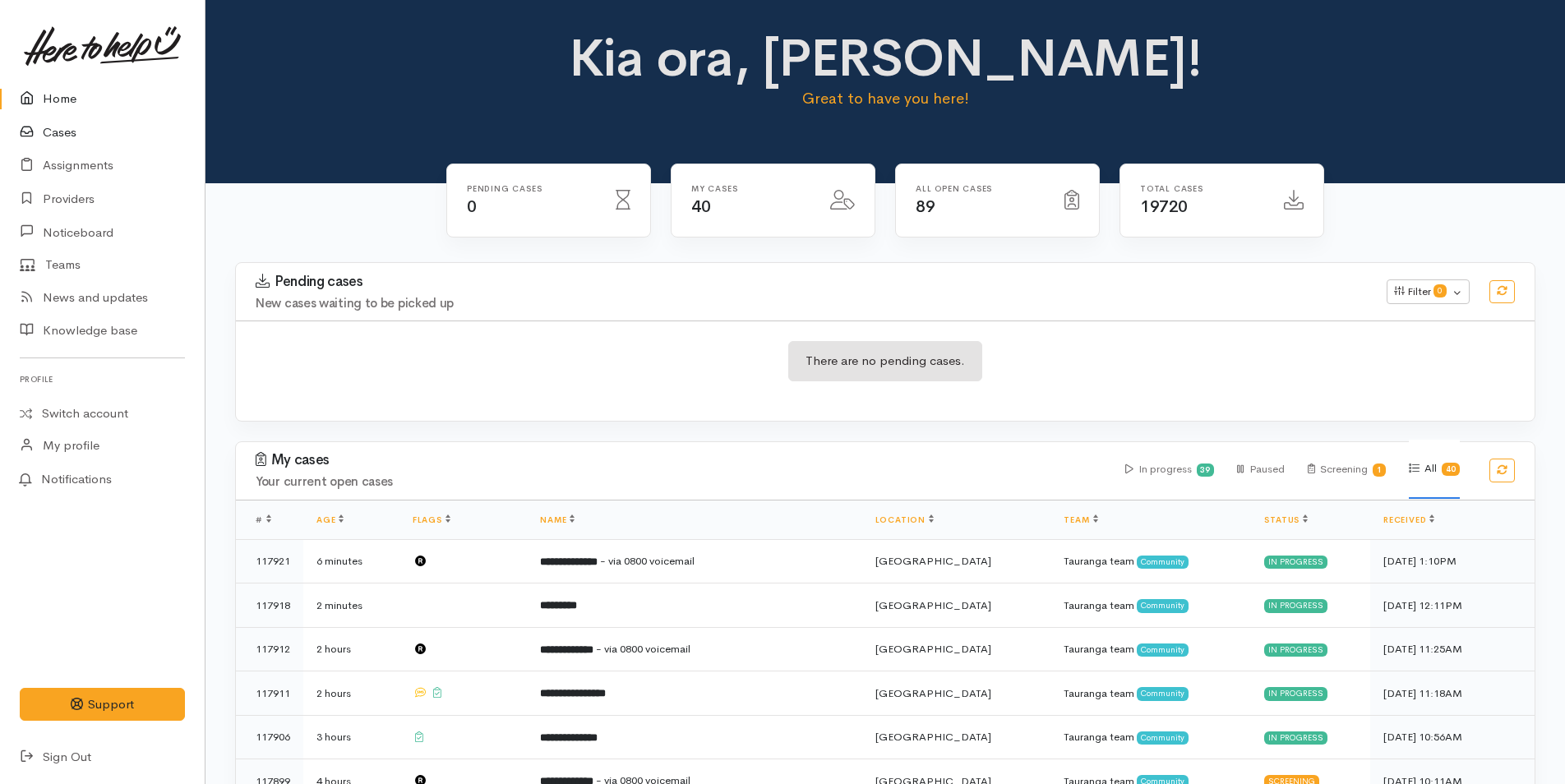
click at [67, 137] on link "Cases" at bounding box center [102, 133] width 205 height 34
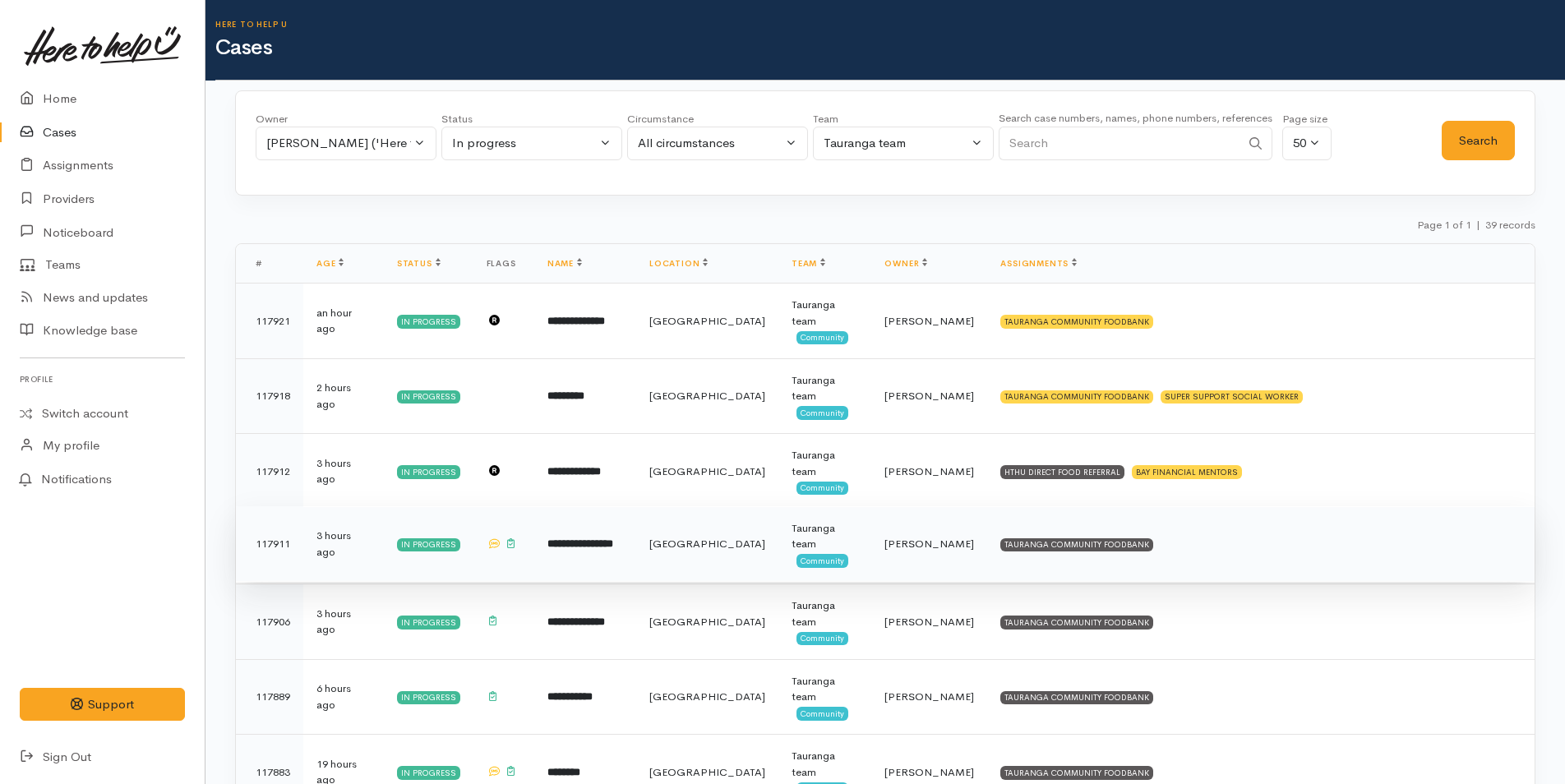
click at [1104, 535] on td "TAURANGA COMMUNITY FOODBANK" at bounding box center [1261, 543] width 547 height 75
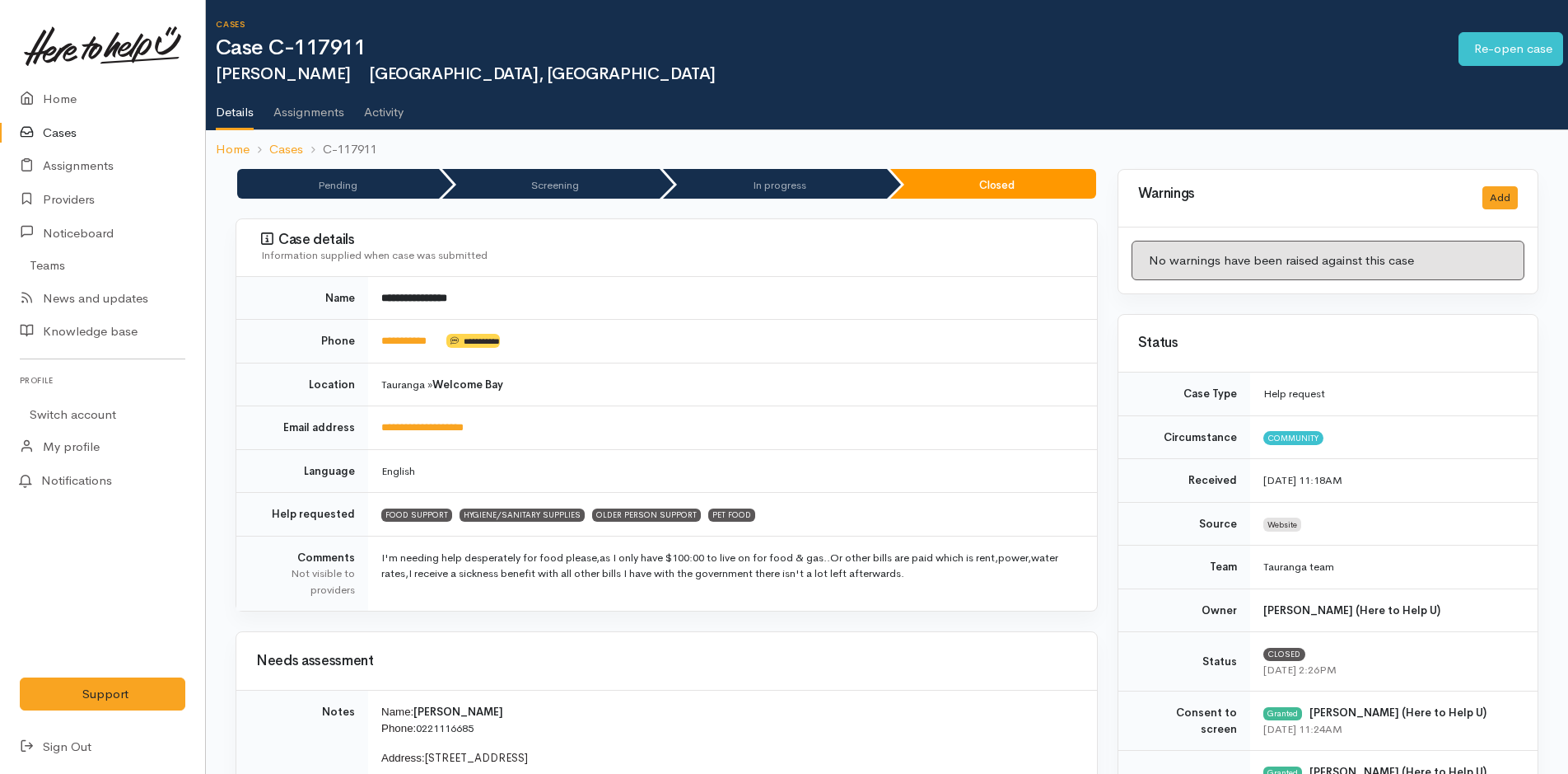
click at [66, 139] on link "Cases" at bounding box center [102, 133] width 205 height 34
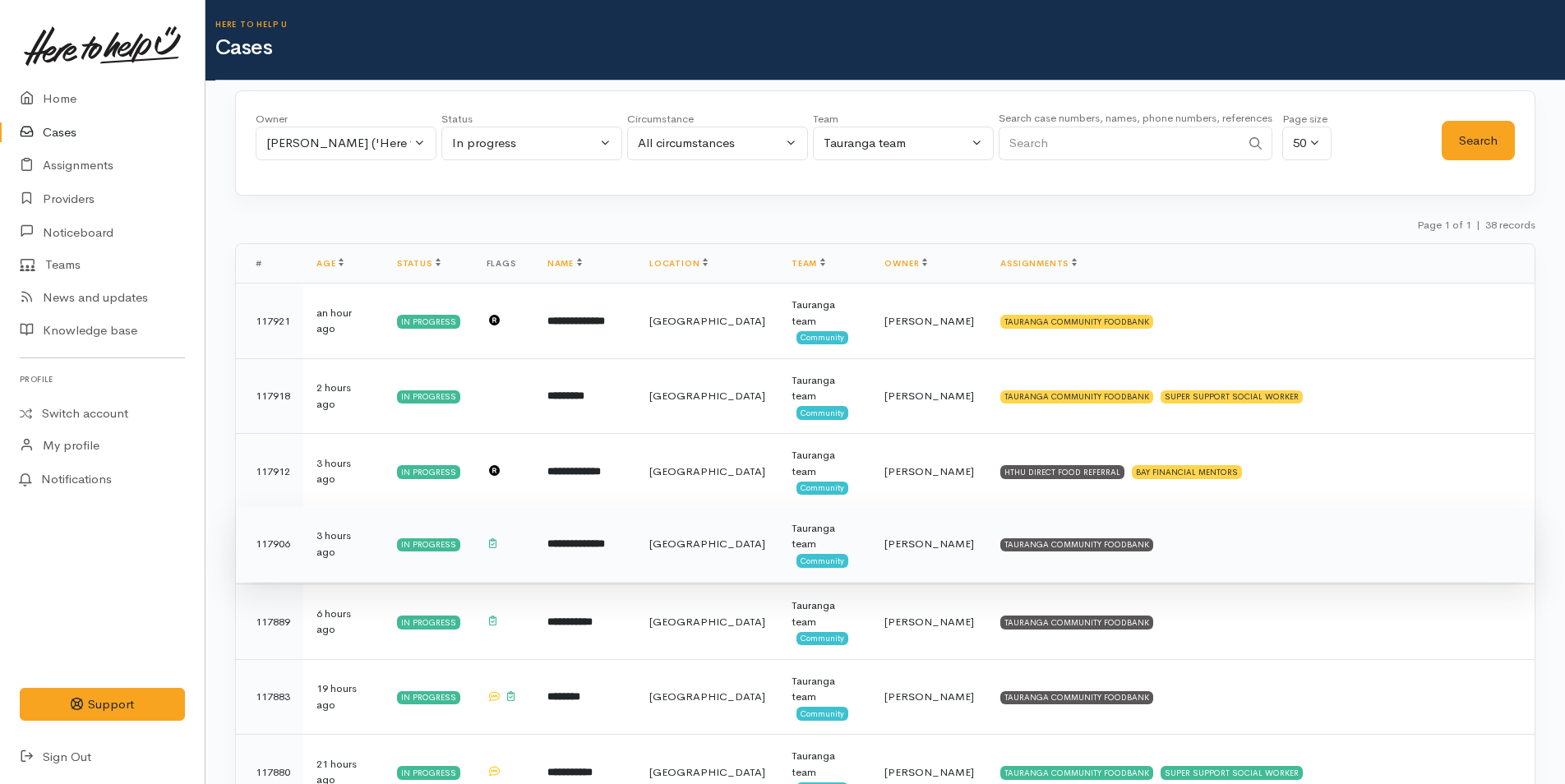
click at [1085, 550] on td "TAURANGA COMMUNITY FOODBANK" at bounding box center [1261, 543] width 547 height 75
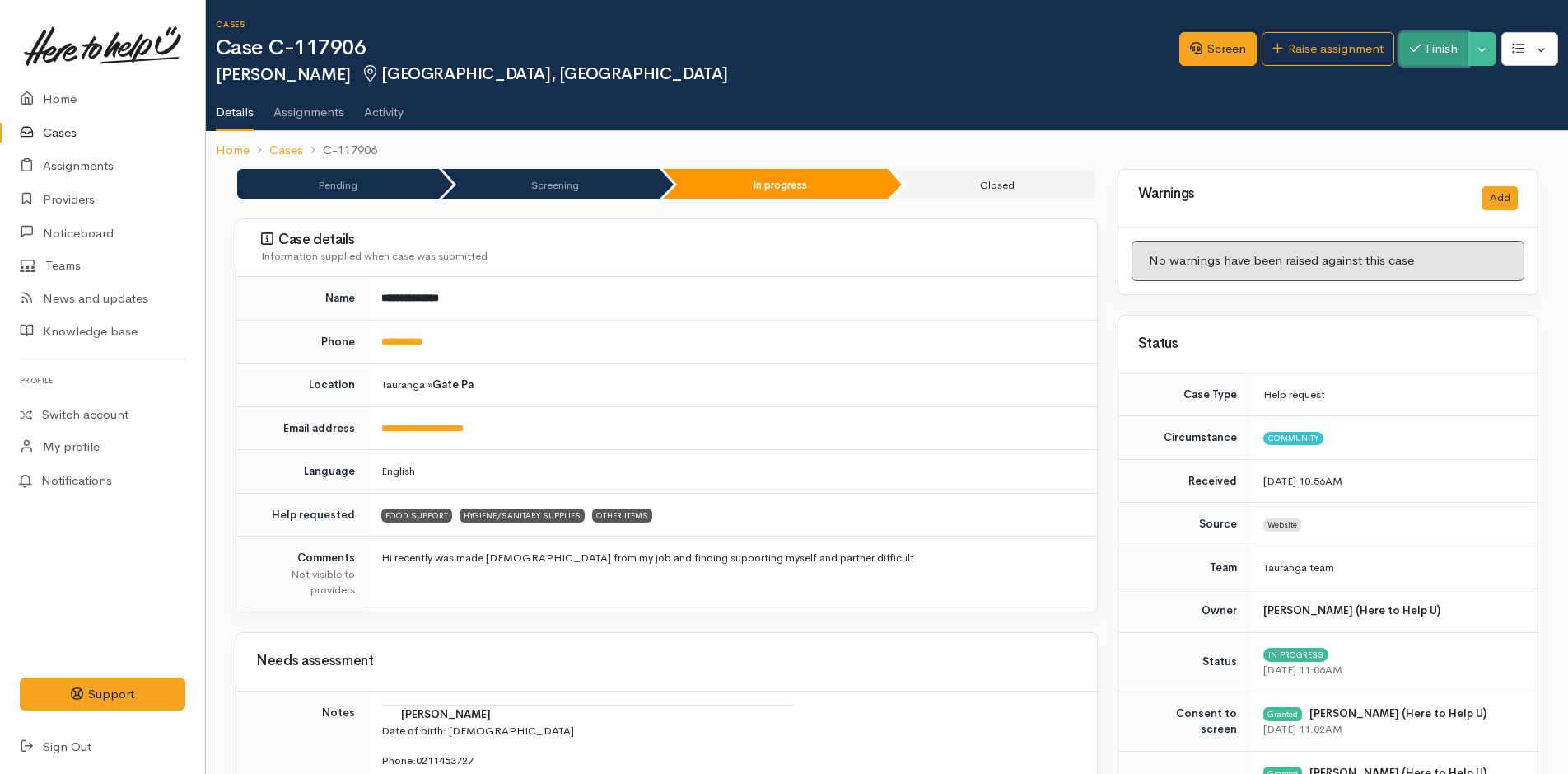
click at [1420, 36] on button "Finish" at bounding box center [1433, 49] width 69 height 34
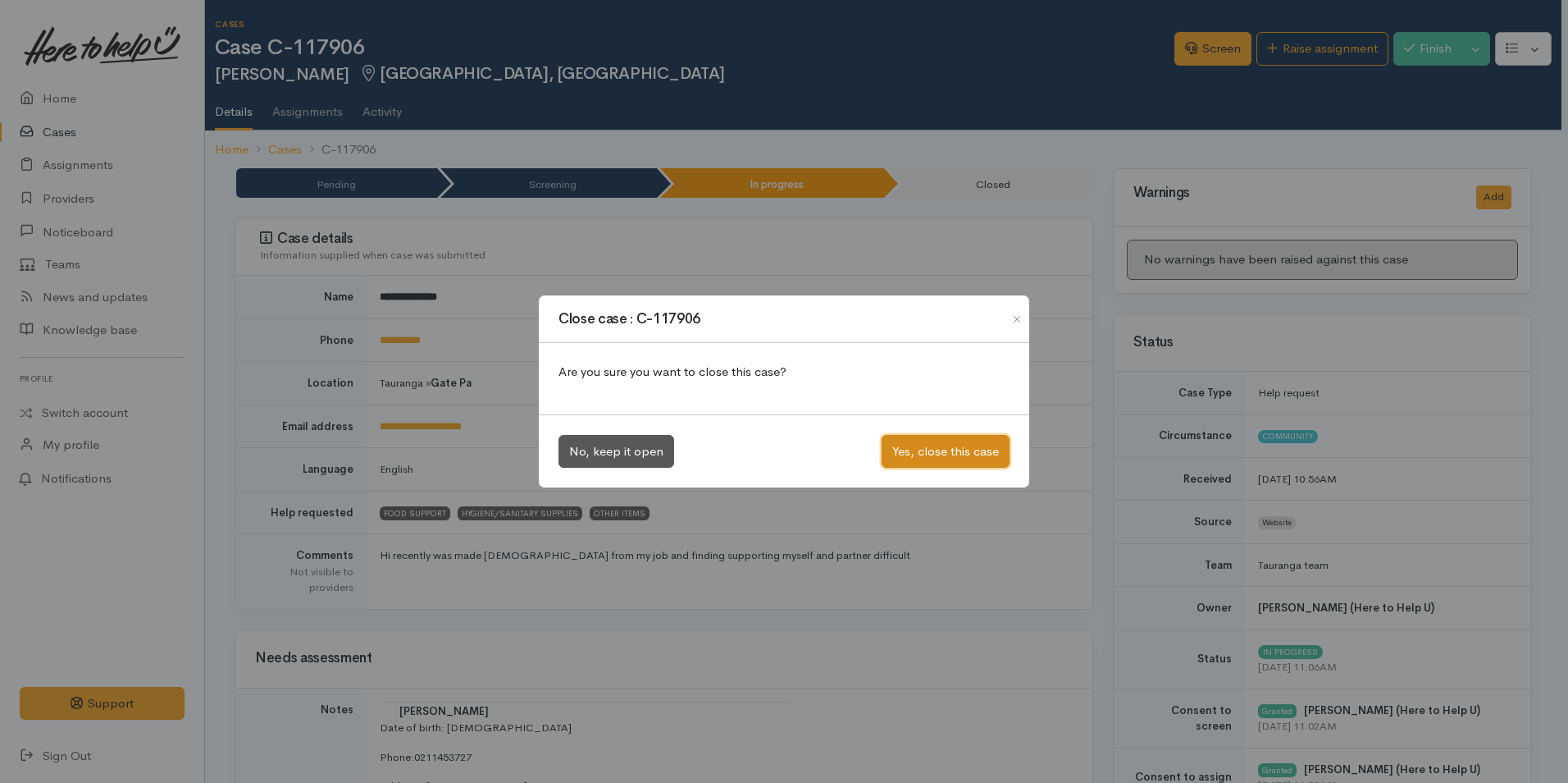
click at [970, 449] on button "Yes, close this case" at bounding box center [946, 451] width 128 height 34
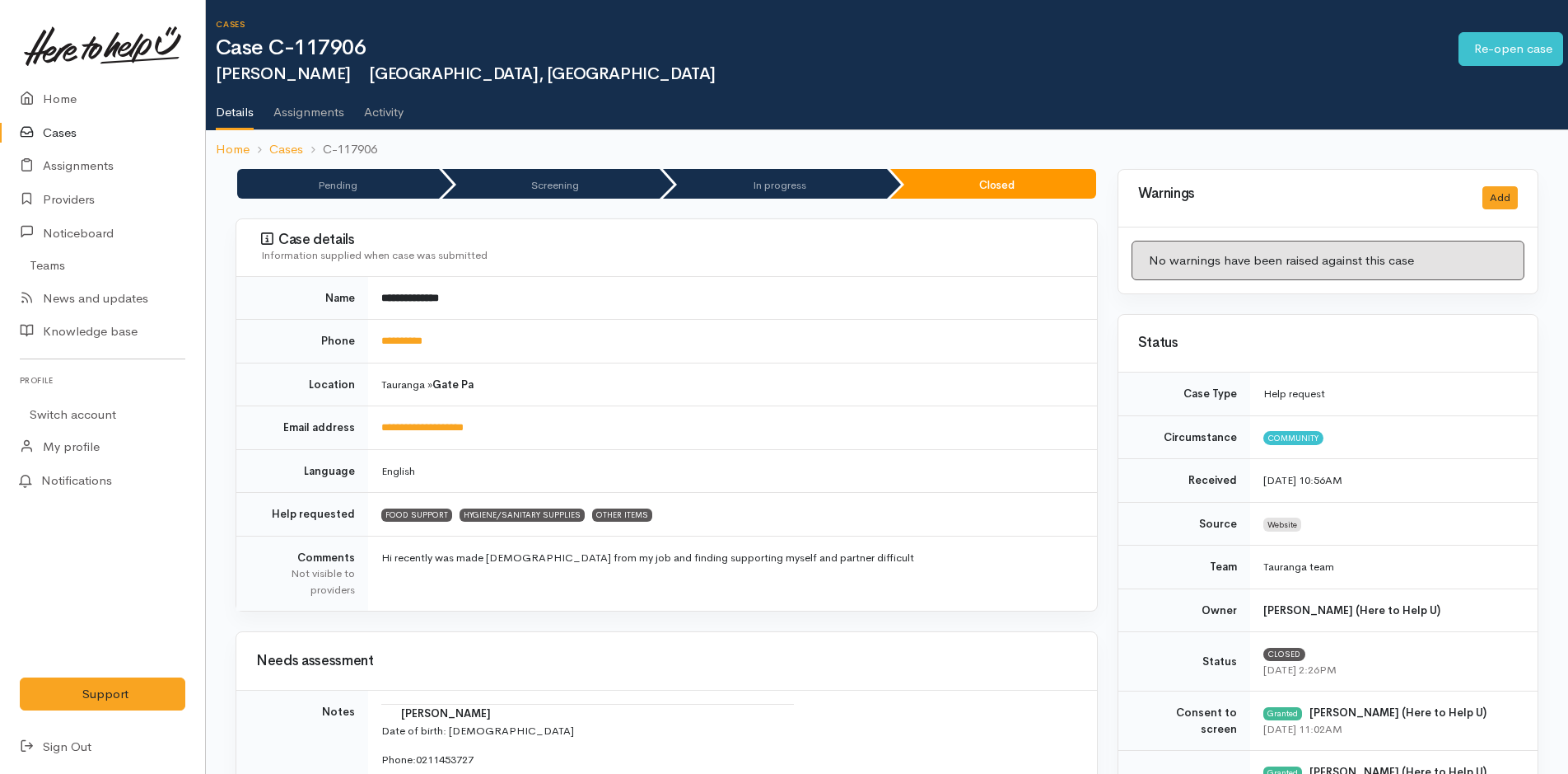
click at [59, 127] on link "Cases" at bounding box center [102, 133] width 205 height 34
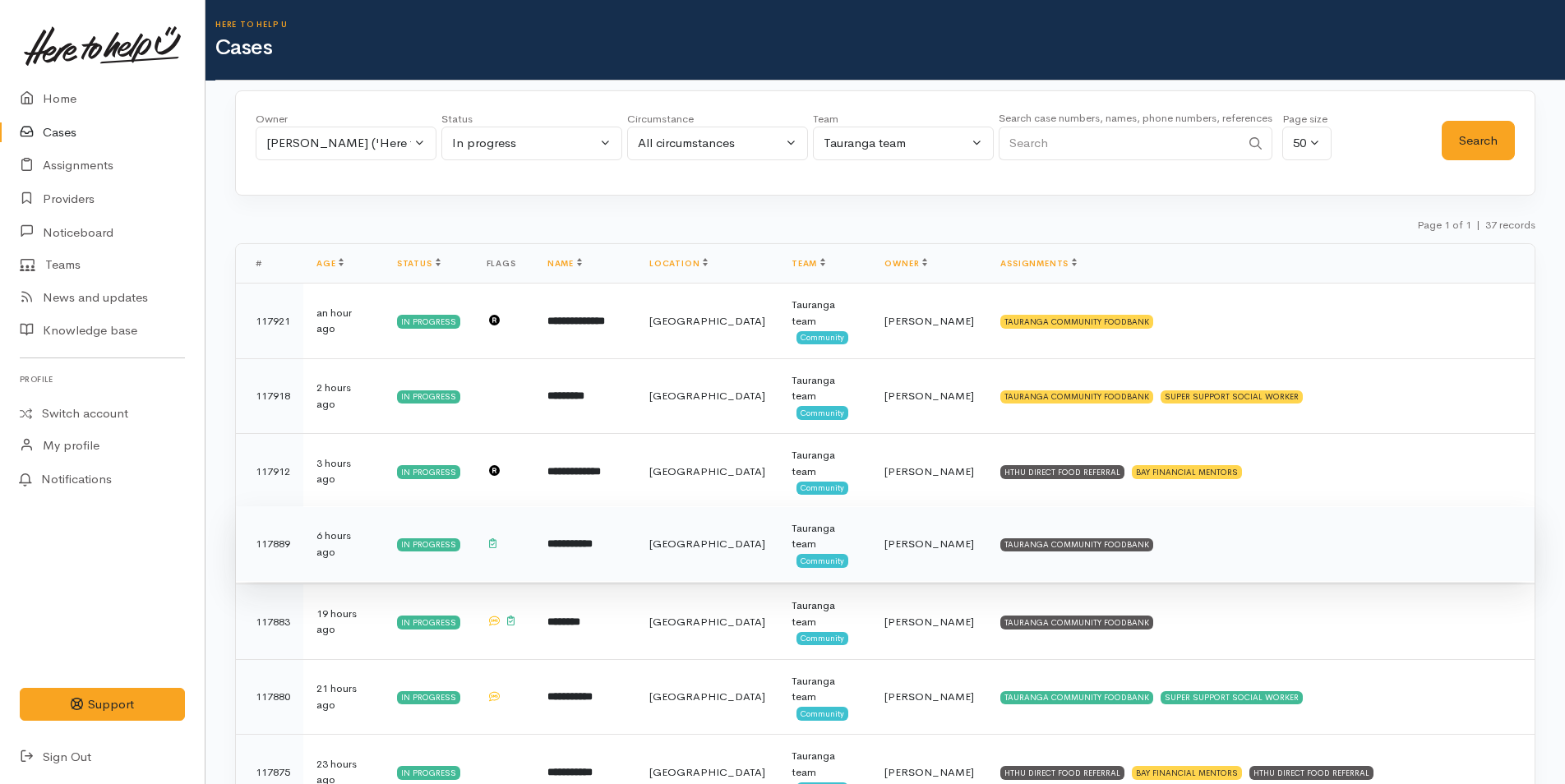
click at [1174, 559] on td "TAURANGA COMMUNITY FOODBANK" at bounding box center [1261, 543] width 547 height 75
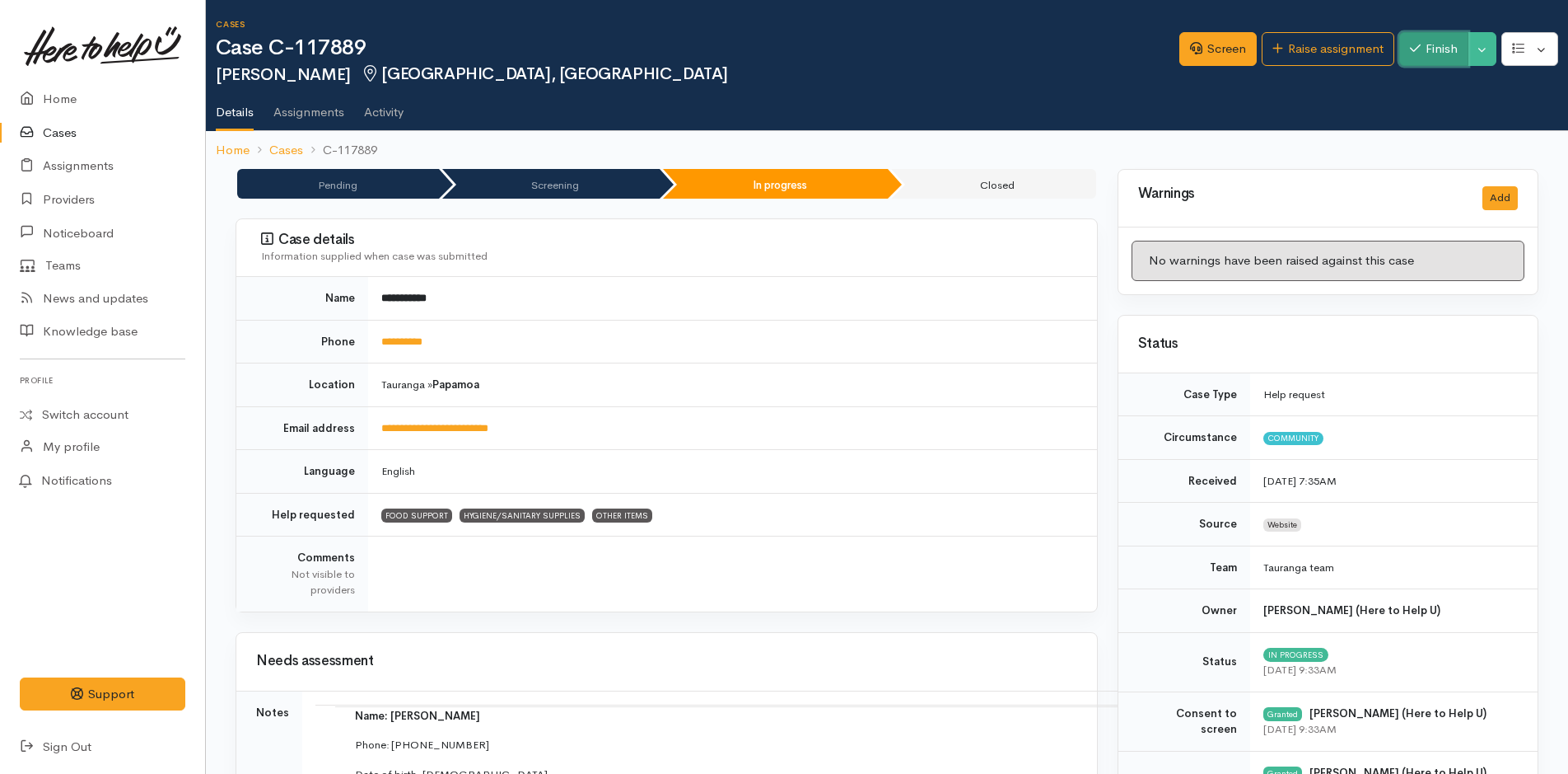
click at [1438, 39] on button "Finish" at bounding box center [1433, 49] width 69 height 34
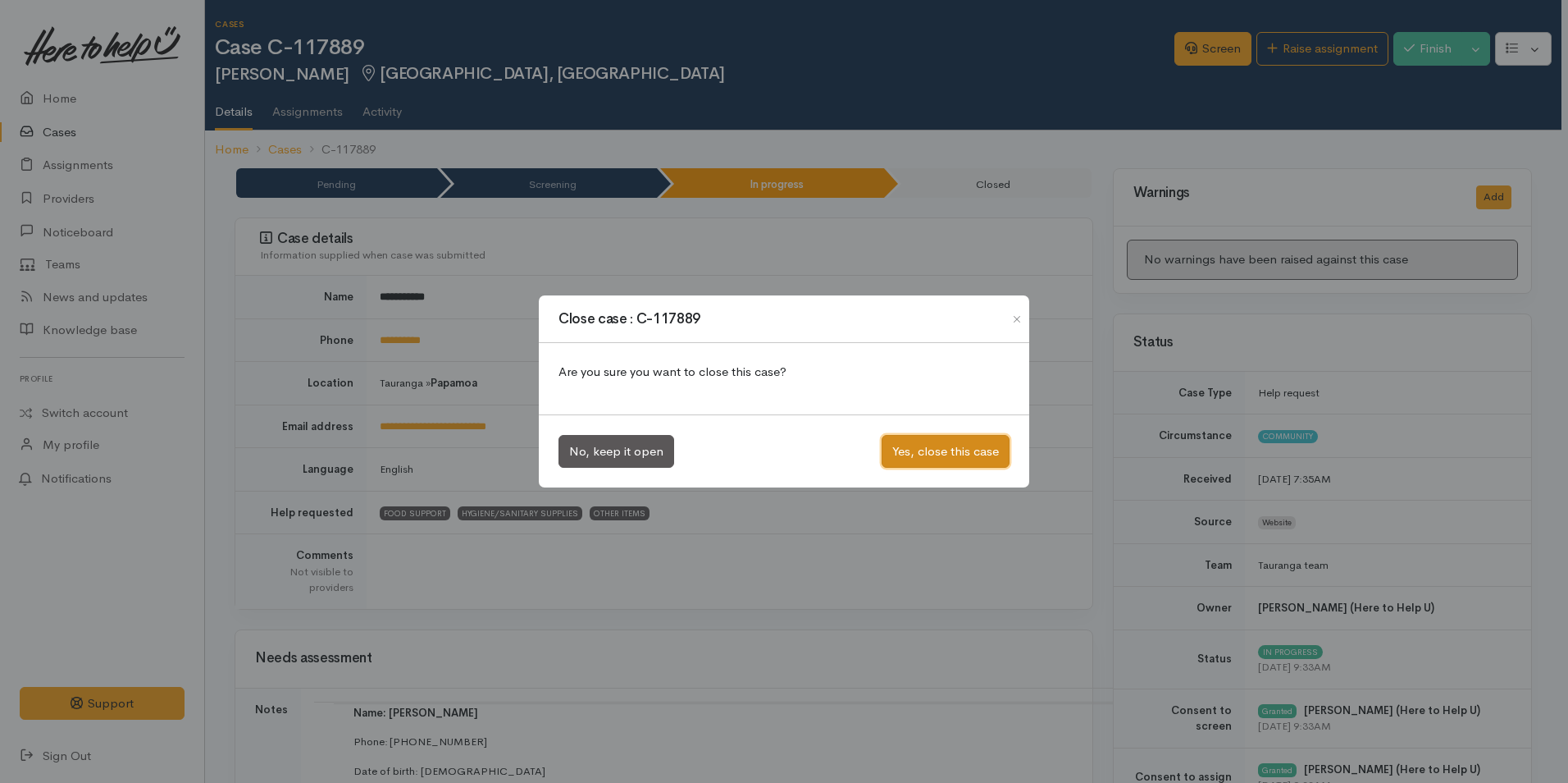
click at [951, 446] on button "Yes, close this case" at bounding box center [946, 451] width 128 height 34
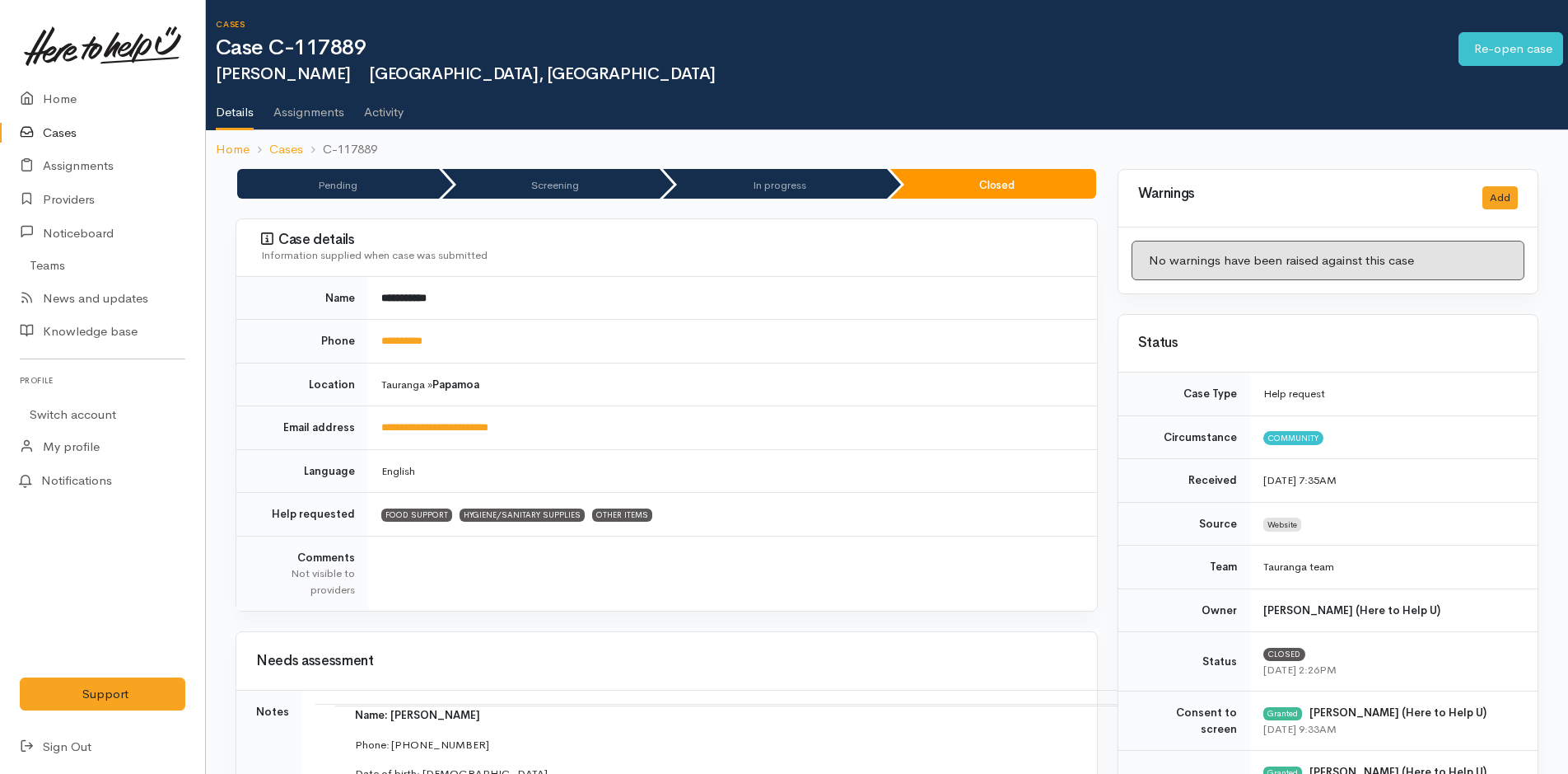
drag, startPoint x: 48, startPoint y: 132, endPoint x: 73, endPoint y: 132, distance: 25.0
click at [50, 132] on link "Cases" at bounding box center [102, 133] width 205 height 34
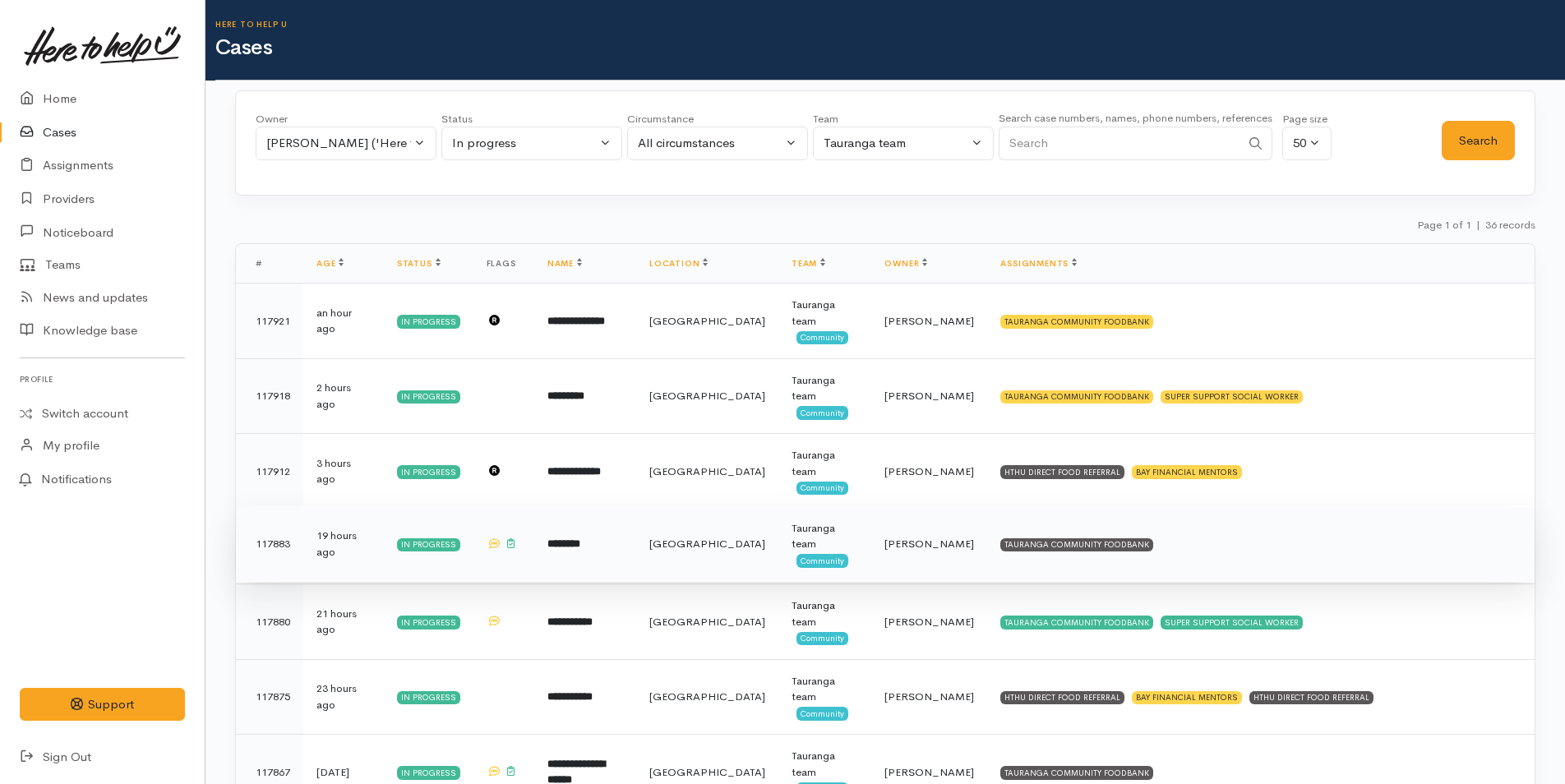
scroll to position [164, 0]
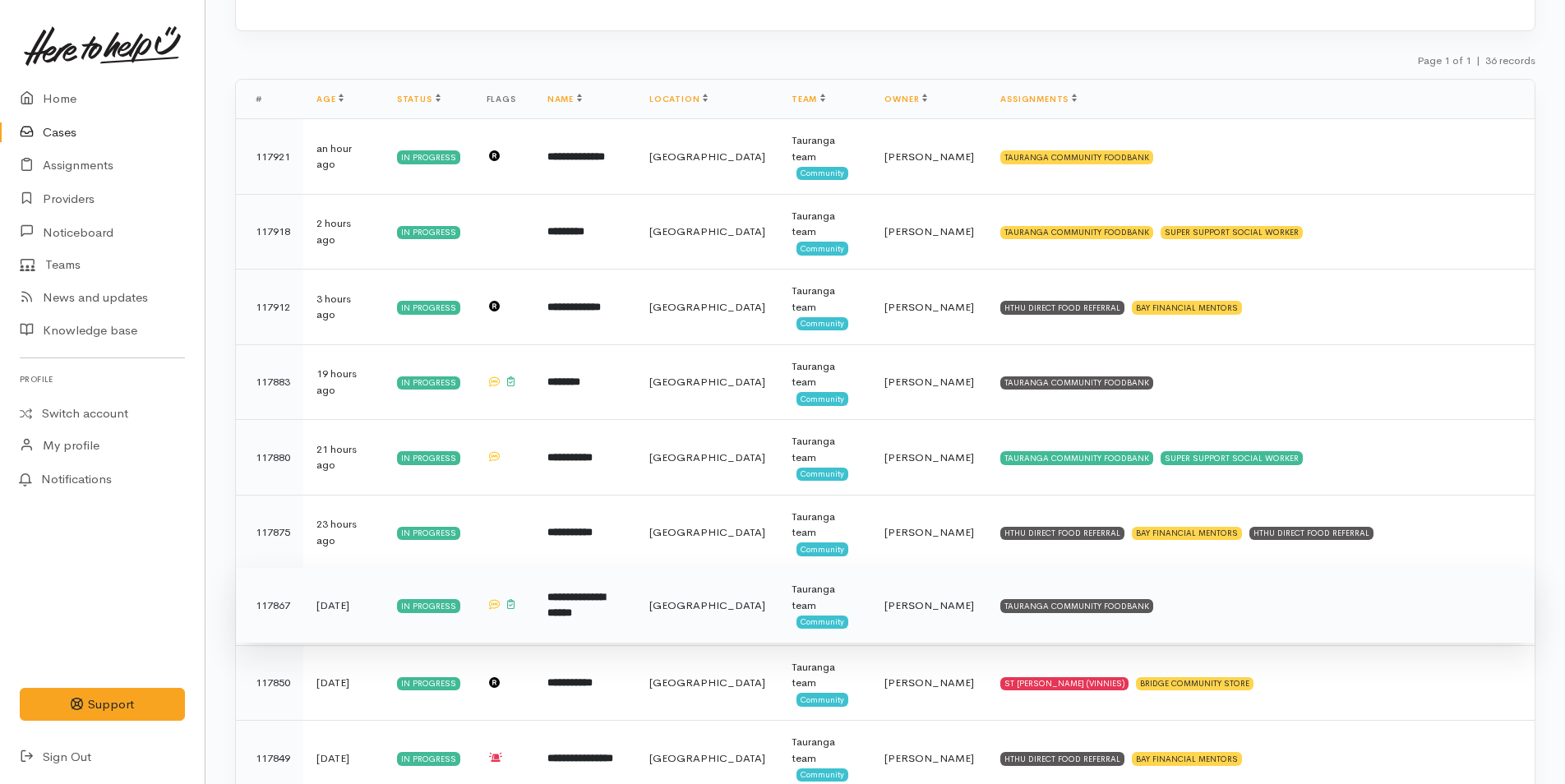
click at [1202, 600] on td "TAURANGA COMMUNITY FOODBANK" at bounding box center [1261, 606] width 547 height 75
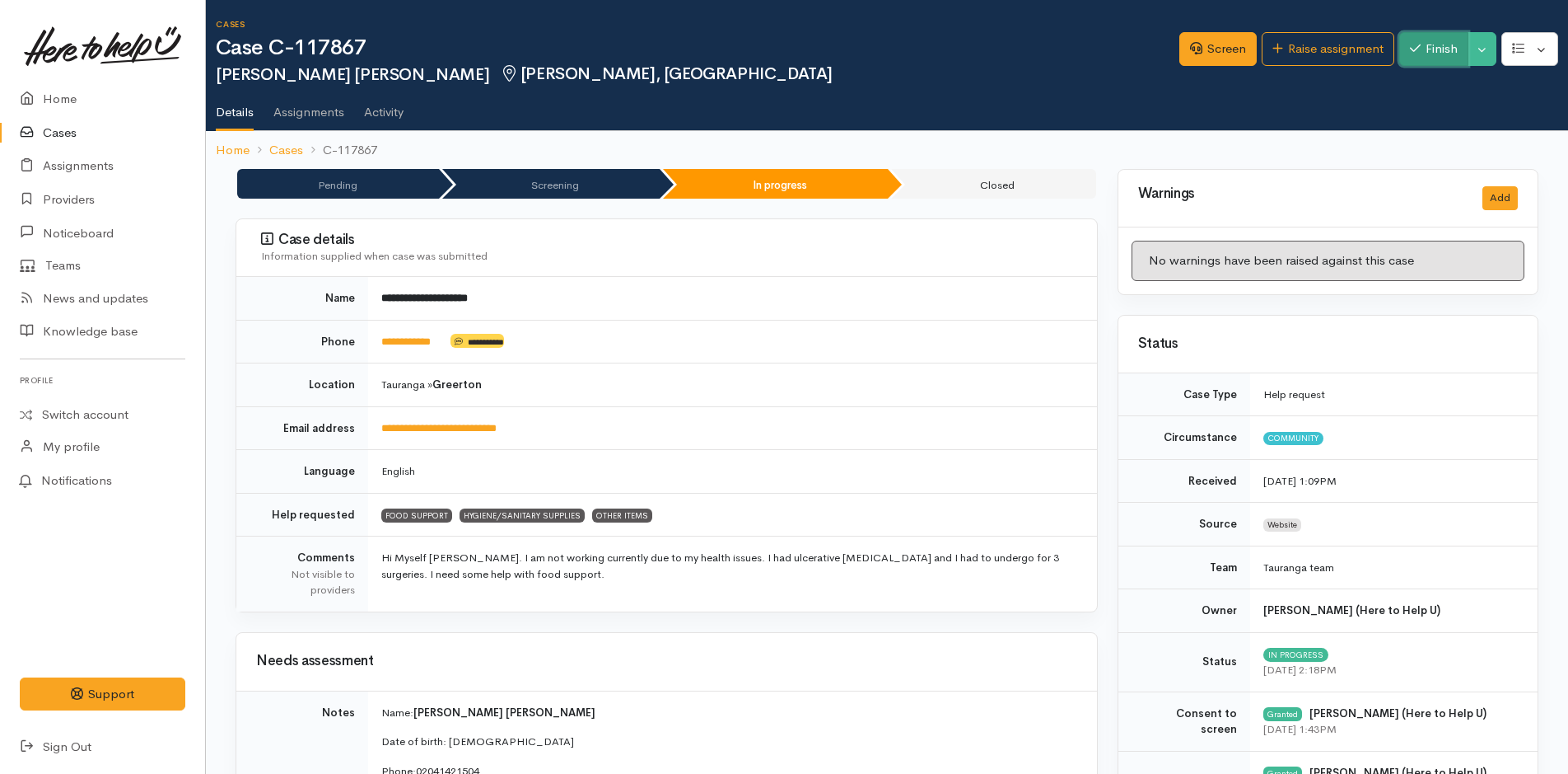
click at [1423, 43] on button "Finish" at bounding box center [1433, 49] width 69 height 34
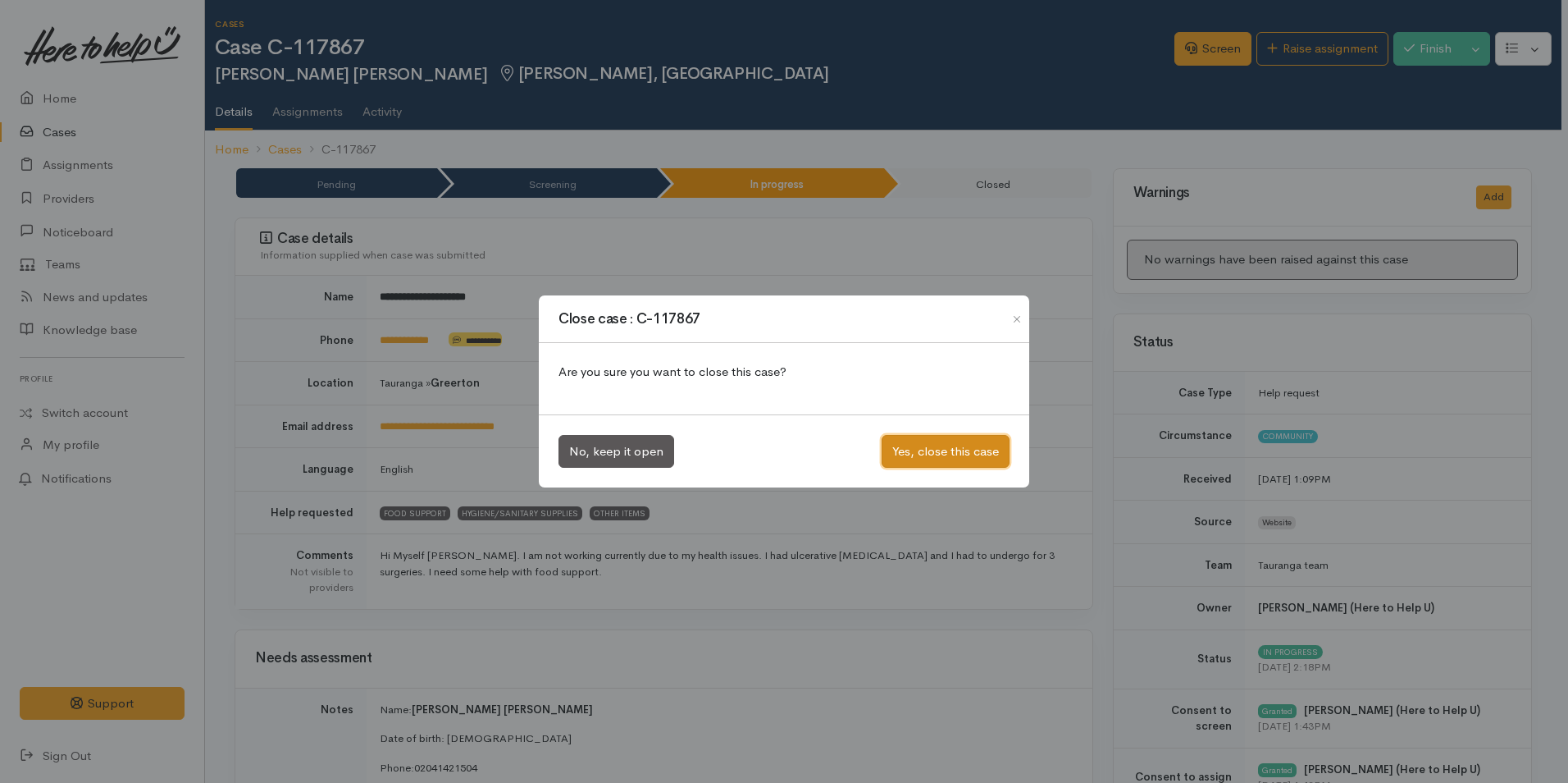
click at [990, 448] on button "Yes, close this case" at bounding box center [946, 451] width 128 height 34
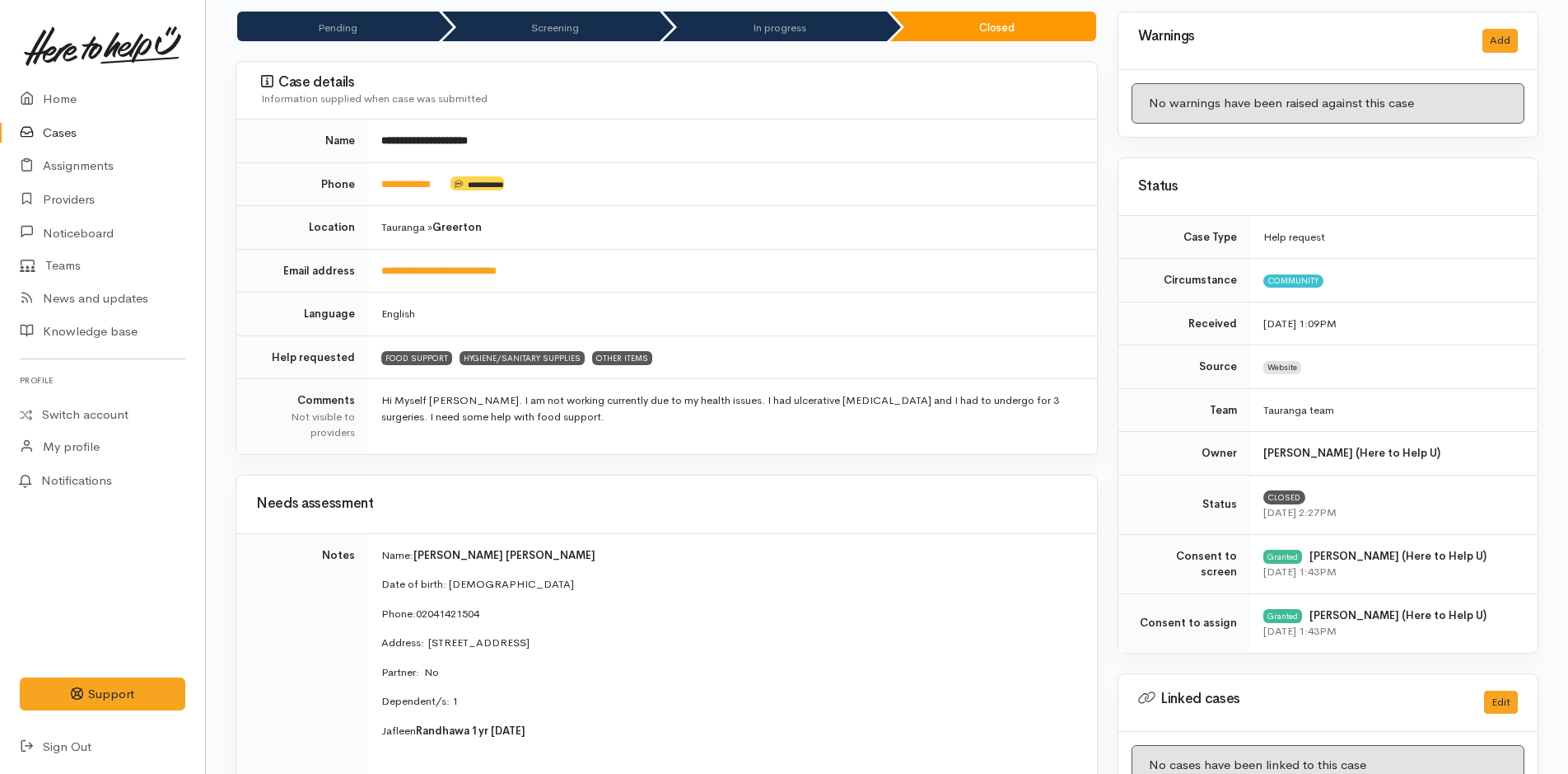
scroll to position [165, 0]
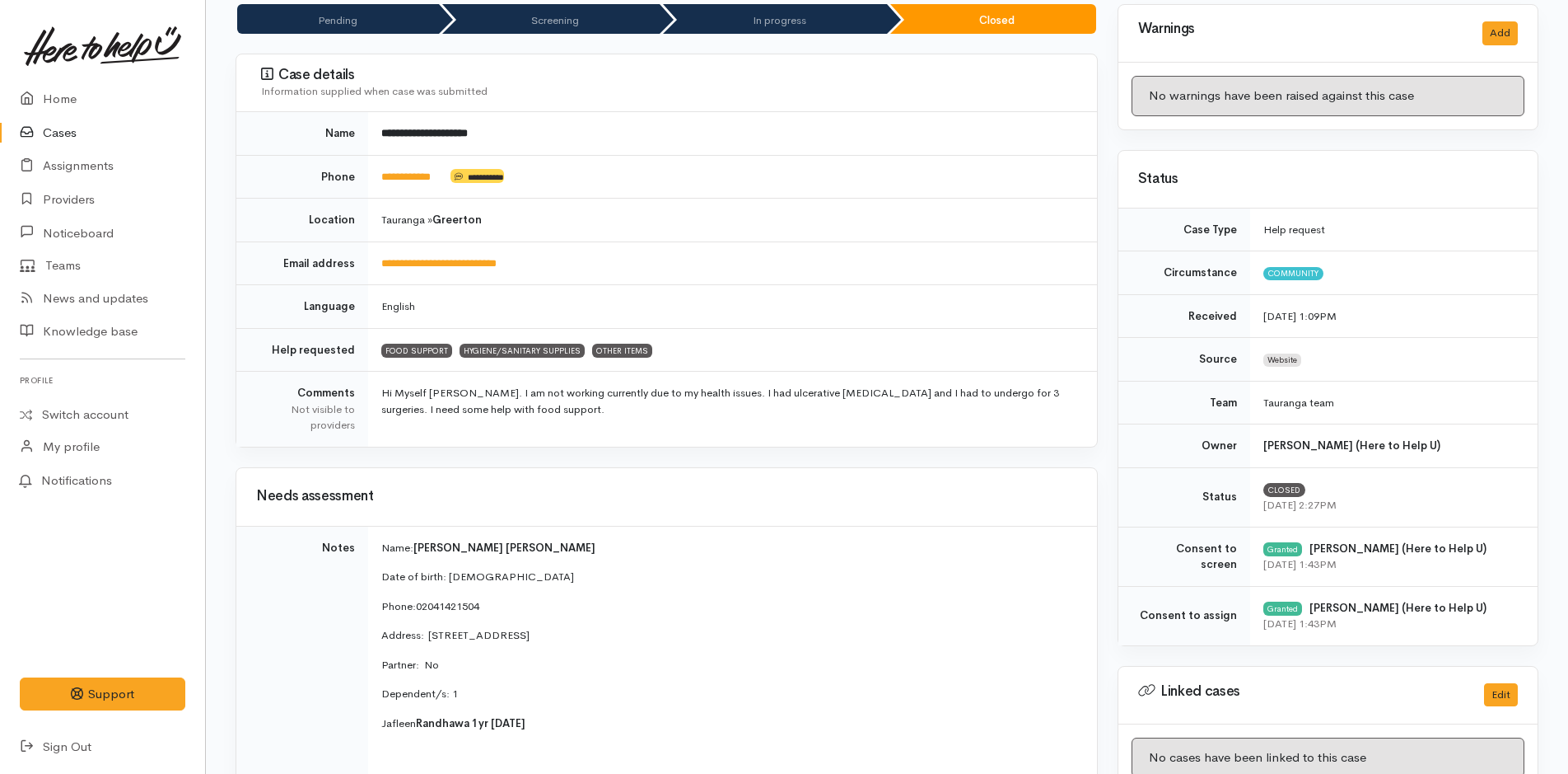
click at [56, 131] on link "Cases" at bounding box center [102, 133] width 205 height 34
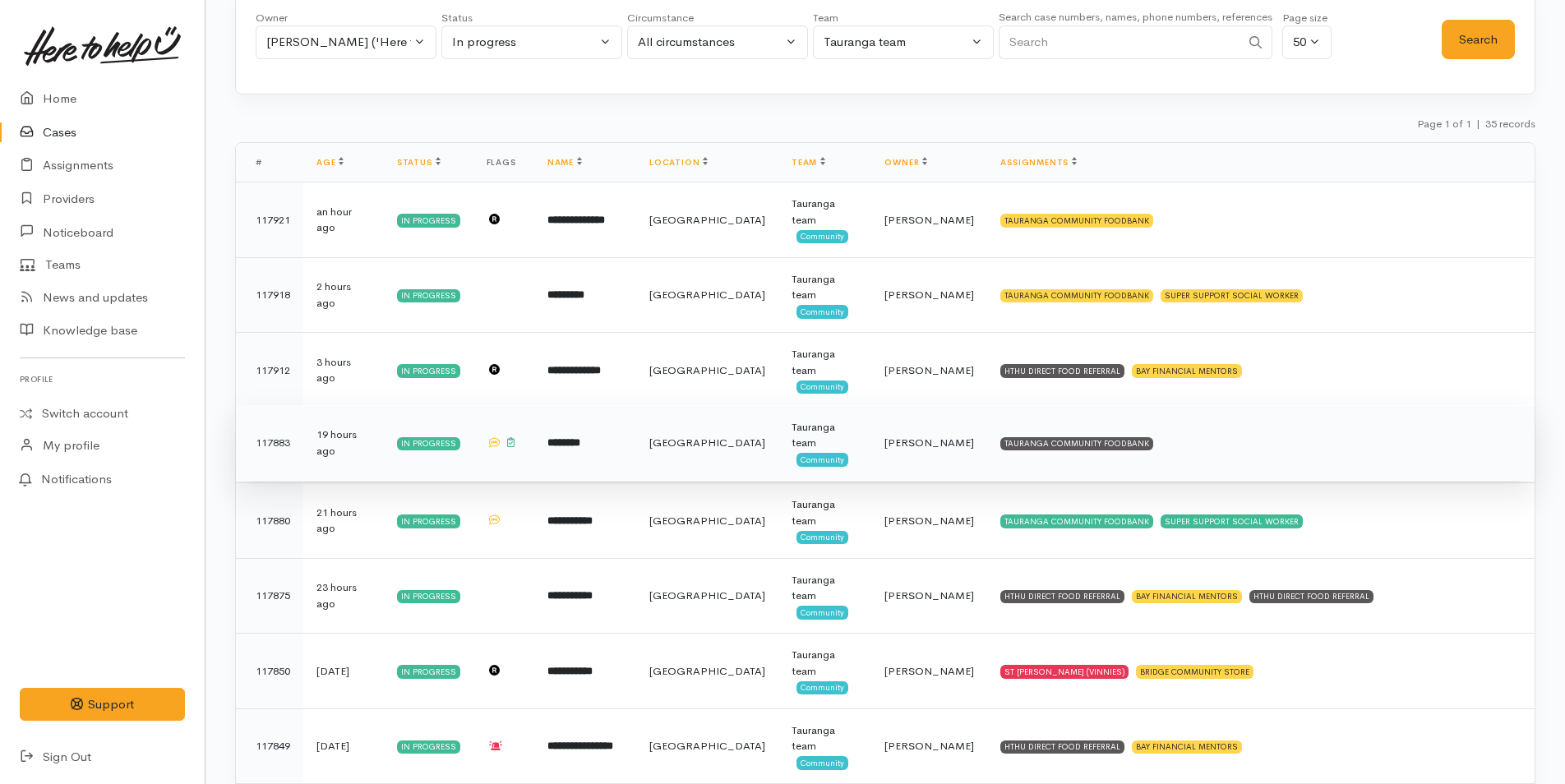
scroll to position [246, 0]
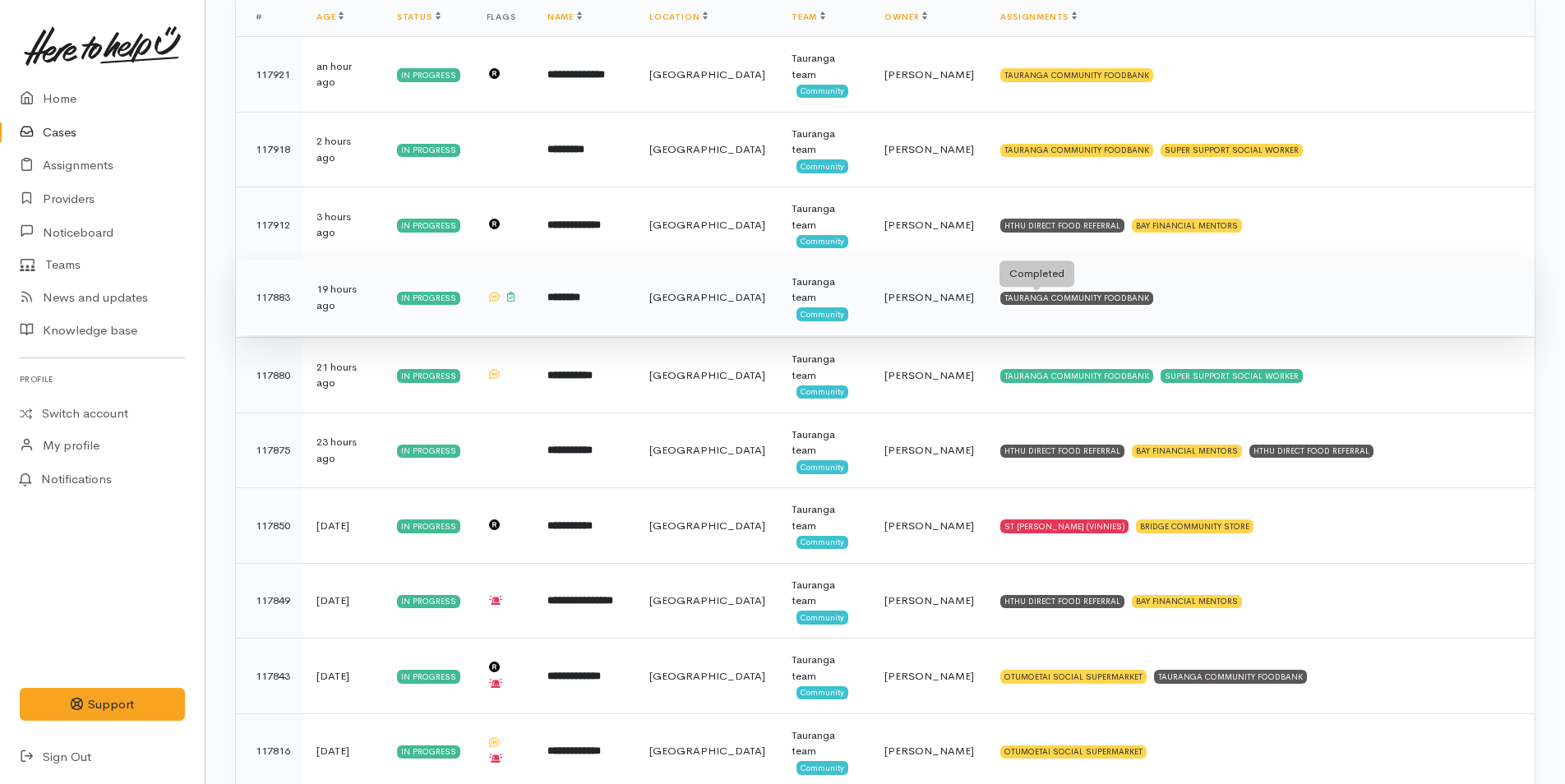
click at [1018, 301] on div "TAURANGA COMMUNITY FOODBANK" at bounding box center [1077, 298] width 153 height 13
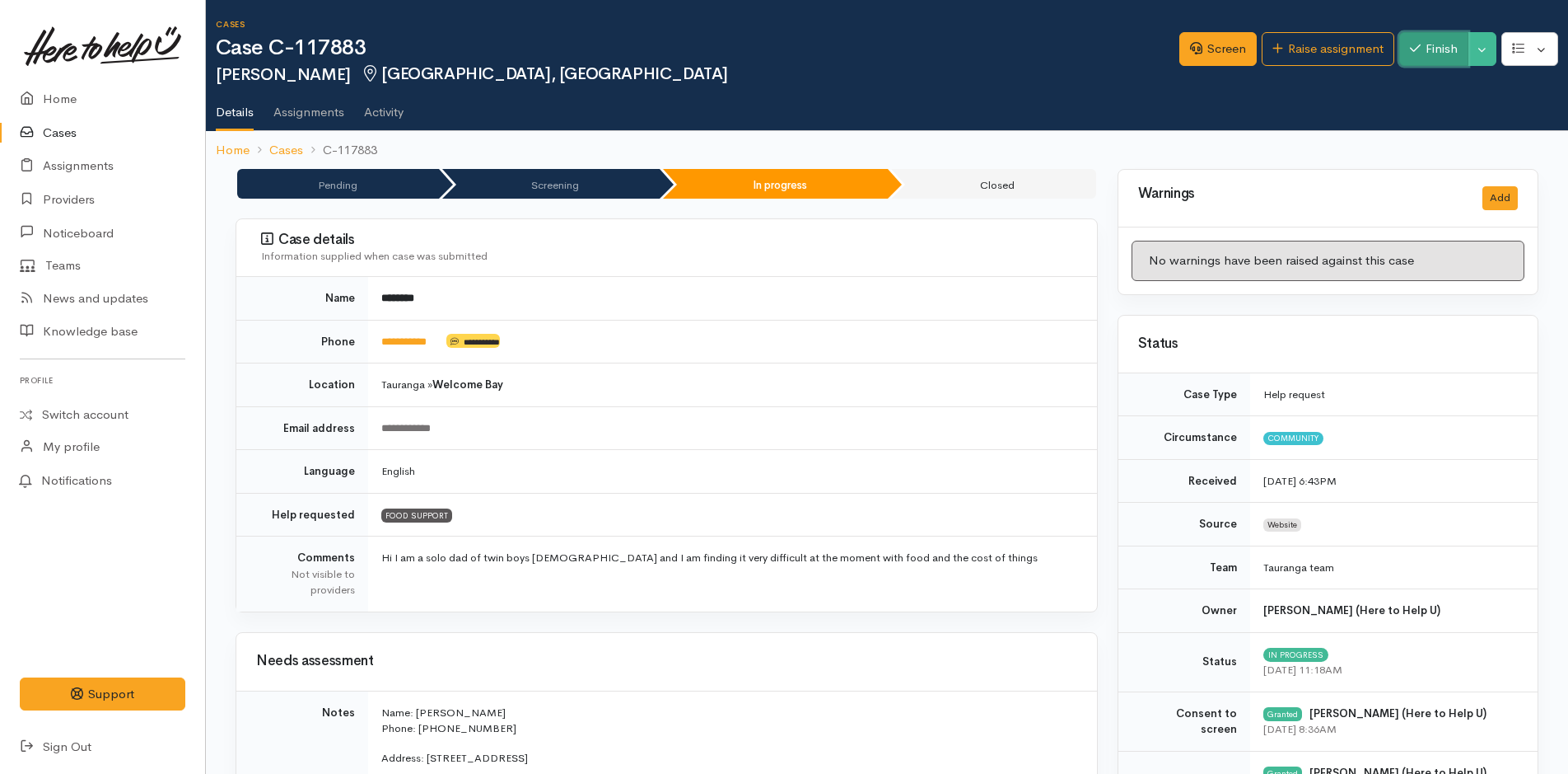
click at [1436, 46] on button "Finish" at bounding box center [1433, 49] width 69 height 34
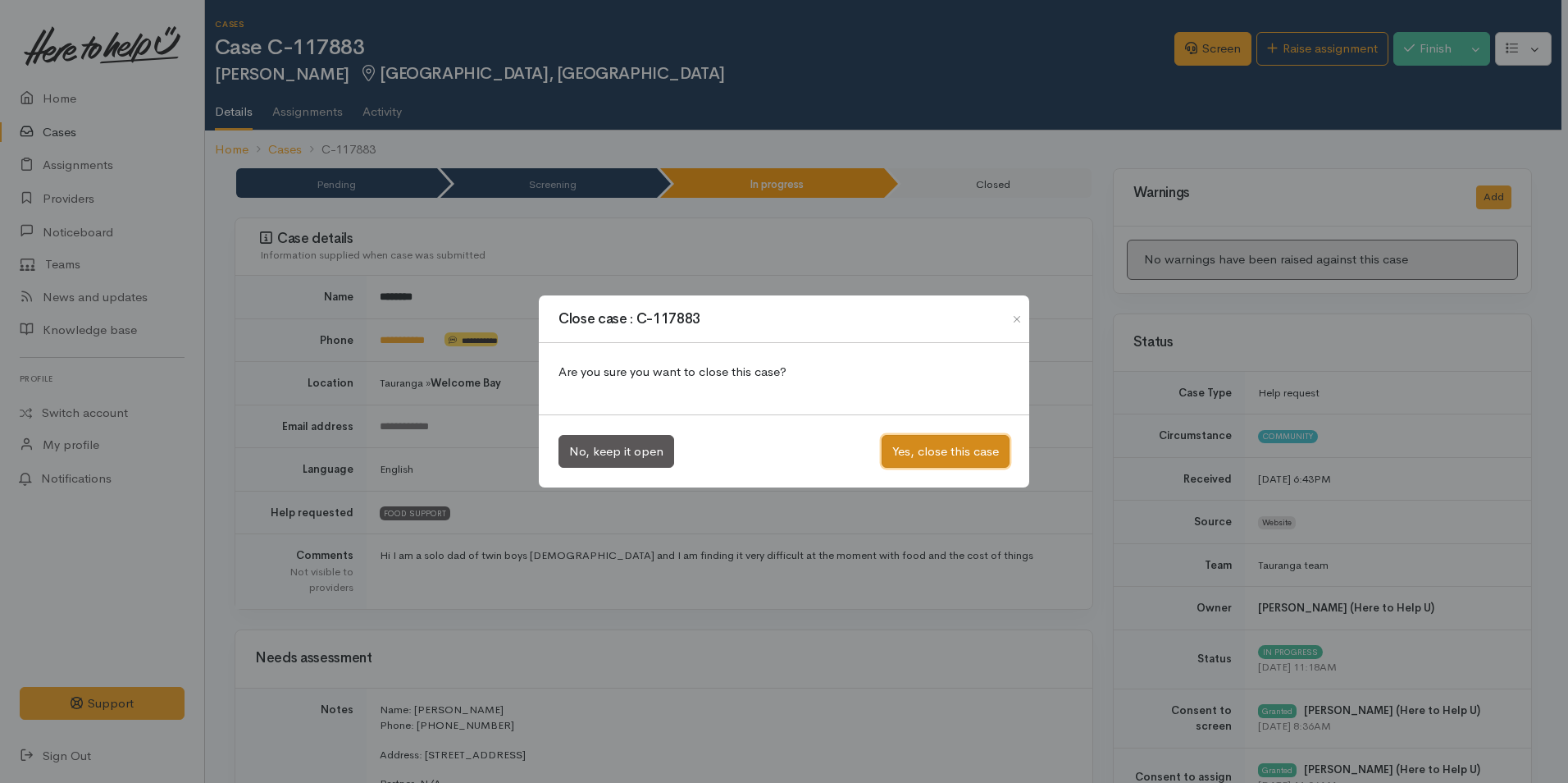
click at [977, 442] on button "Yes, close this case" at bounding box center [946, 451] width 128 height 34
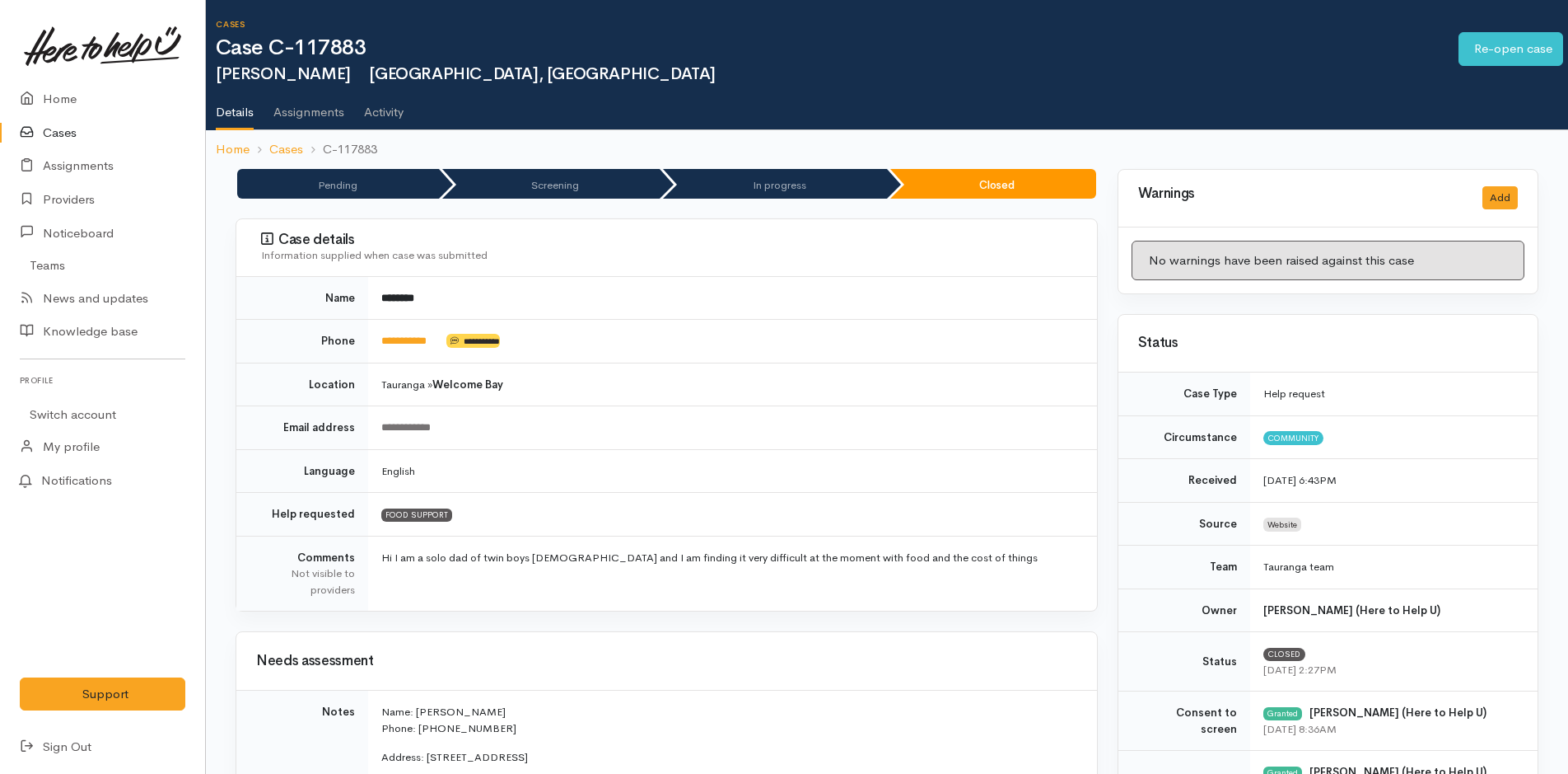
click at [69, 133] on link "Cases" at bounding box center [102, 133] width 205 height 34
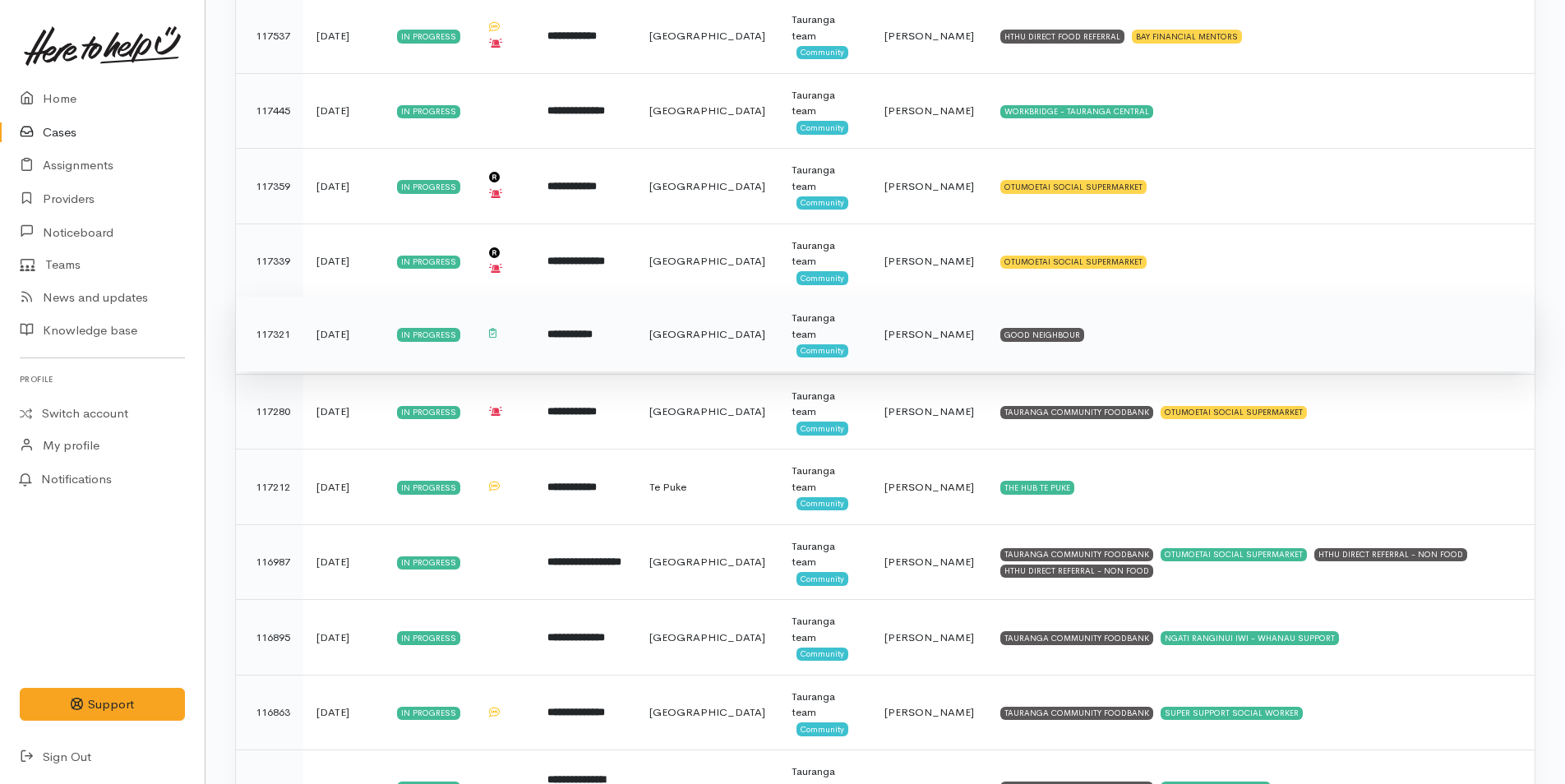
scroll to position [1643, 0]
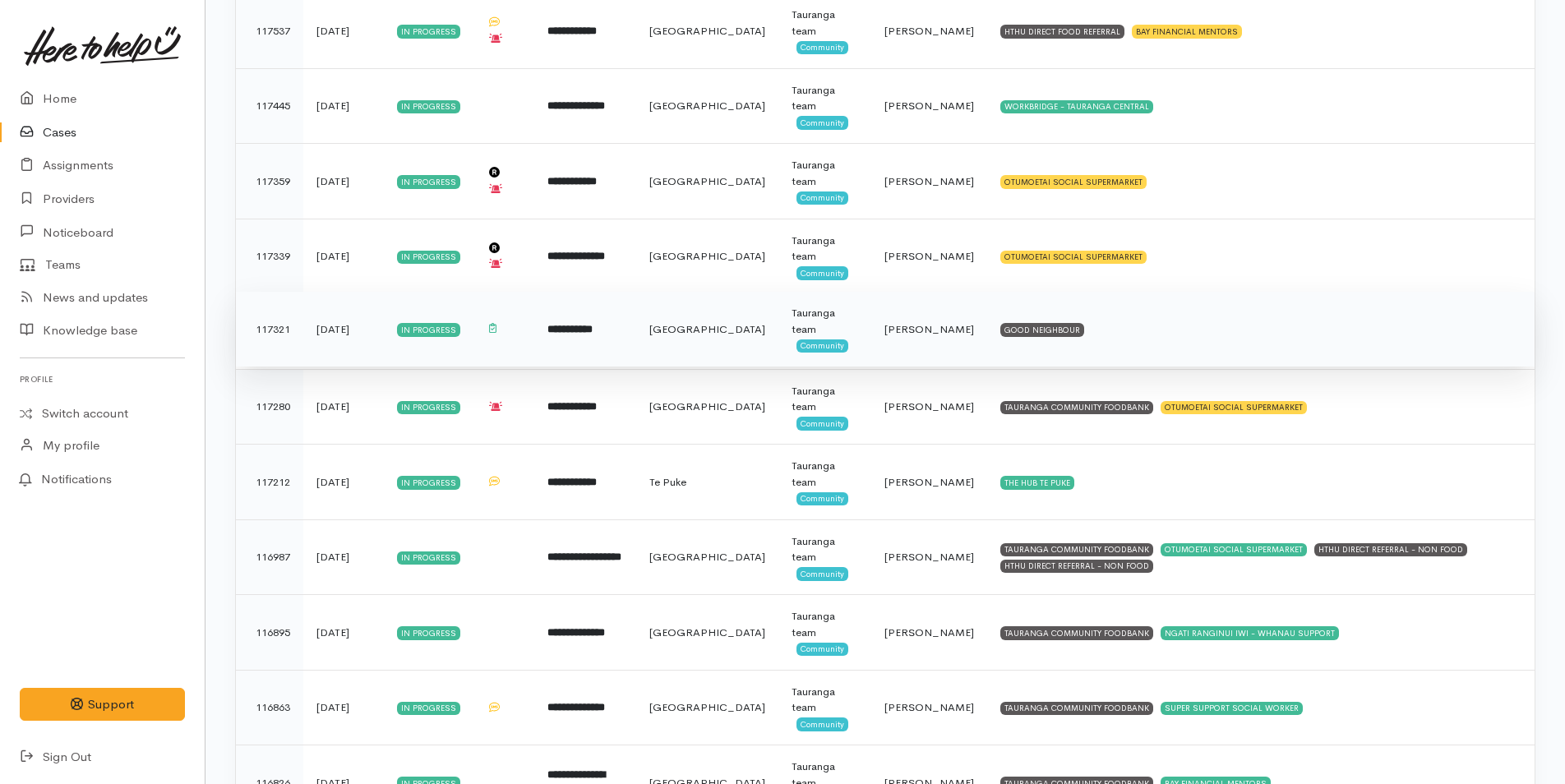
click at [1062, 325] on td "GOOD NEIGHBOUR" at bounding box center [1261, 329] width 547 height 75
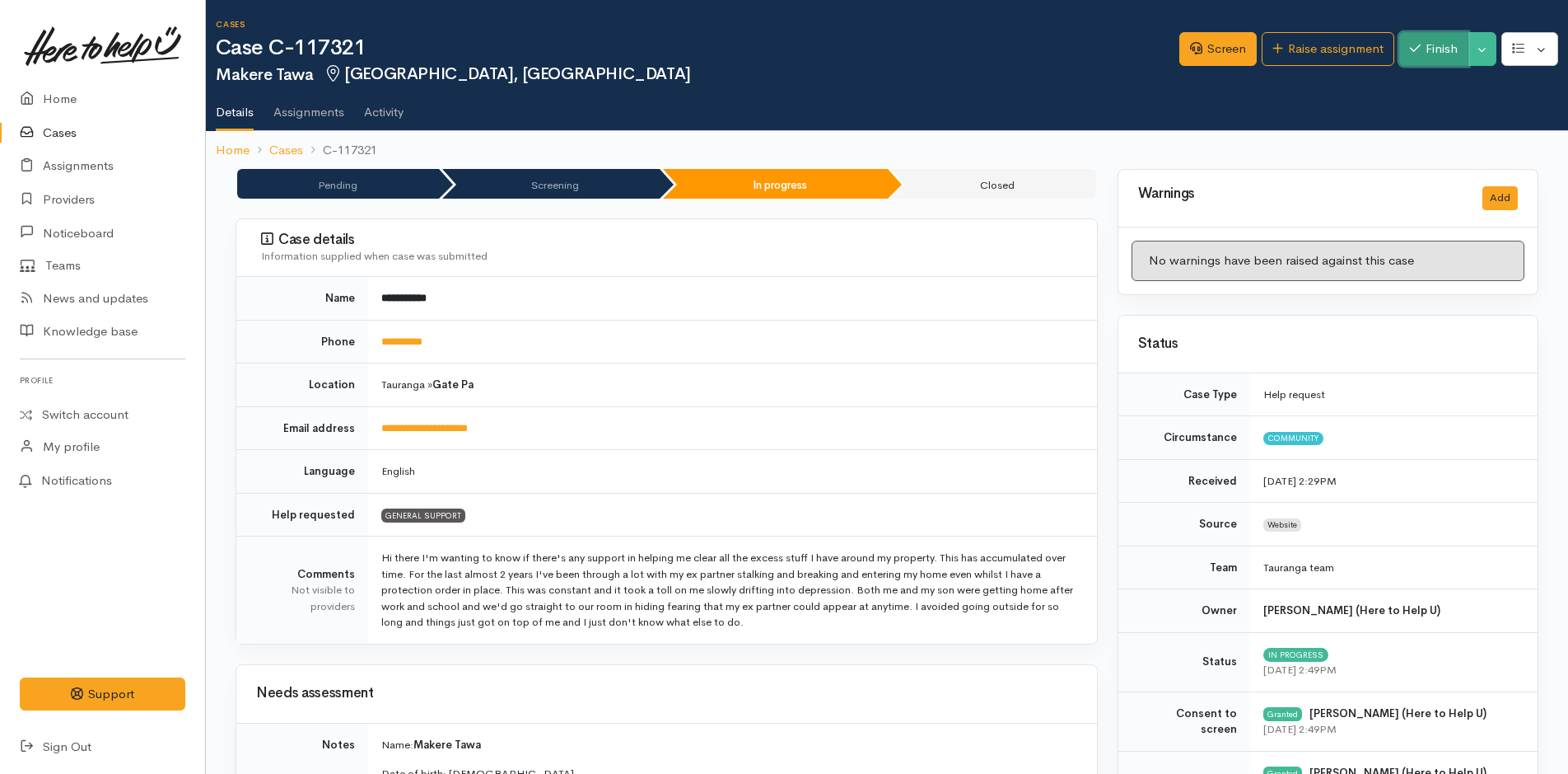
click at [1429, 46] on button "Finish" at bounding box center [1433, 49] width 69 height 34
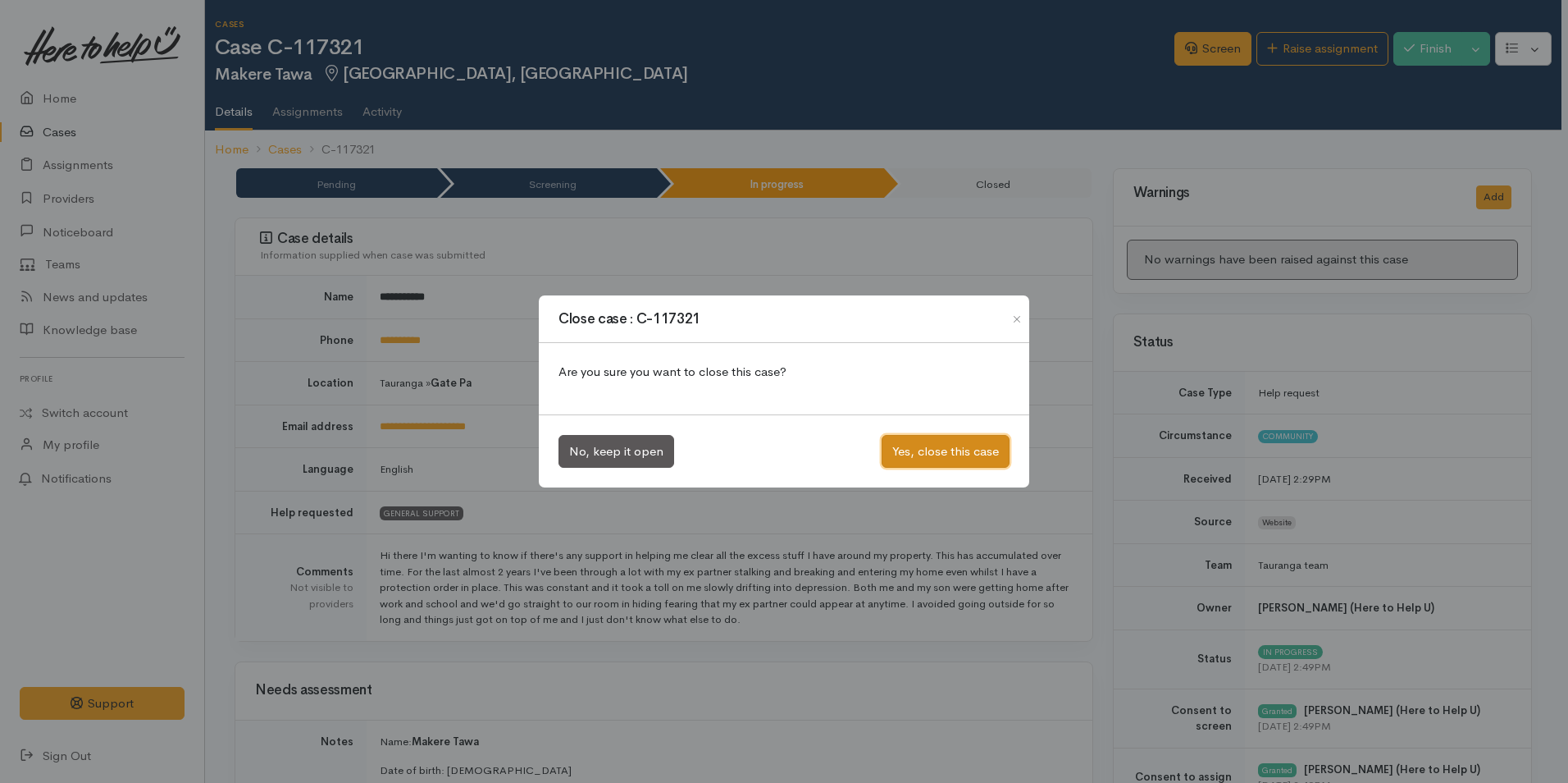
drag, startPoint x: 965, startPoint y: 450, endPoint x: 910, endPoint y: 439, distance: 56.1
click at [965, 449] on button "Yes, close this case" at bounding box center [946, 451] width 128 height 34
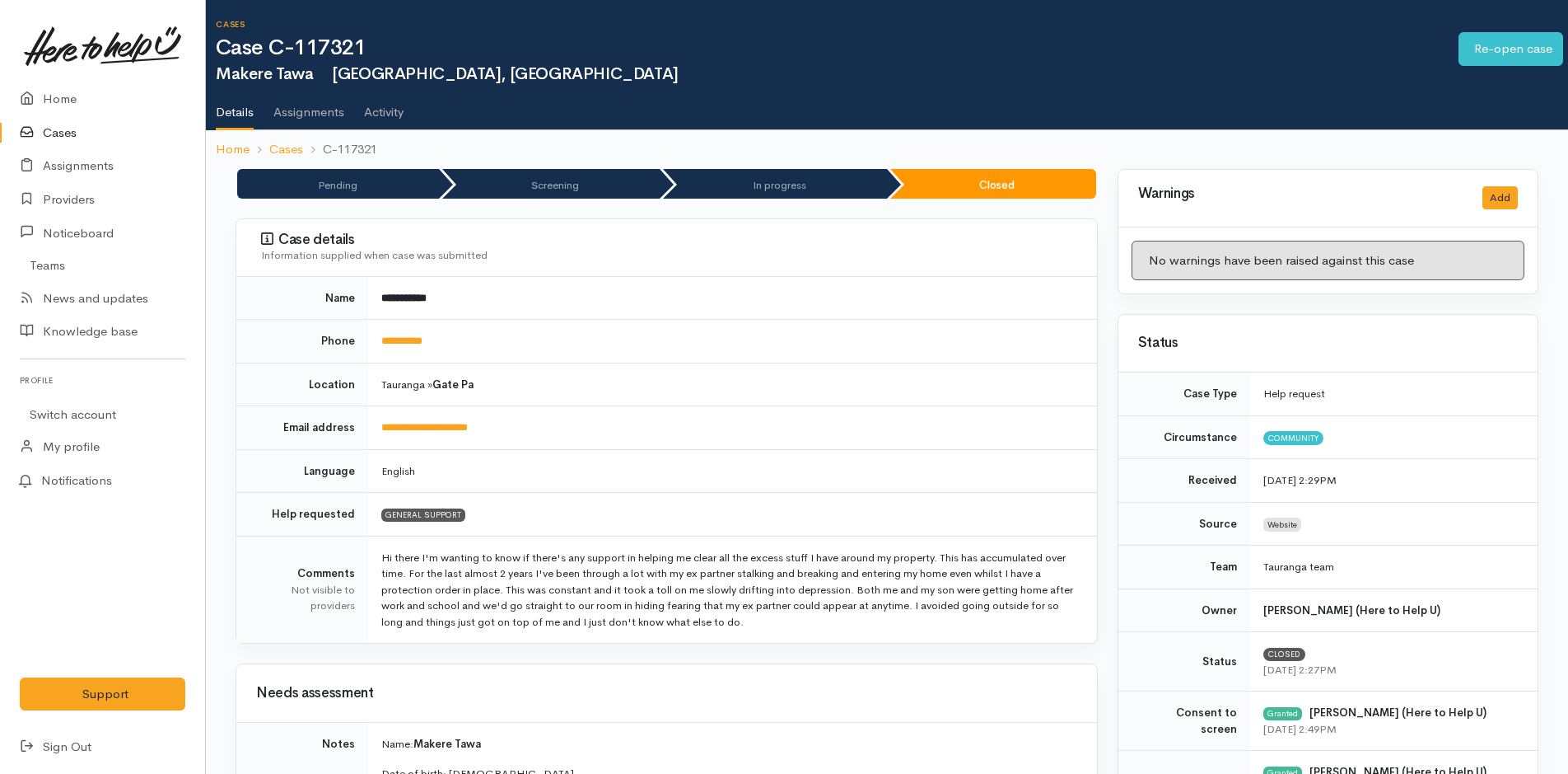
click at [54, 131] on link "Cases" at bounding box center [102, 133] width 205 height 34
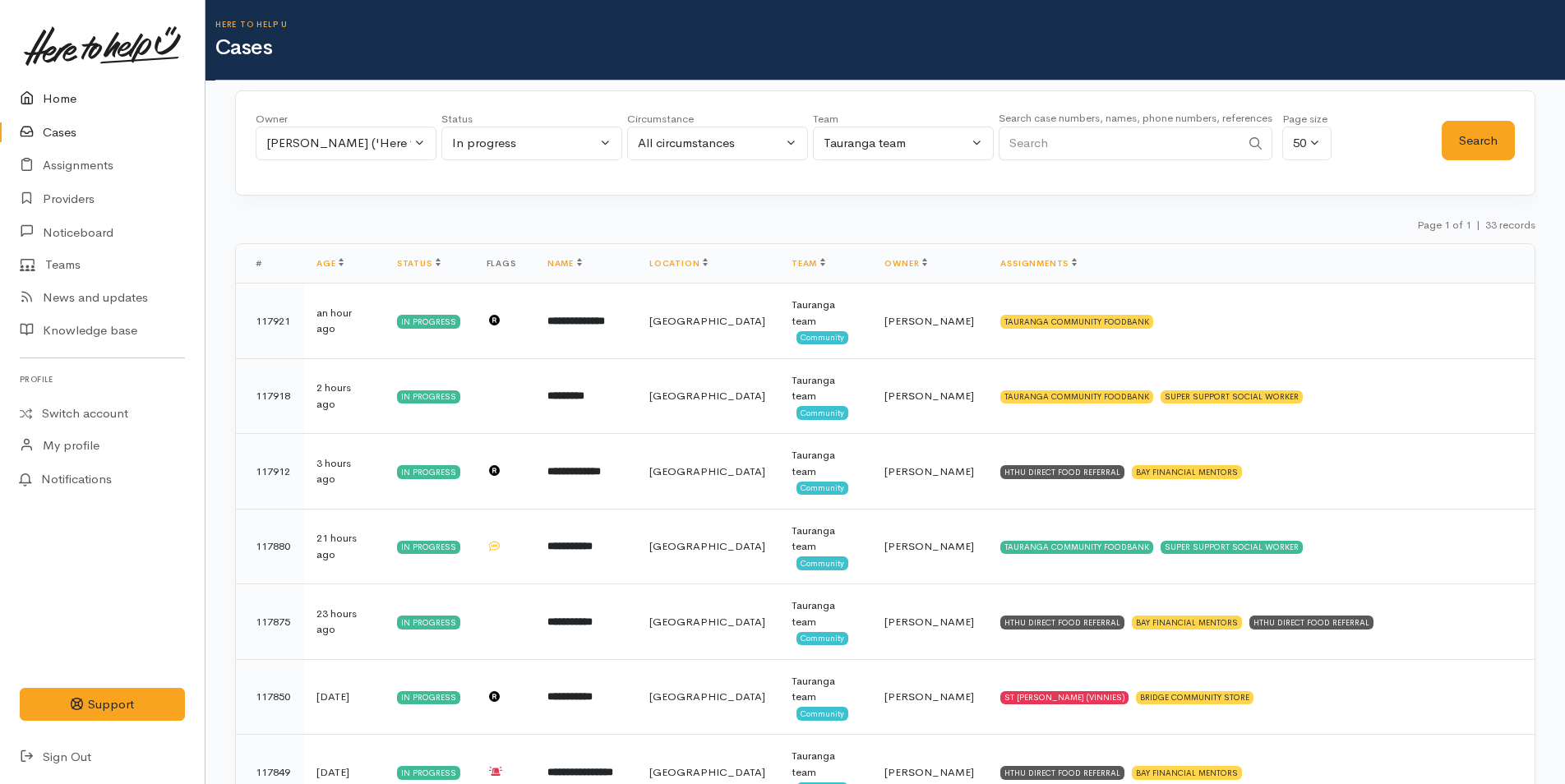
click at [59, 94] on link "Home" at bounding box center [102, 99] width 205 height 34
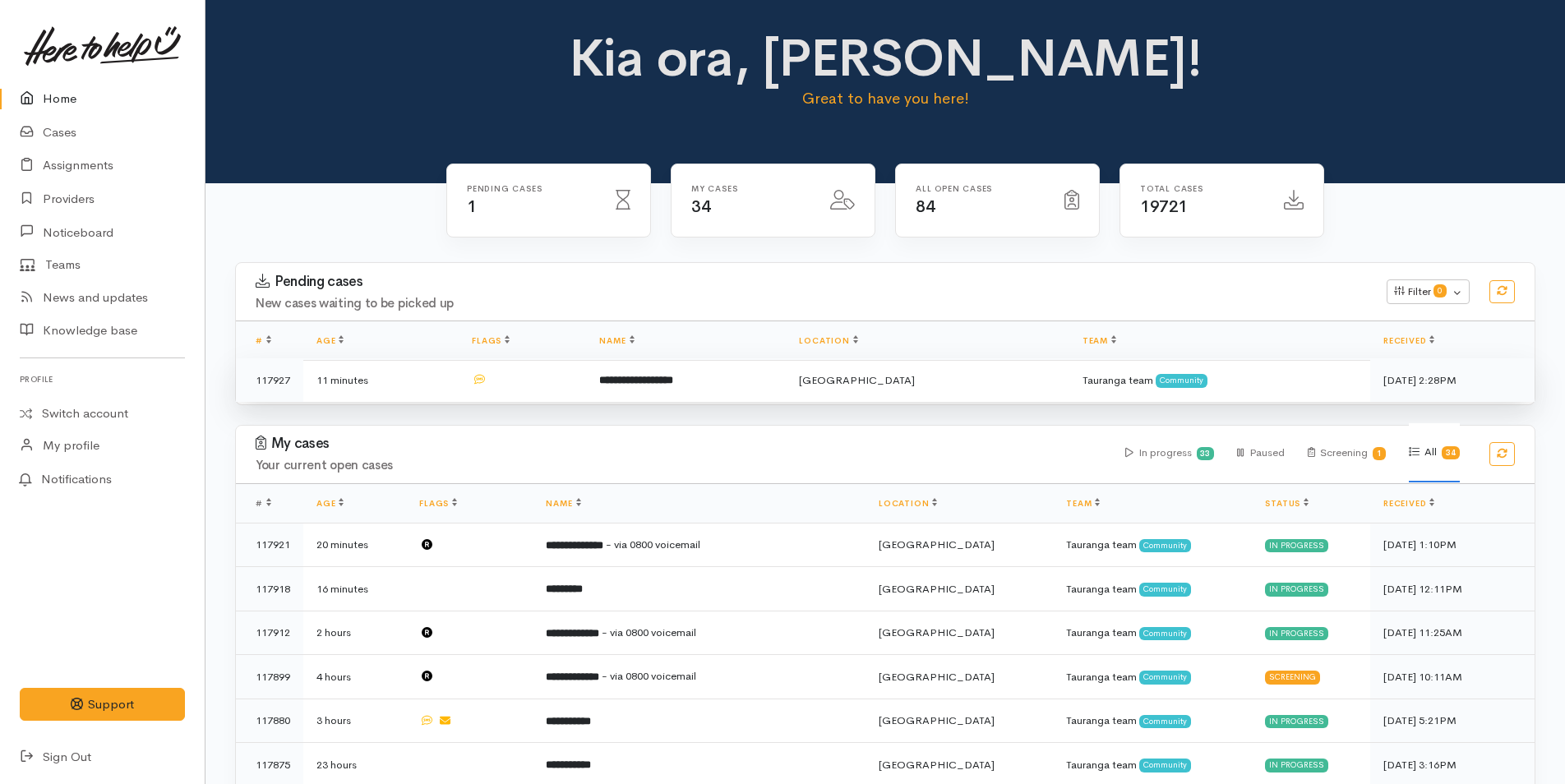
click at [669, 375] on b "**********" at bounding box center [636, 379] width 74 height 10
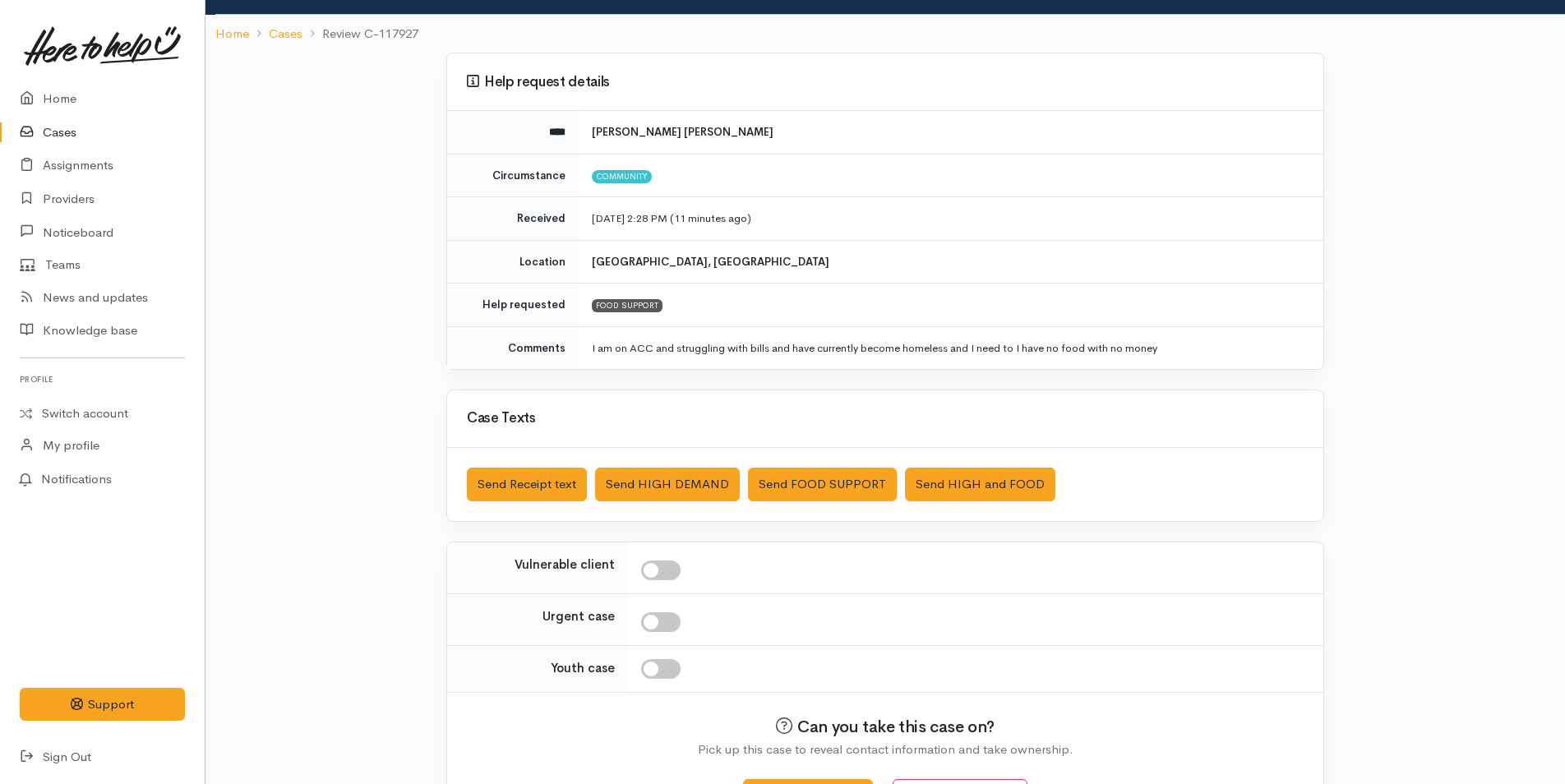
scroll to position [149, 0]
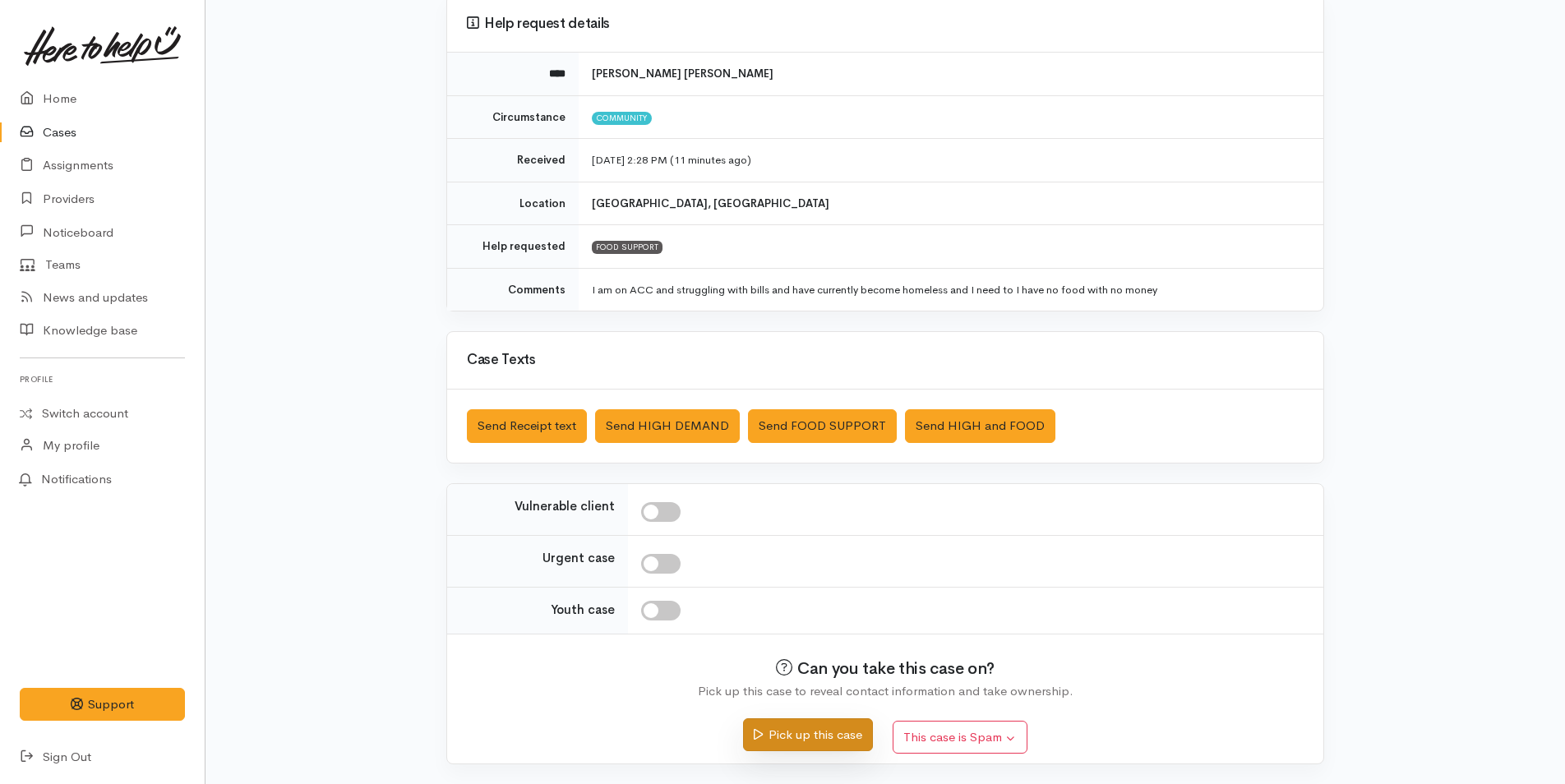
click at [828, 730] on button "Pick up this case" at bounding box center [807, 735] width 129 height 34
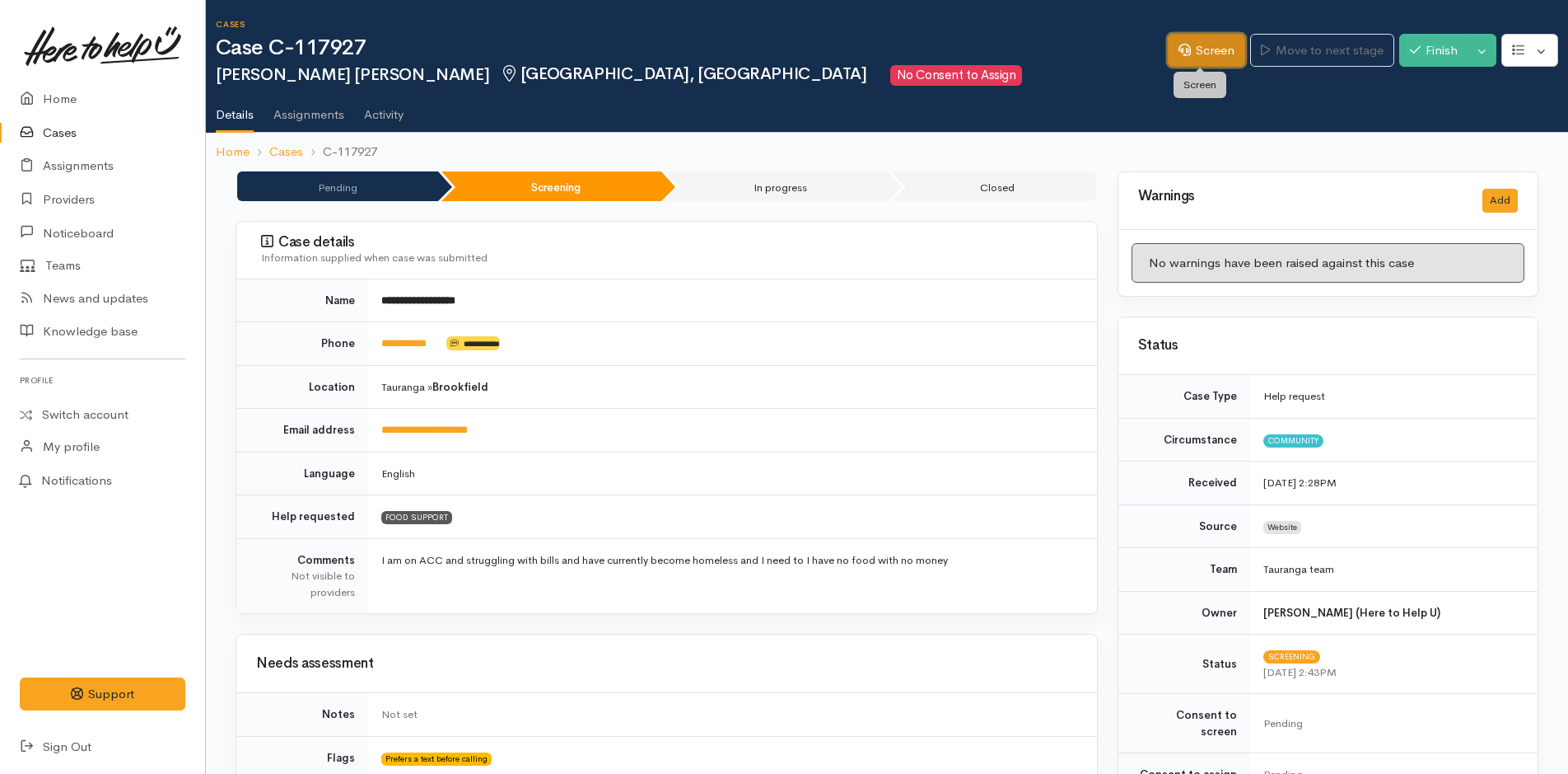
click at [1207, 58] on link "Screen" at bounding box center [1207, 51] width 78 height 34
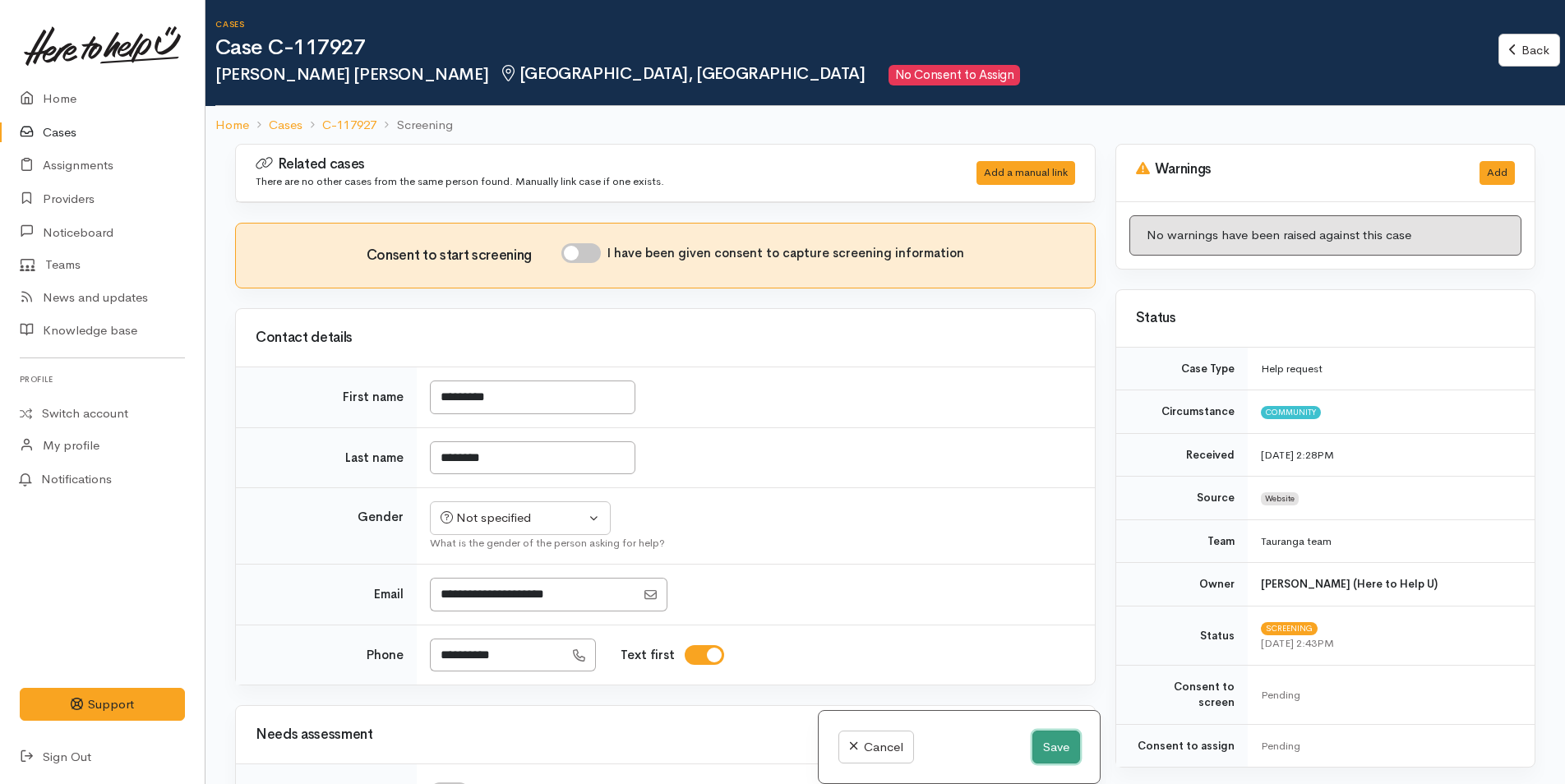
click at [1050, 748] on button "Save" at bounding box center [1056, 747] width 47 height 34
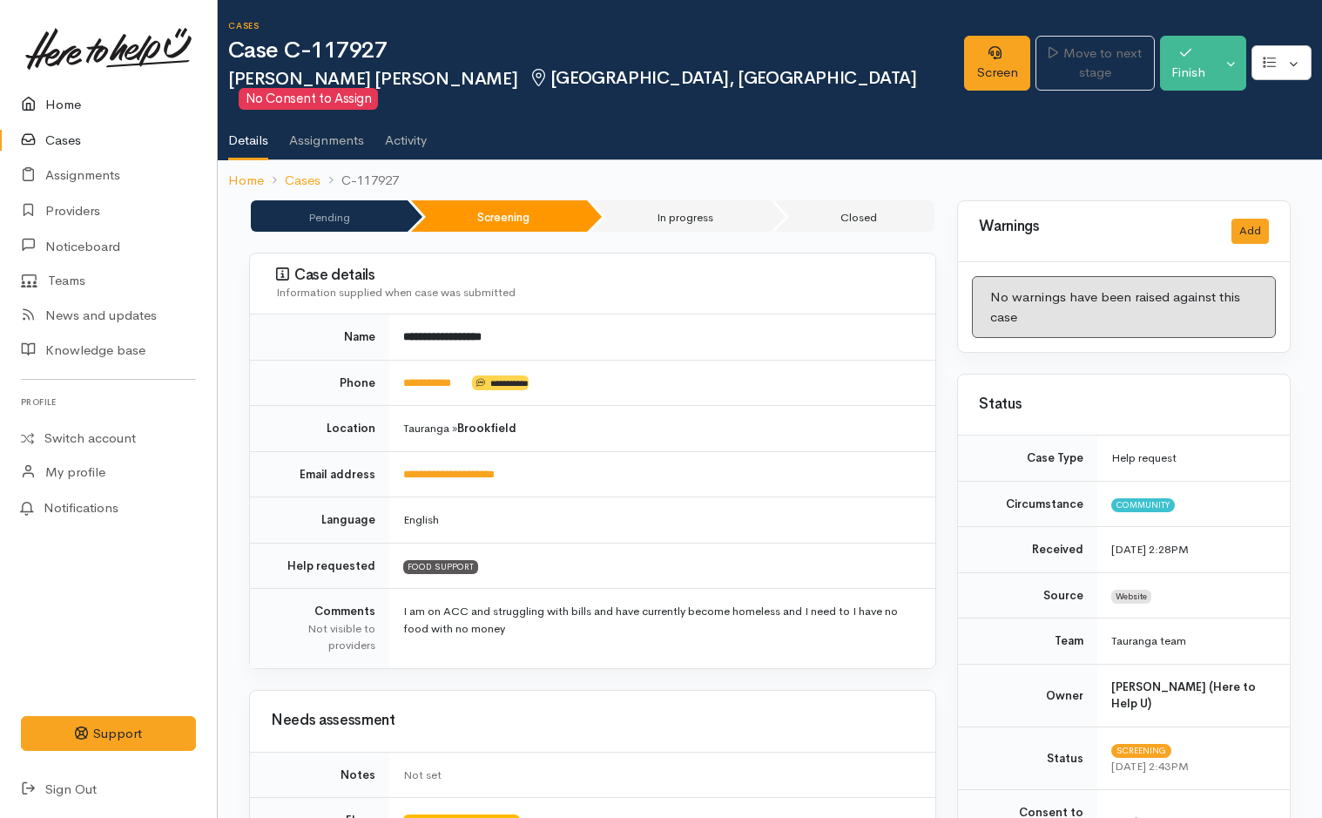
click at [78, 108] on link "Home" at bounding box center [108, 105] width 217 height 36
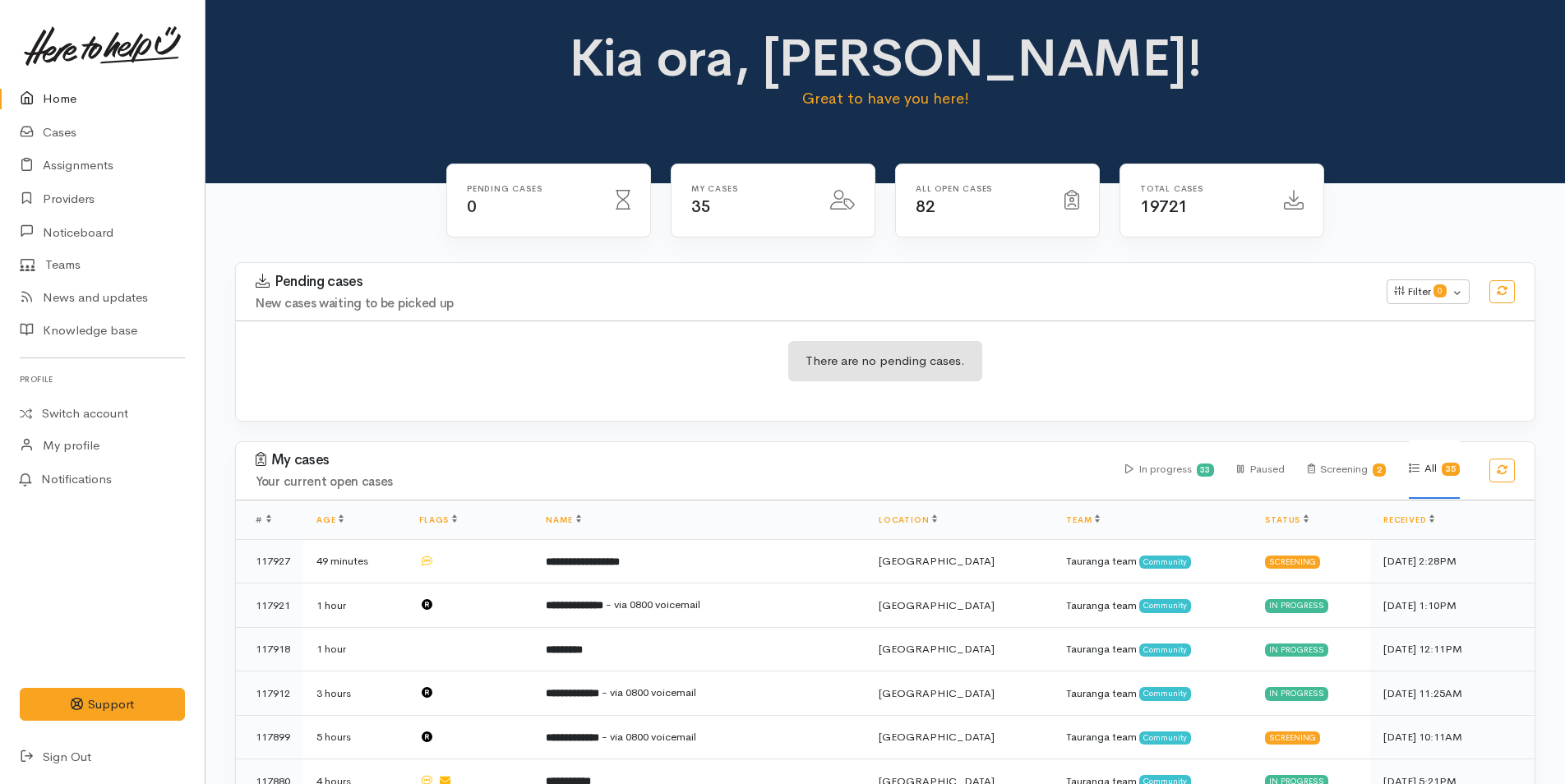
click at [69, 94] on link "Home" at bounding box center [102, 99] width 205 height 34
